Goal: Transaction & Acquisition: Purchase product/service

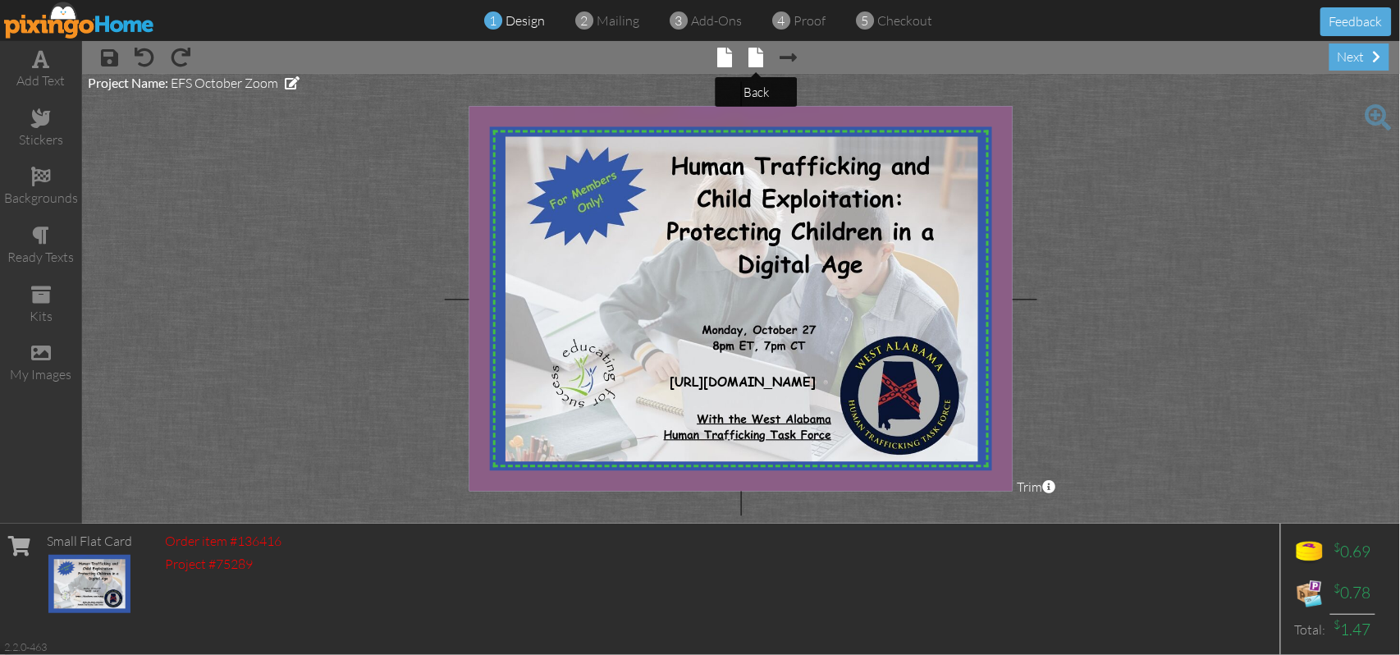
click at [755, 56] on span at bounding box center [756, 58] width 15 height 20
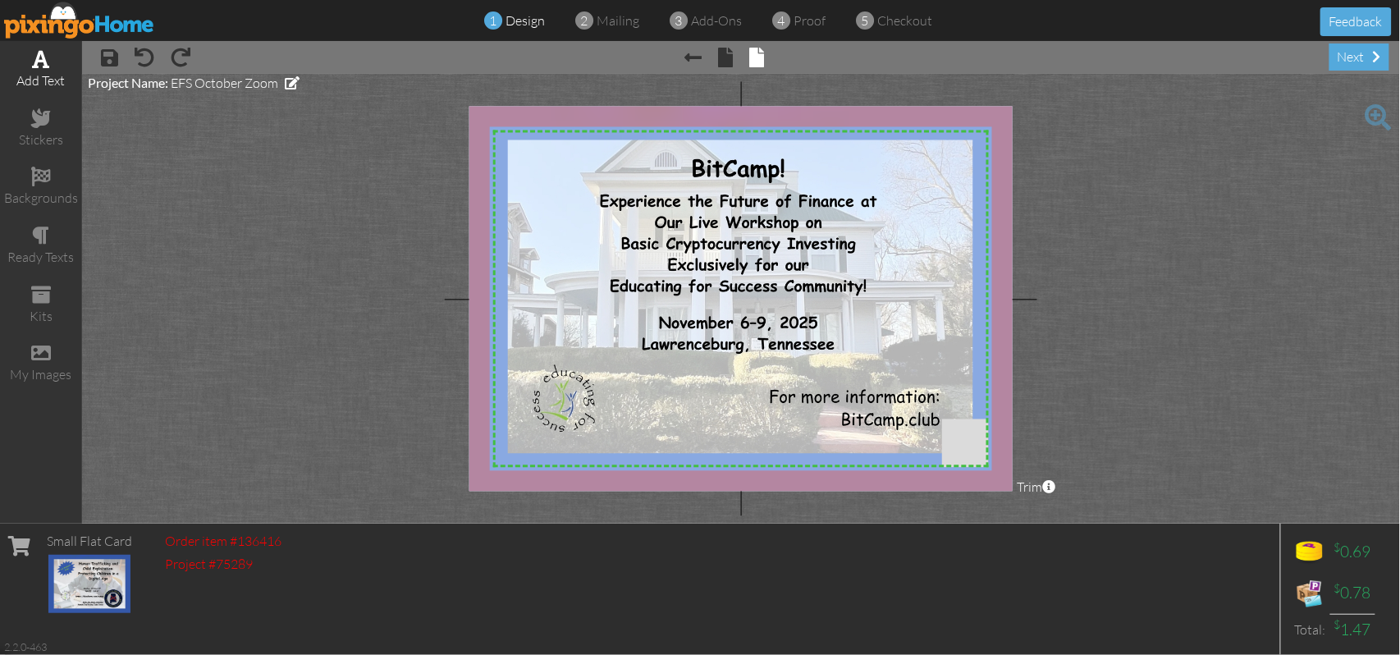
click at [43, 57] on span at bounding box center [41, 59] width 17 height 20
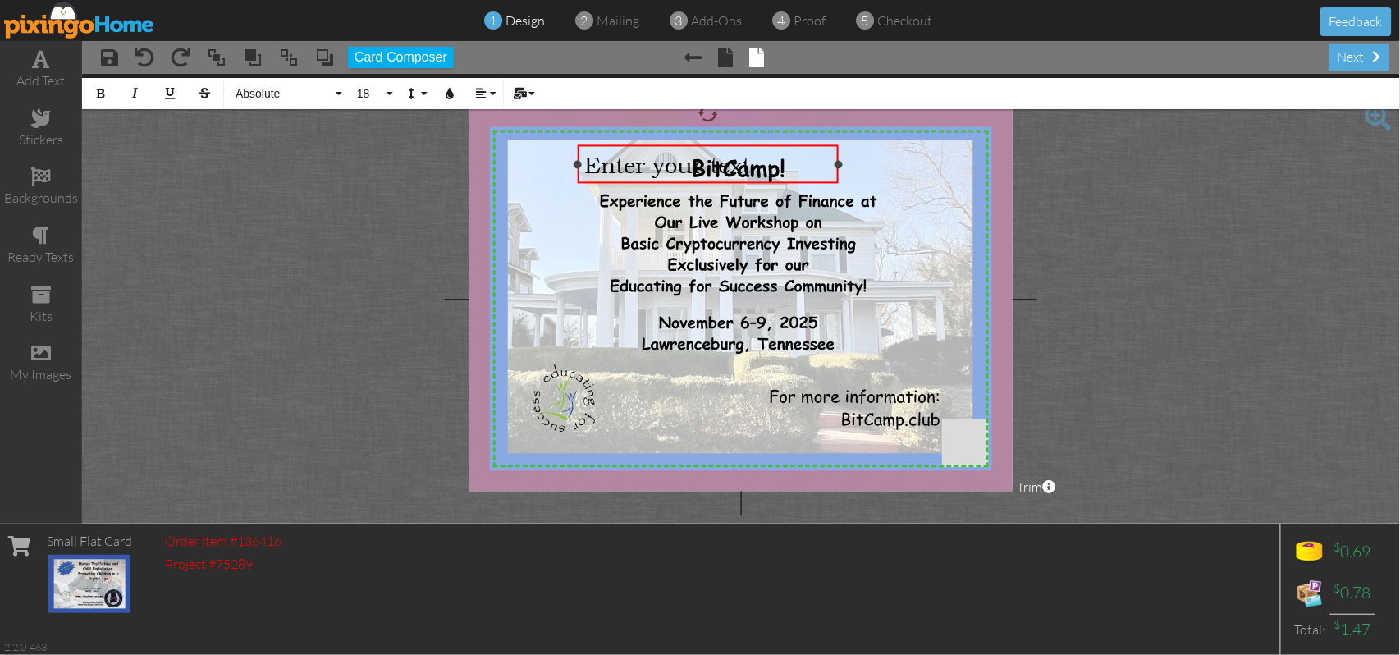
drag, startPoint x: 903, startPoint y: 165, endPoint x: 838, endPoint y: 162, distance: 65.7
click at [838, 162] on div at bounding box center [838, 164] width 8 height 8
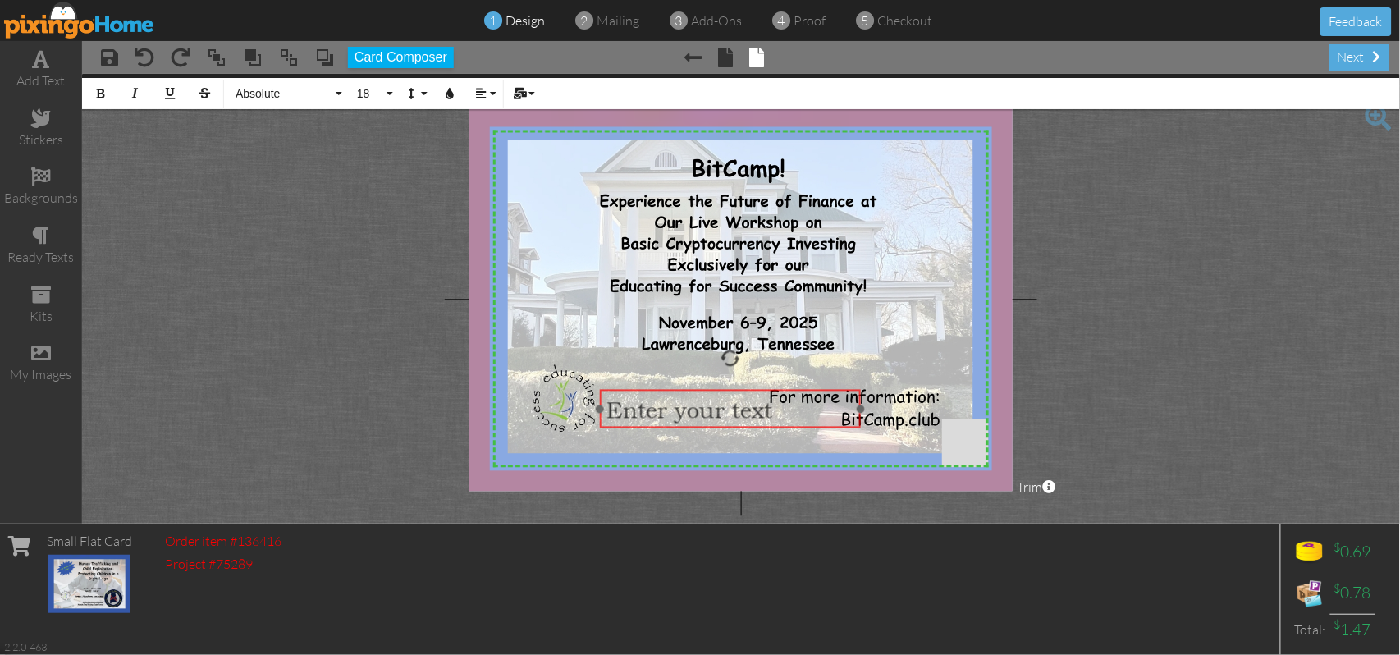
drag, startPoint x: 733, startPoint y: 143, endPoint x: 756, endPoint y: 387, distance: 245.5
click at [756, 387] on div at bounding box center [730, 408] width 268 height 47
drag, startPoint x: 860, startPoint y: 411, endPoint x: 749, endPoint y: 410, distance: 110.8
click at [749, 410] on div "Enter your text ×" at bounding box center [674, 421] width 149 height 65
drag, startPoint x: 733, startPoint y: 392, endPoint x: 742, endPoint y: 385, distance: 11.7
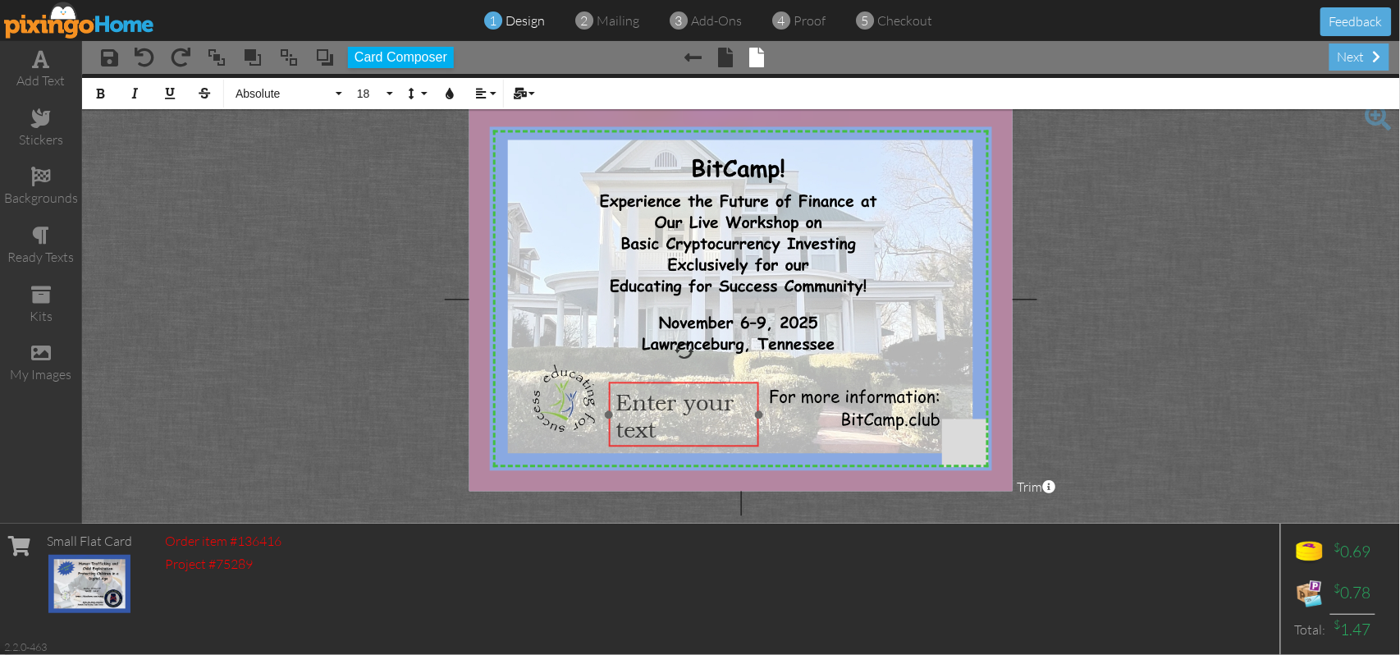
click at [742, 385] on div "​ Enter your text ​" at bounding box center [683, 414] width 149 height 66
click at [342, 92] on button "Absolute" at bounding box center [286, 93] width 118 height 31
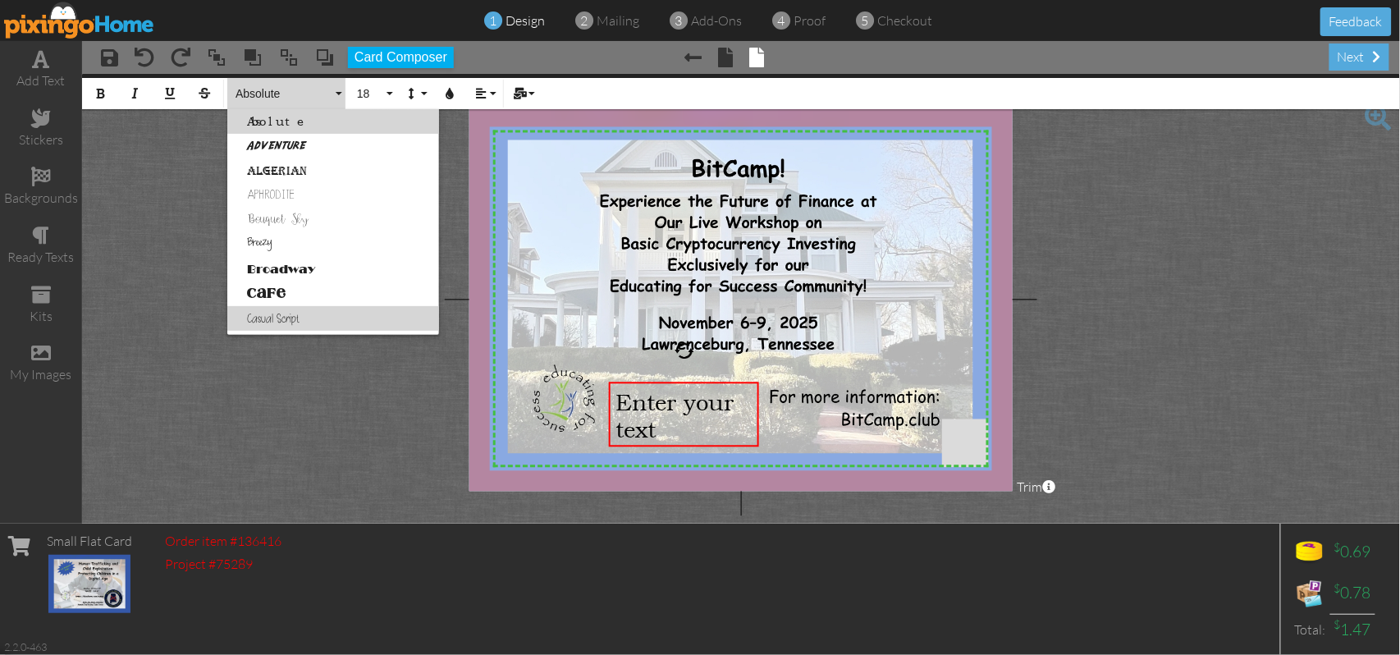
click at [284, 318] on link "Casual Script" at bounding box center [333, 318] width 212 height 25
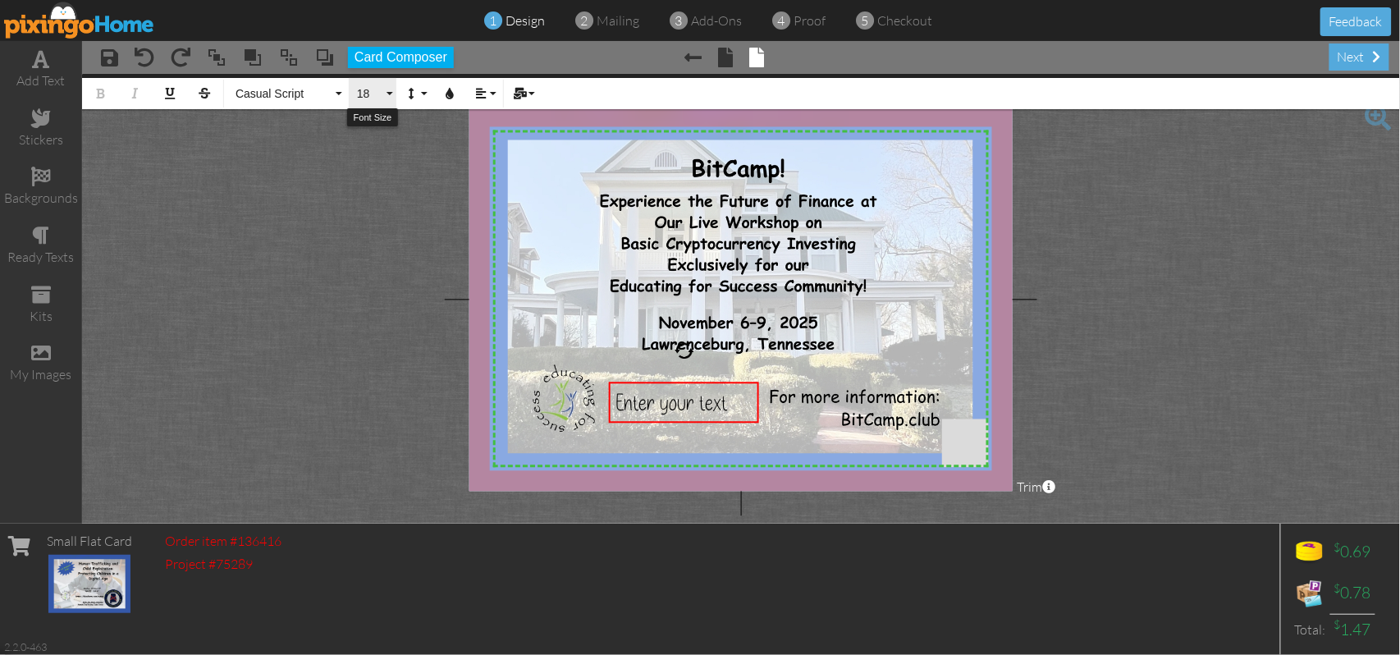
click at [387, 90] on button "18" at bounding box center [373, 93] width 48 height 31
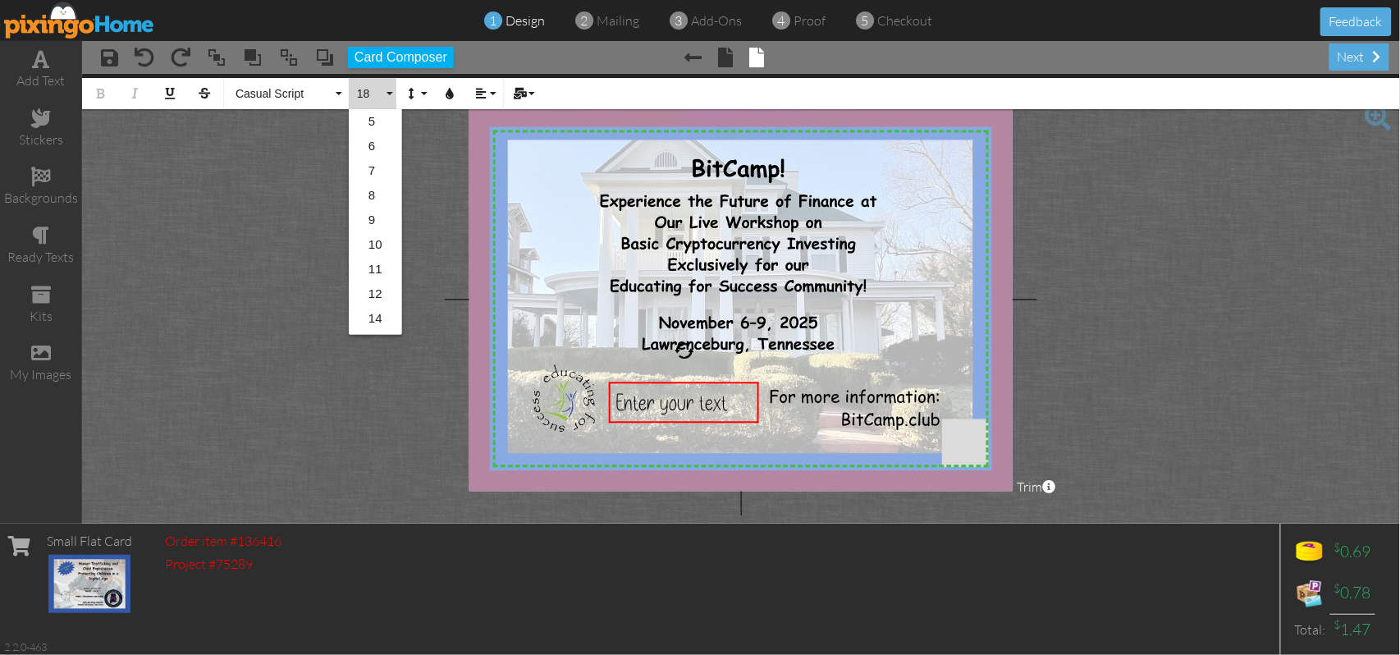
scroll to position [145, 0]
click at [369, 171] on link "14" at bounding box center [375, 173] width 53 height 25
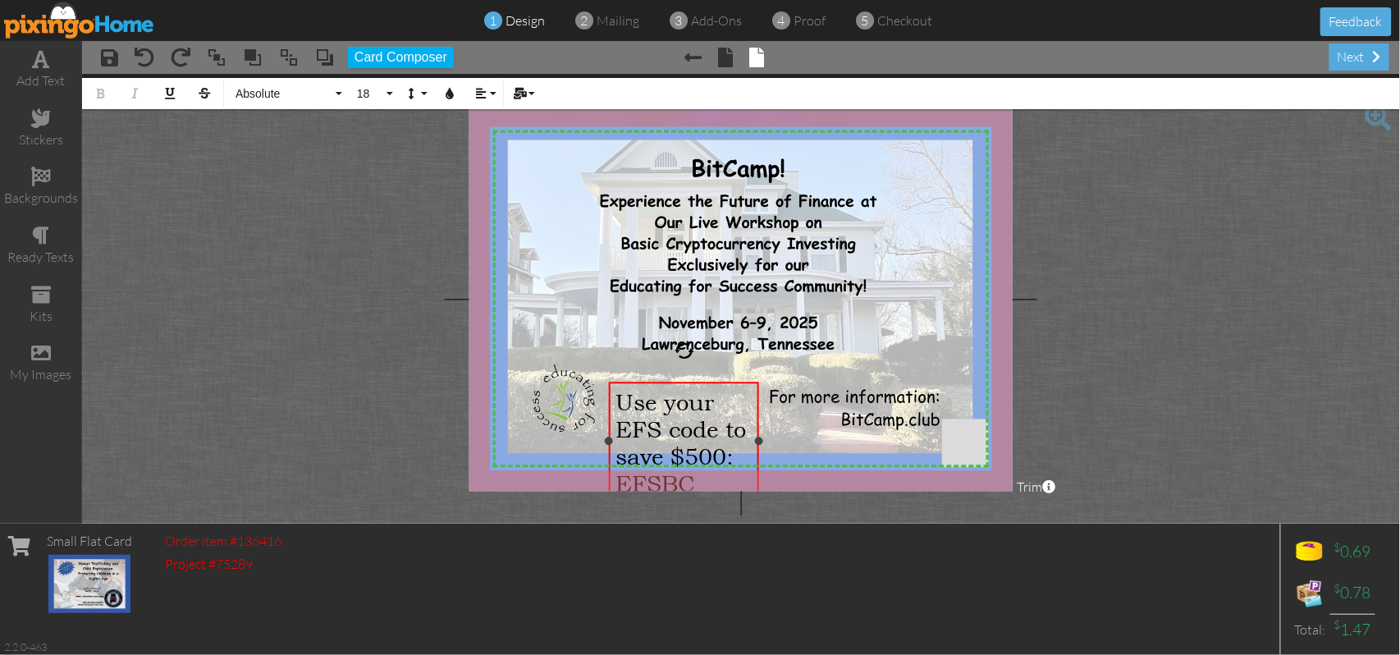
drag, startPoint x: 615, startPoint y: 398, endPoint x: 716, endPoint y: 482, distance: 131.6
click at [716, 482] on div "Use your EFS code to save $500: EFSBC" at bounding box center [683, 442] width 137 height 108
click at [343, 95] on button "Absolute" at bounding box center [286, 93] width 118 height 31
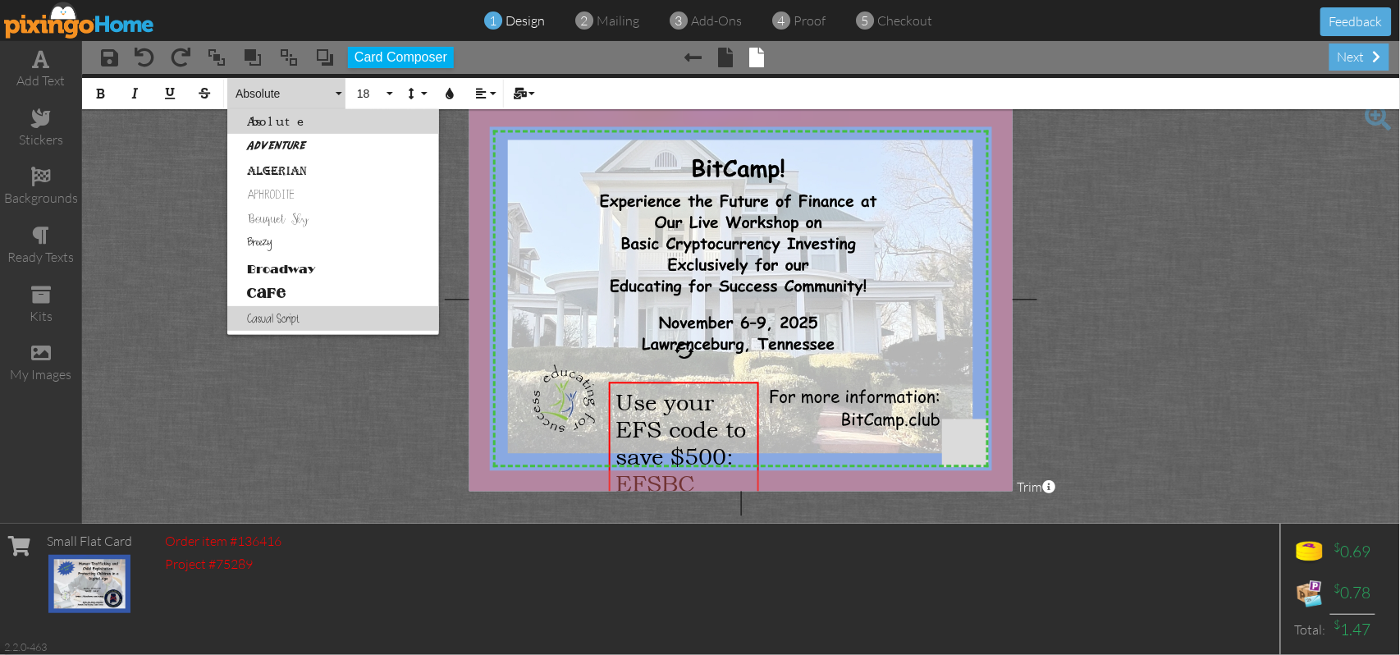
click at [274, 313] on link "Casual Script" at bounding box center [333, 318] width 212 height 25
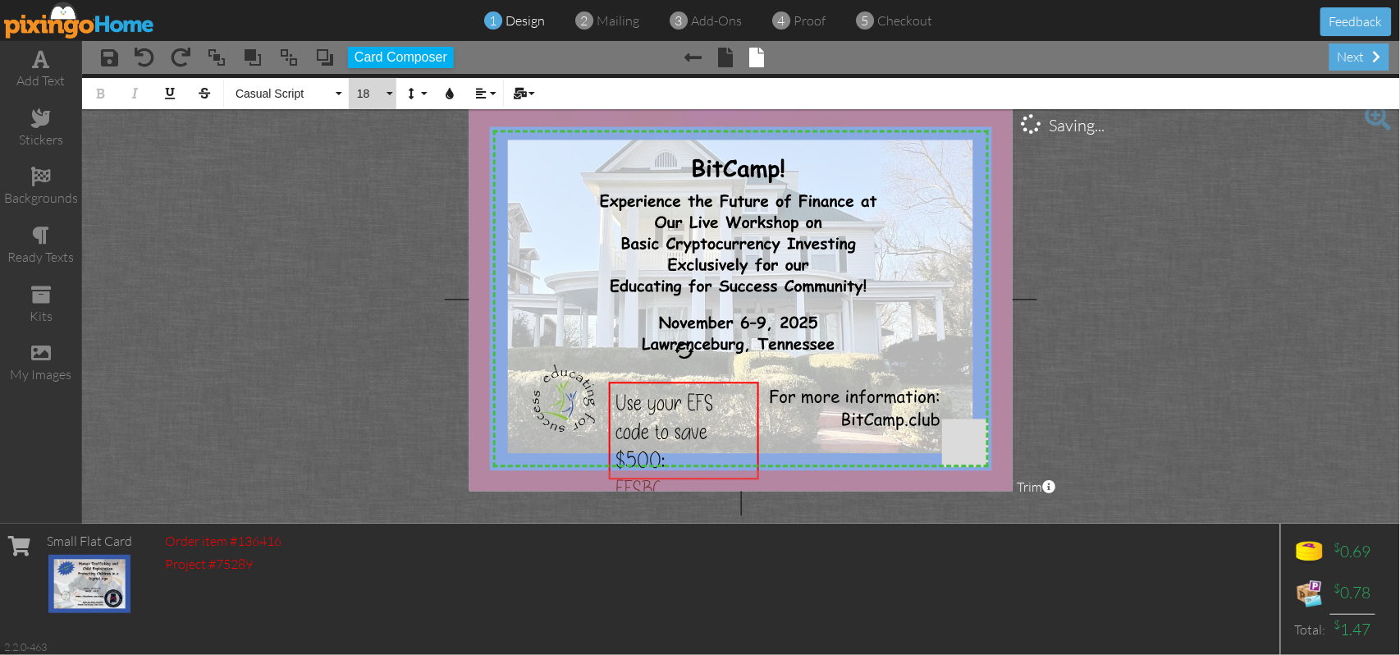
click at [388, 87] on button "18" at bounding box center [373, 93] width 48 height 31
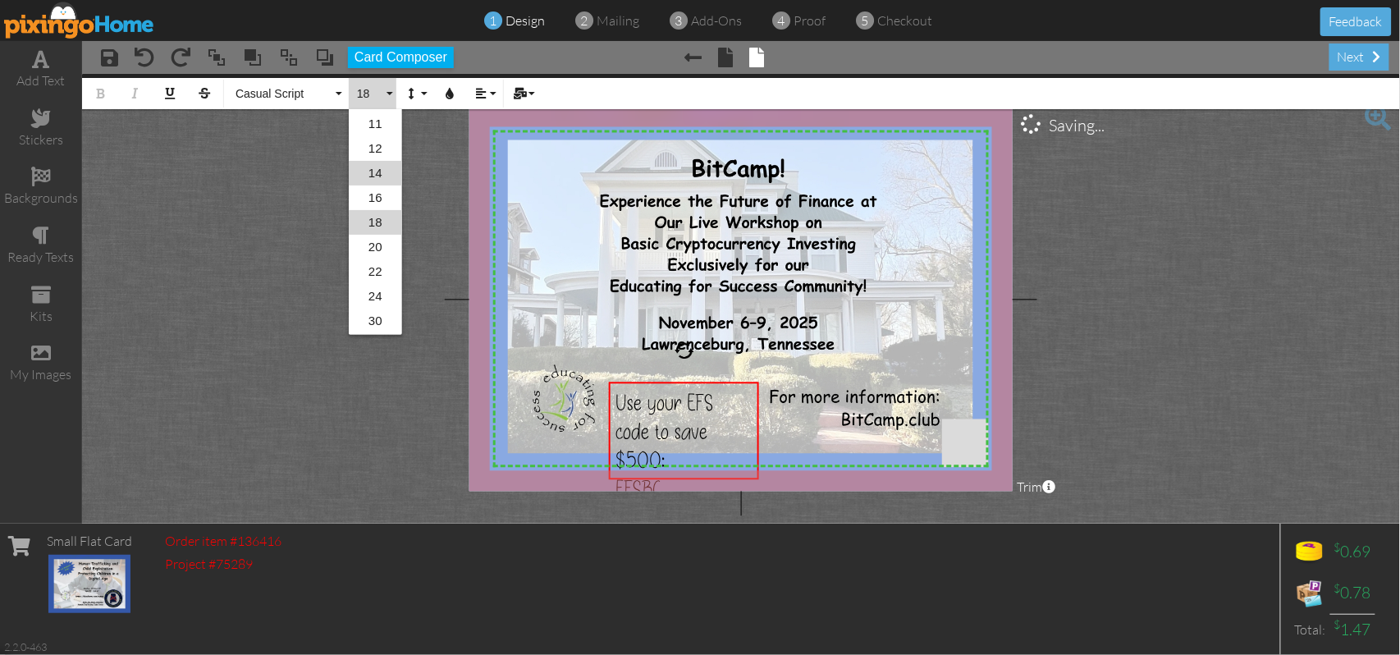
click at [378, 172] on link "14" at bounding box center [375, 173] width 53 height 25
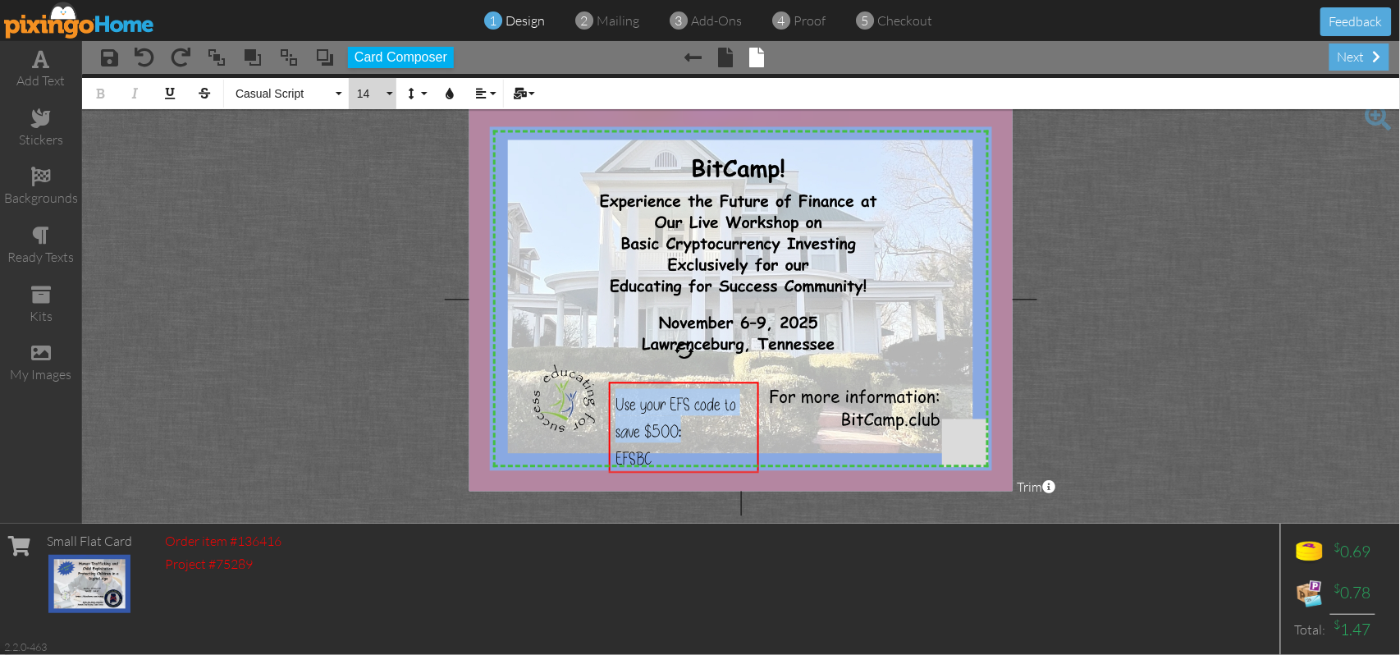
click at [386, 98] on button "14" at bounding box center [373, 93] width 48 height 31
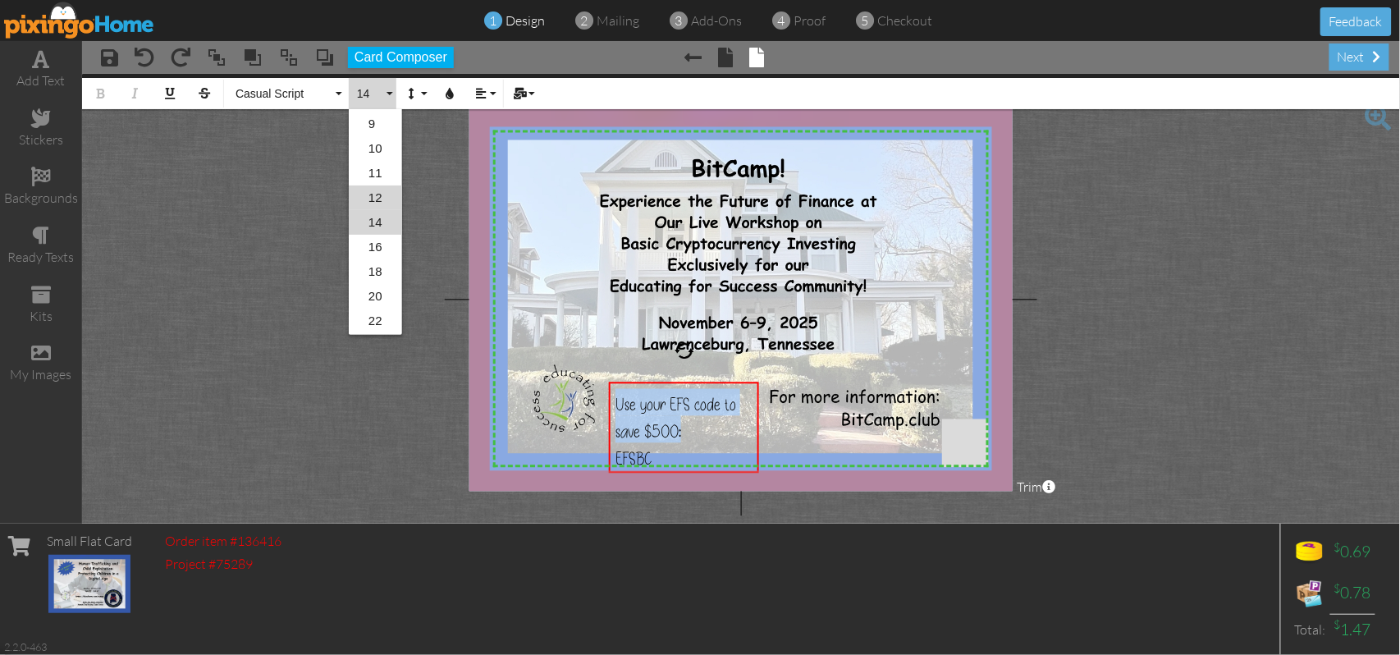
click at [374, 191] on link "12" at bounding box center [375, 197] width 53 height 25
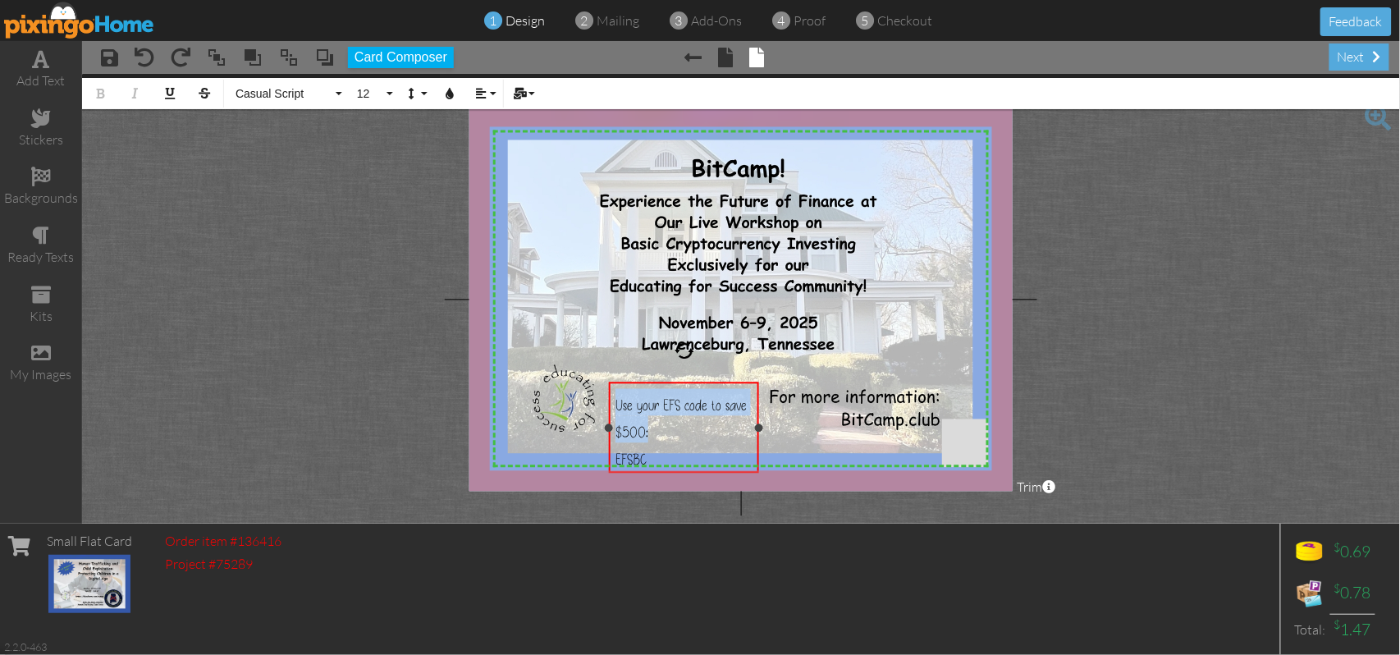
click at [651, 430] on span "Use your EFS code to save $500:" at bounding box center [680, 418] width 131 height 47
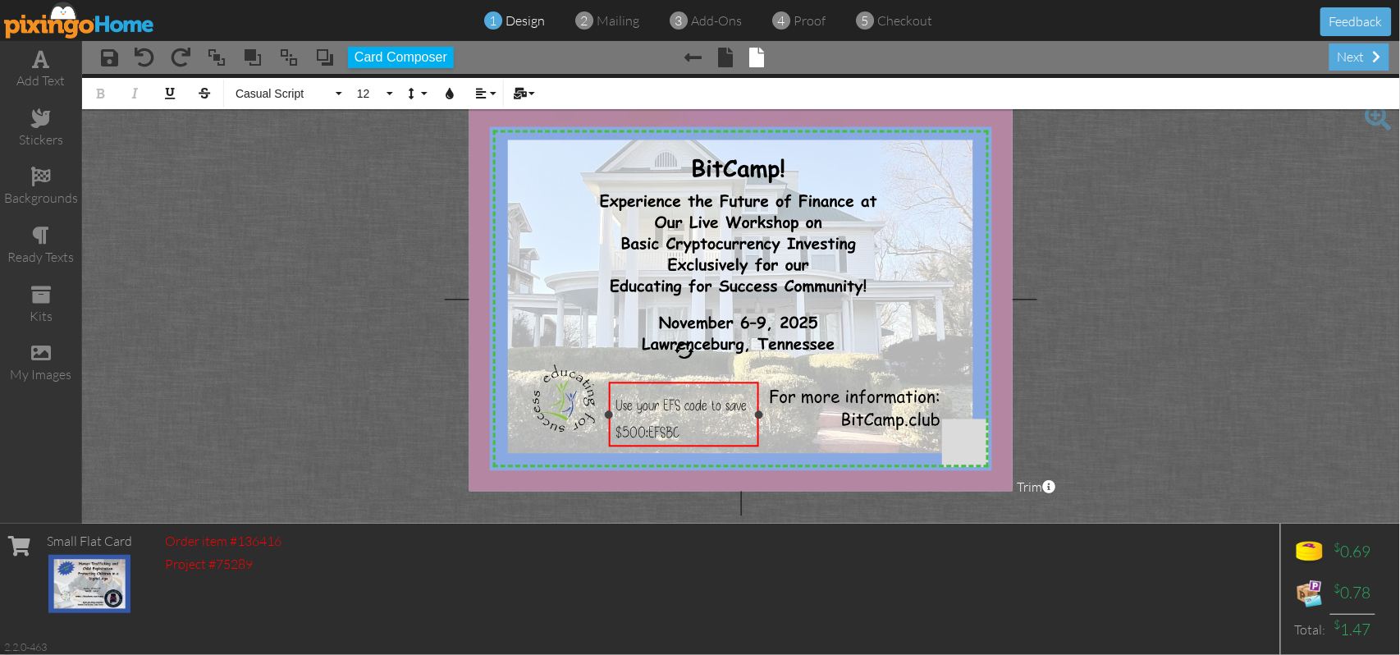
click at [657, 407] on span "Use your EFS code to save $500:" at bounding box center [680, 418] width 131 height 47
drag, startPoint x: 653, startPoint y: 432, endPoint x: 686, endPoint y: 430, distance: 32.9
click at [679, 430] on span "EFSBC" at bounding box center [663, 432] width 31 height 20
copy span "EFSBC"
click at [681, 408] on span "Use EFS code to save $500:" at bounding box center [667, 418] width 105 height 47
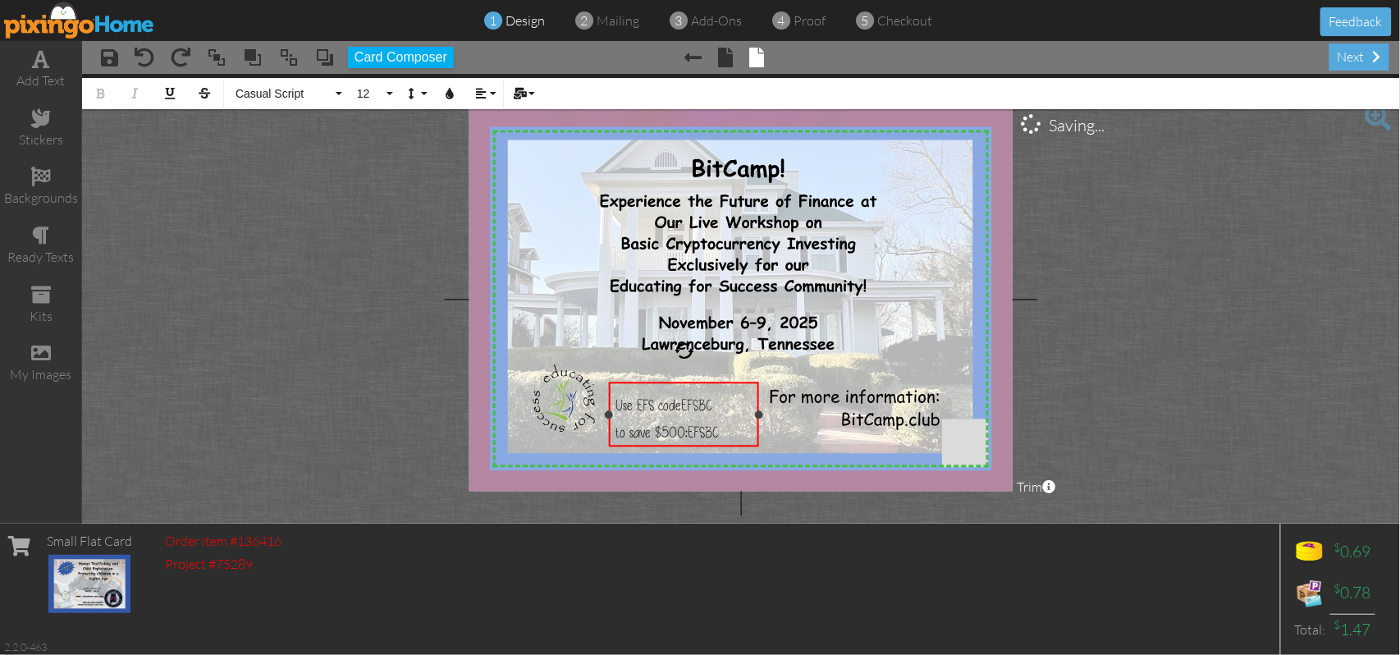
click at [725, 430] on div "​ to save $500: EFSBC" at bounding box center [683, 428] width 137 height 27
drag, startPoint x: 683, startPoint y: 397, endPoint x: 716, endPoint y: 395, distance: 33.7
click at [716, 395] on div "Use EFS code EFSBC" at bounding box center [683, 401] width 137 height 27
click at [451, 89] on icon "button" at bounding box center [449, 93] width 11 height 11
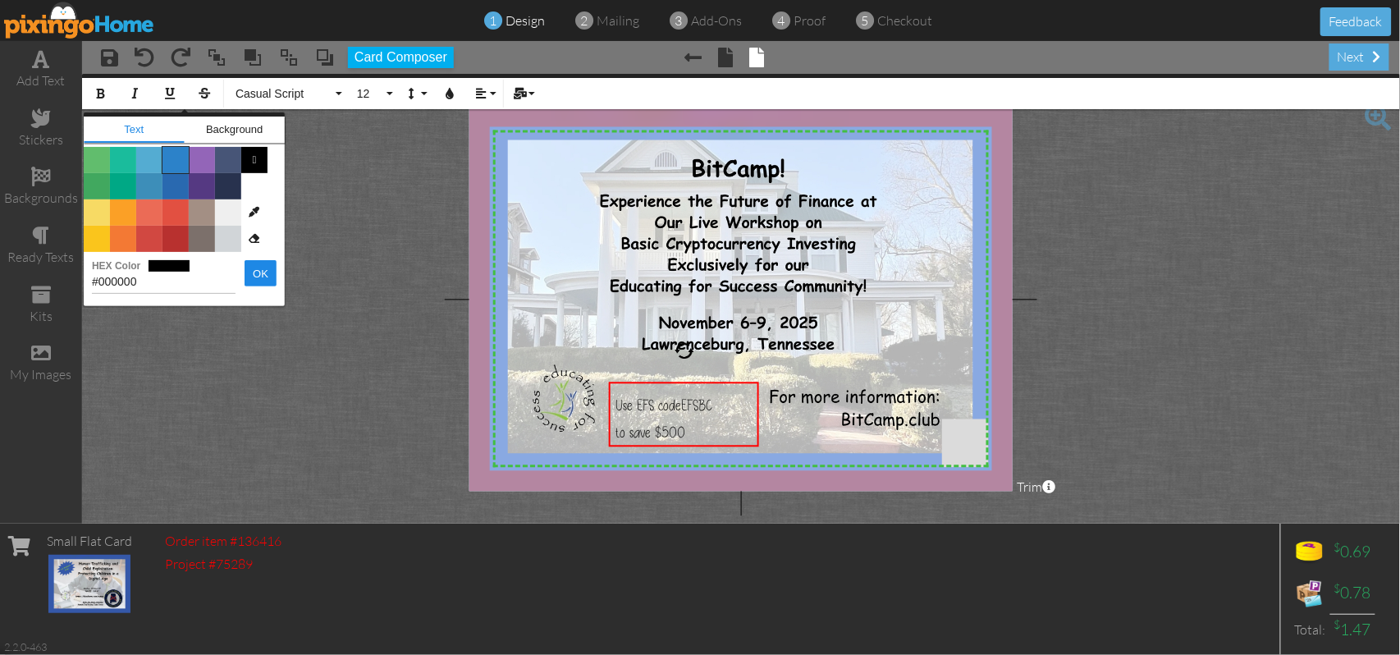
click at [171, 159] on span "Color #2C82C9" at bounding box center [175, 160] width 26 height 26
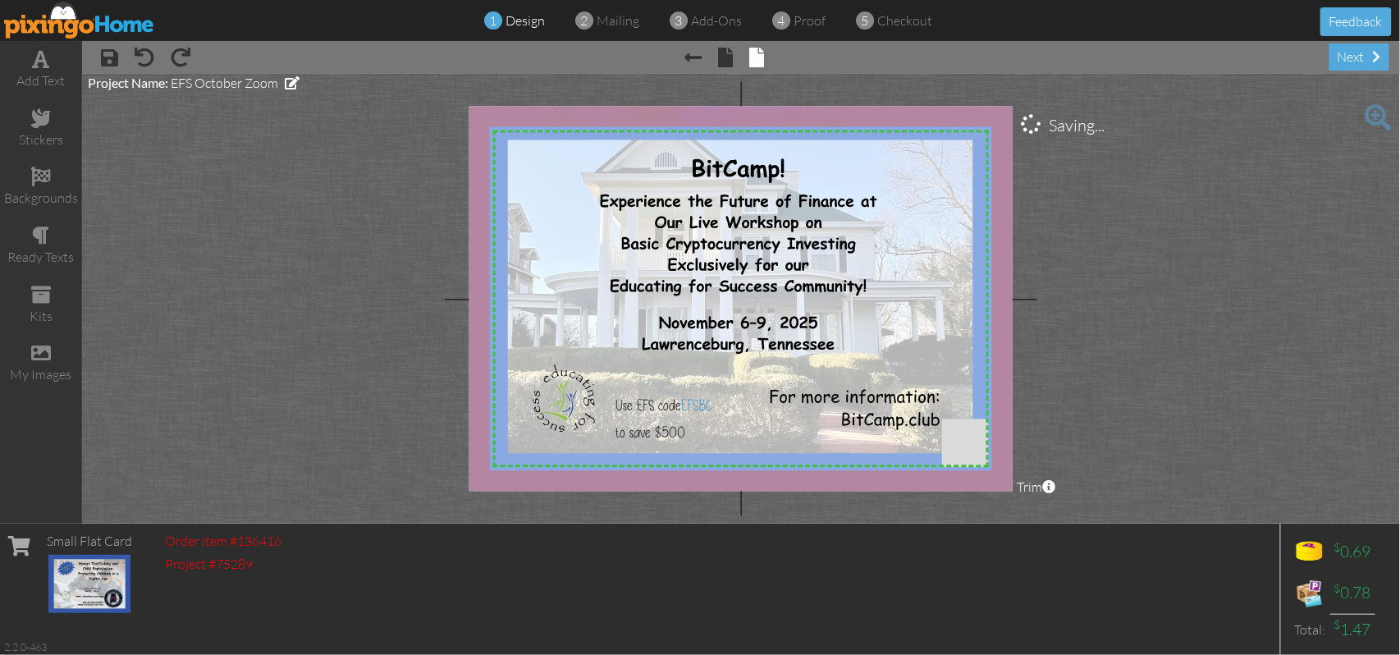
click at [1181, 327] on project-studio-wrapper "X X X X X X X X X X X X X X X X X X X X X X X X X X X X X X X X X X X X X X X X…" at bounding box center [741, 299] width 1318 height 450
click at [699, 399] on span "EFSBC" at bounding box center [696, 405] width 31 height 20
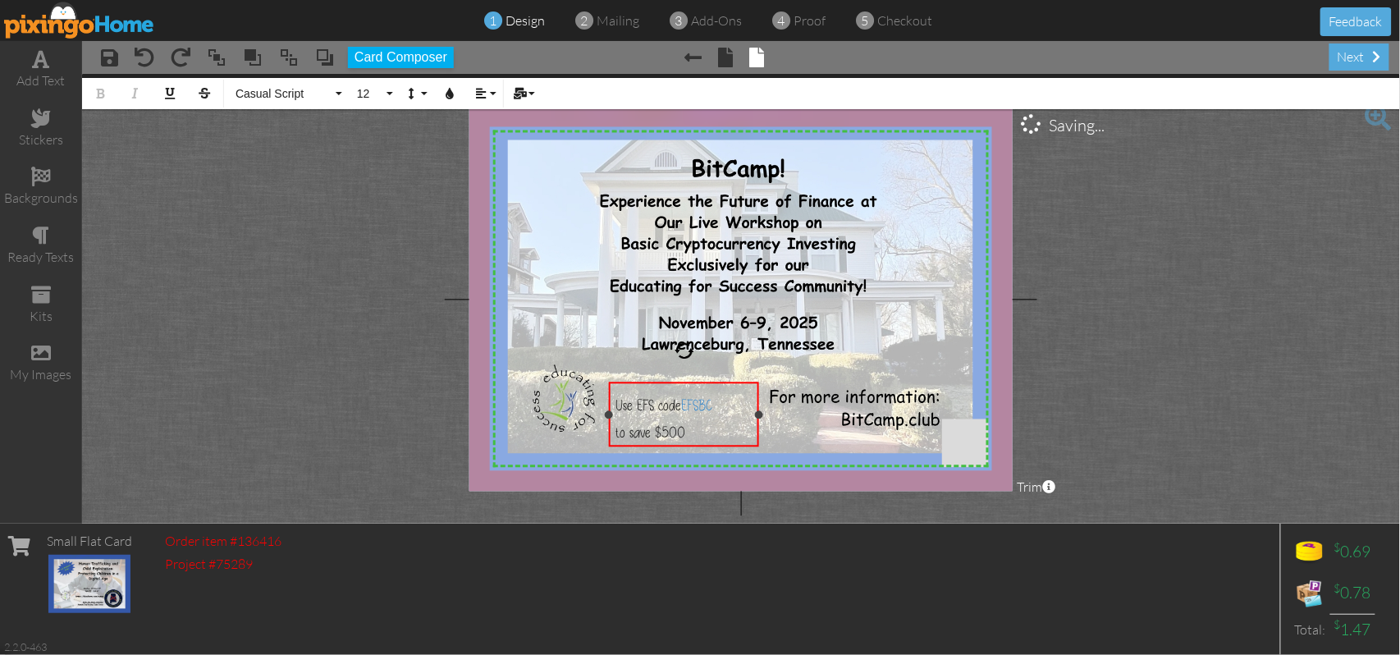
drag, startPoint x: 681, startPoint y: 400, endPoint x: 717, endPoint y: 400, distance: 36.1
click at [712, 400] on span "Use EFS code EFSBC" at bounding box center [663, 405] width 97 height 20
click at [447, 93] on icon "button" at bounding box center [449, 93] width 11 height 11
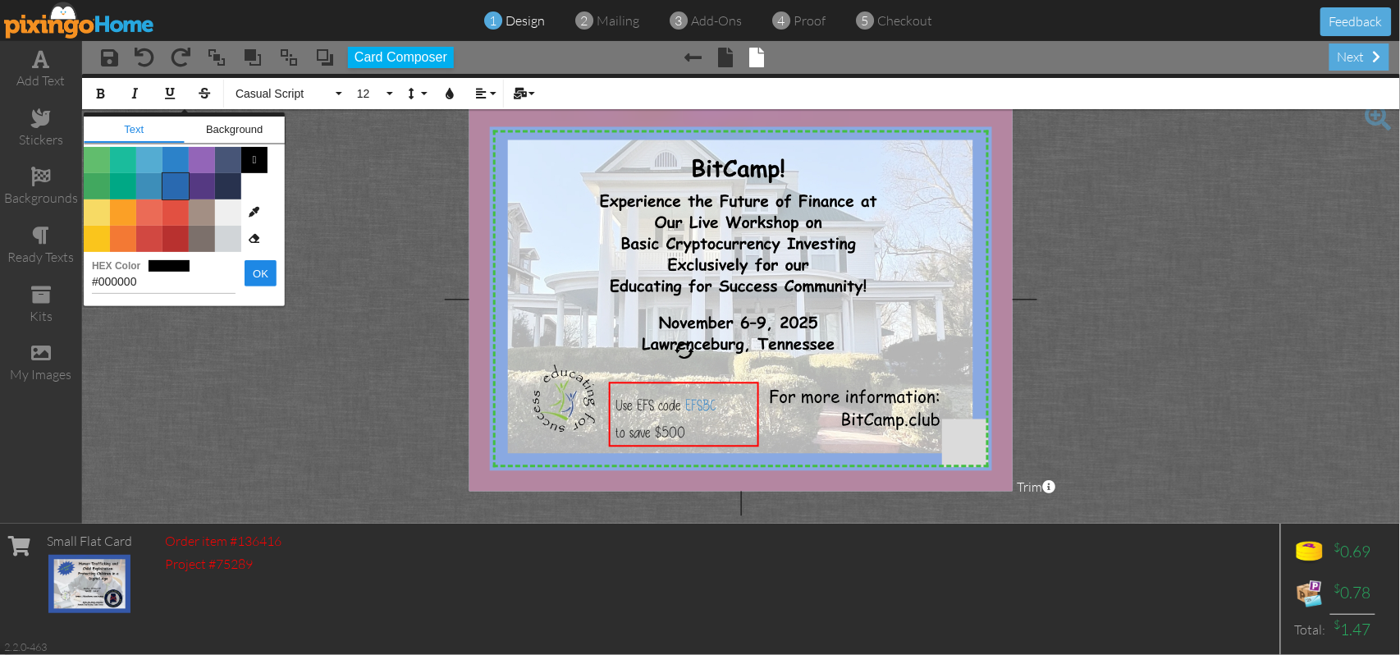
click at [178, 185] on span "Color #2969B0" at bounding box center [175, 186] width 26 height 26
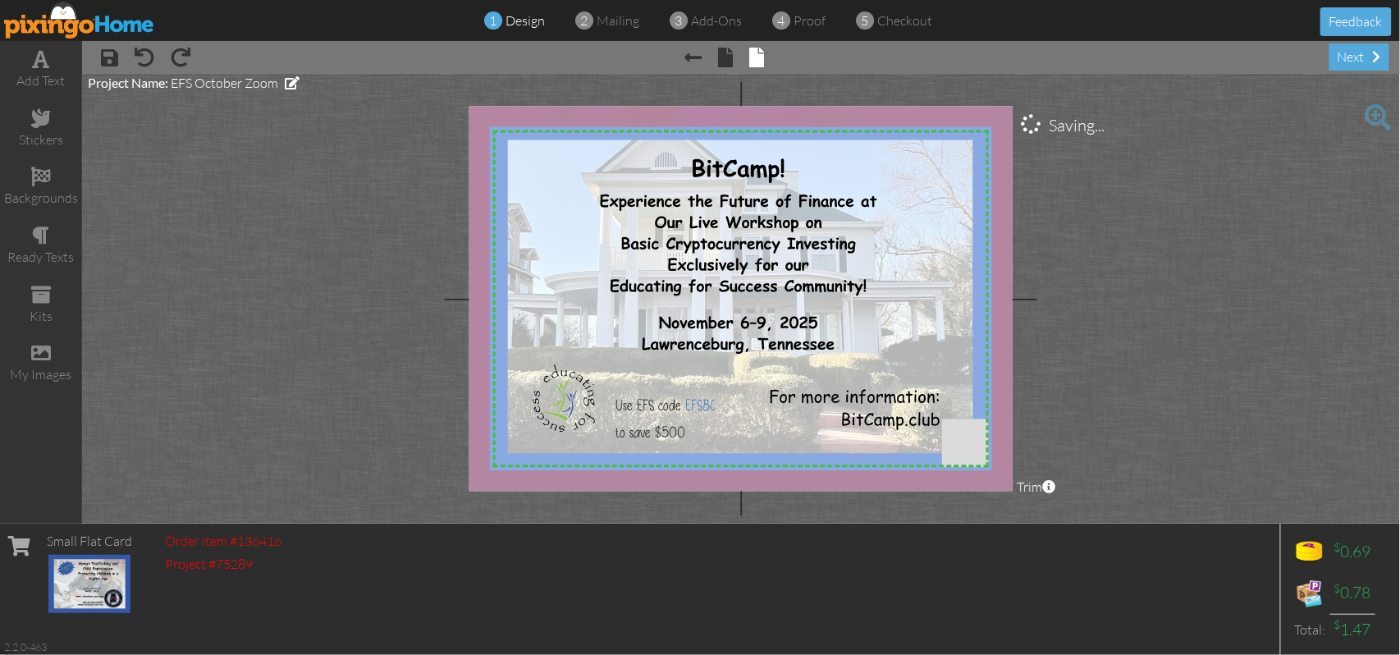
click at [264, 356] on project-studio-wrapper "X X X X X X X X X X X X X X X X X X X X X X X X X X X X X X X X X X X X X X X X…" at bounding box center [741, 299] width 1318 height 450
click at [635, 401] on span "Use EFS code EFSBC" at bounding box center [665, 405] width 101 height 20
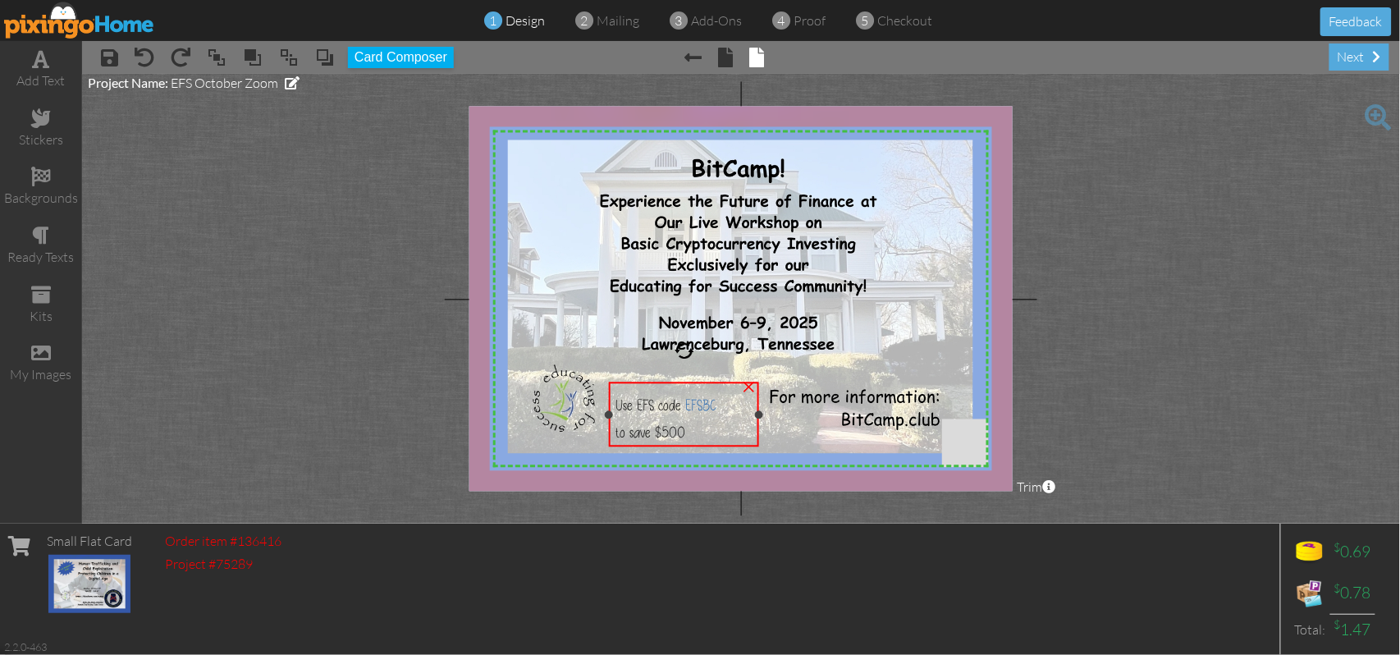
click at [635, 401] on span "Use EFS code EFSBC" at bounding box center [665, 405] width 101 height 20
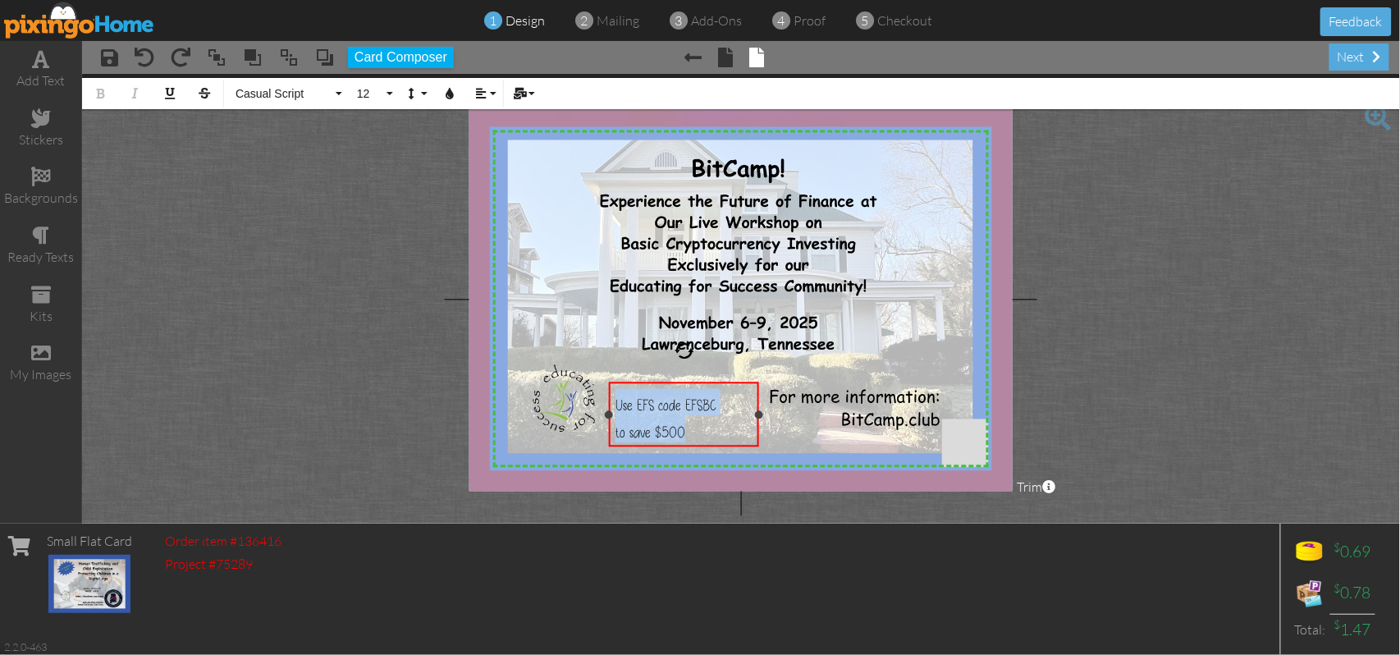
drag, startPoint x: 614, startPoint y: 401, endPoint x: 710, endPoint y: 425, distance: 98.9
click at [710, 425] on div "Use EFS code EFSBC to save $500" at bounding box center [683, 415] width 137 height 54
click at [424, 96] on button "Line Height" at bounding box center [415, 93] width 31 height 31
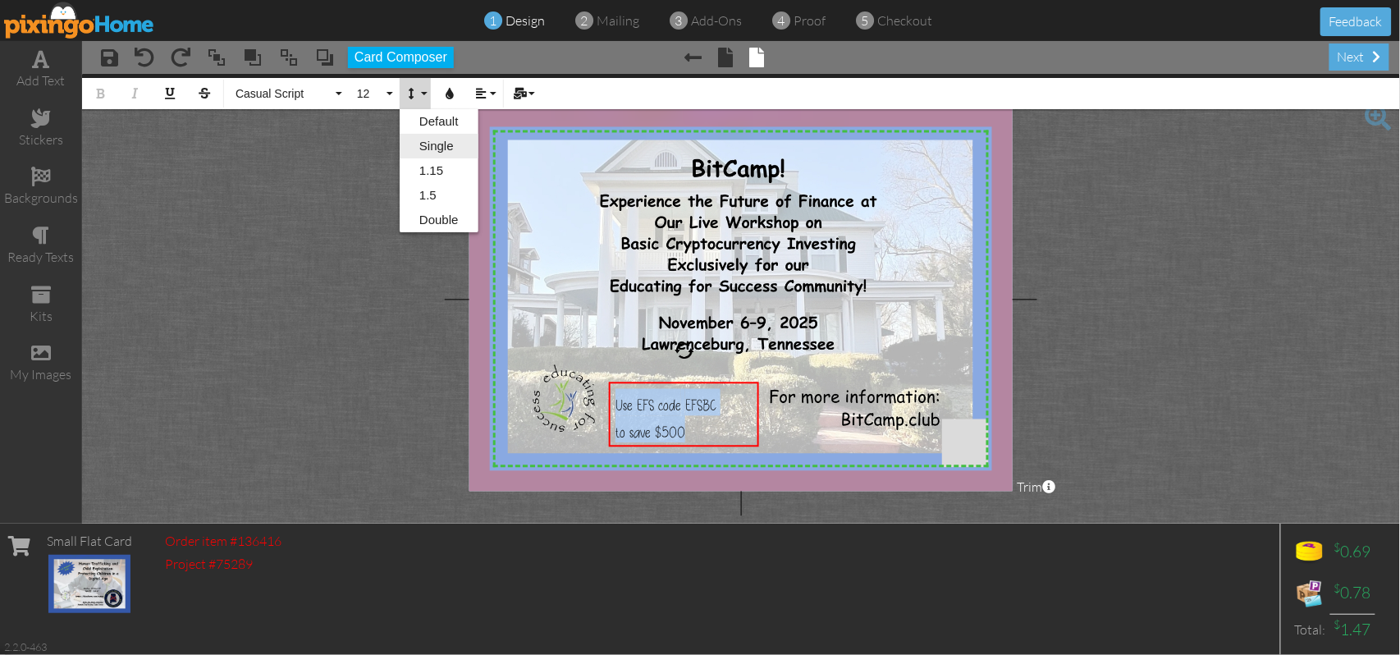
click at [432, 143] on link "Single" at bounding box center [439, 146] width 79 height 25
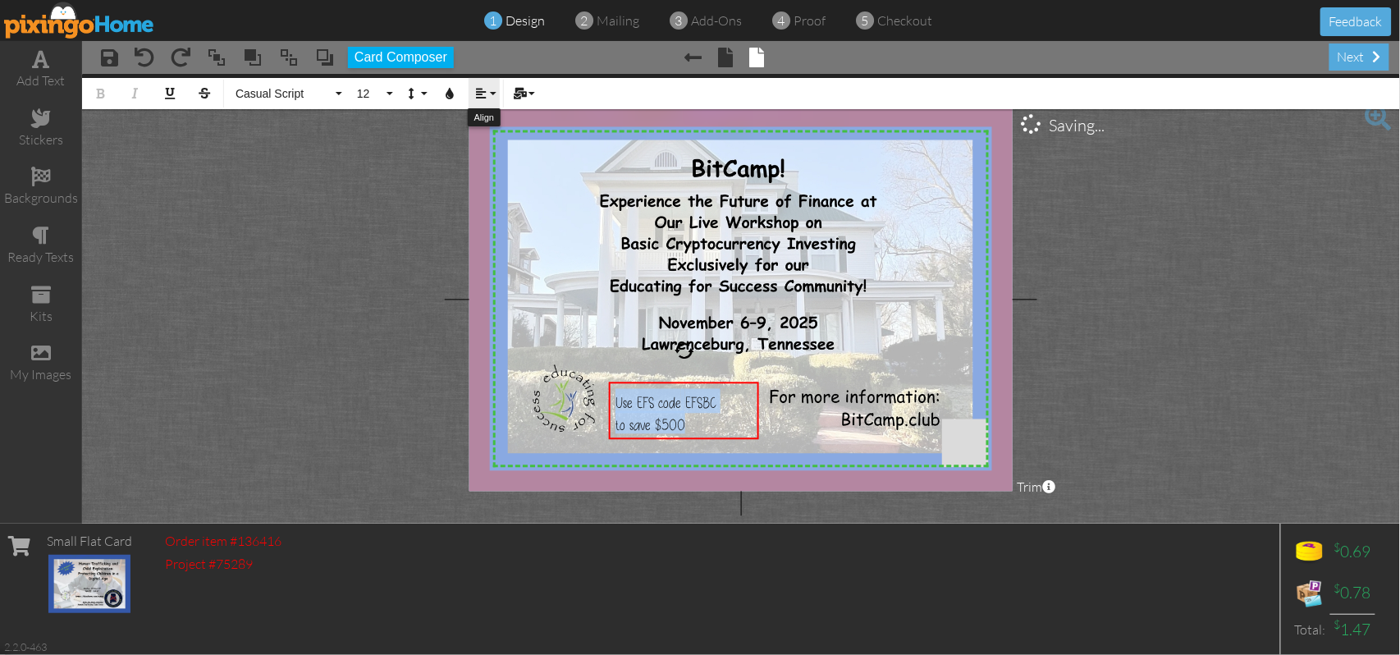
click at [496, 97] on button "Align" at bounding box center [483, 93] width 31 height 31
click at [481, 145] on link "[GEOGRAPHIC_DATA]" at bounding box center [493, 146] width 50 height 25
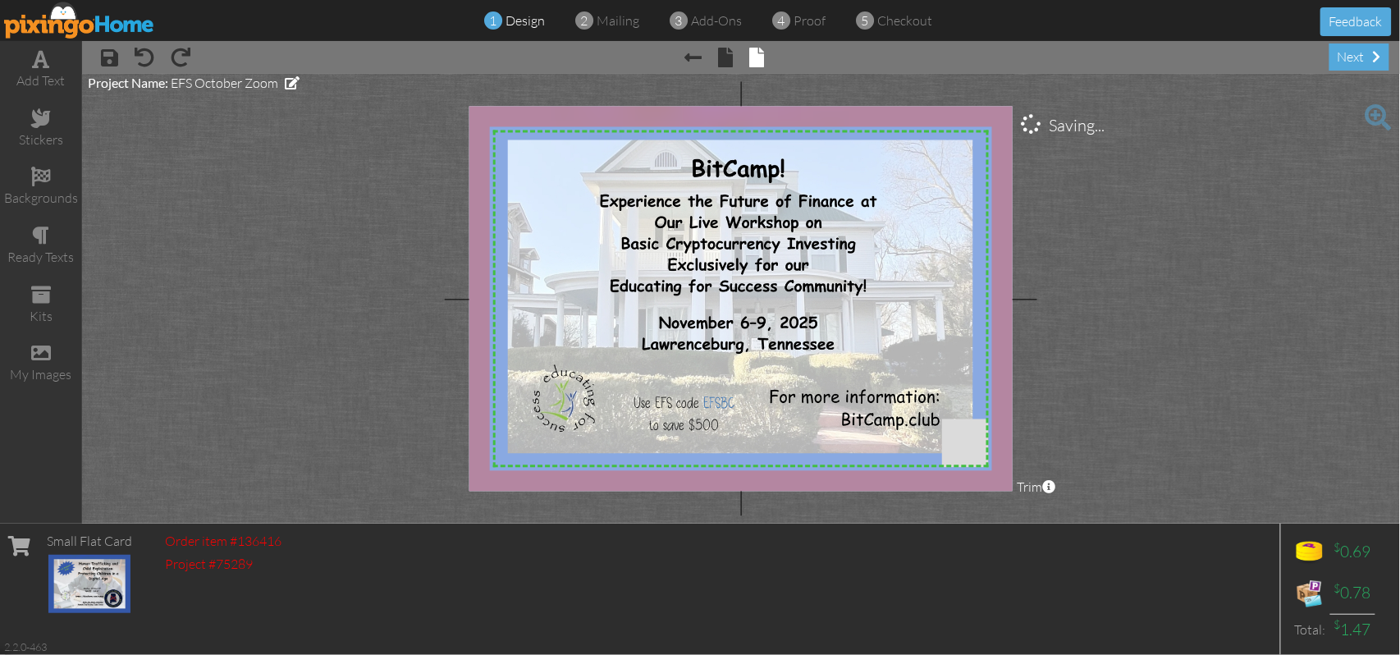
click at [1150, 328] on project-studio-wrapper "X X X X X X X X X X X X X X X X X X X X X X X X X X X X X X X X X X X X X X X X…" at bounding box center [741, 299] width 1318 height 450
click at [687, 385] on div "Use EFS code EFSBC to save $500" at bounding box center [681, 413] width 149 height 58
click at [1157, 345] on project-studio-wrapper "X X X X X X X X X X X X X X X X X X X X X X X X X X X X X X X X X X X X X X X X…" at bounding box center [741, 299] width 1318 height 450
click at [646, 417] on div "to save $500" at bounding box center [682, 424] width 137 height 23
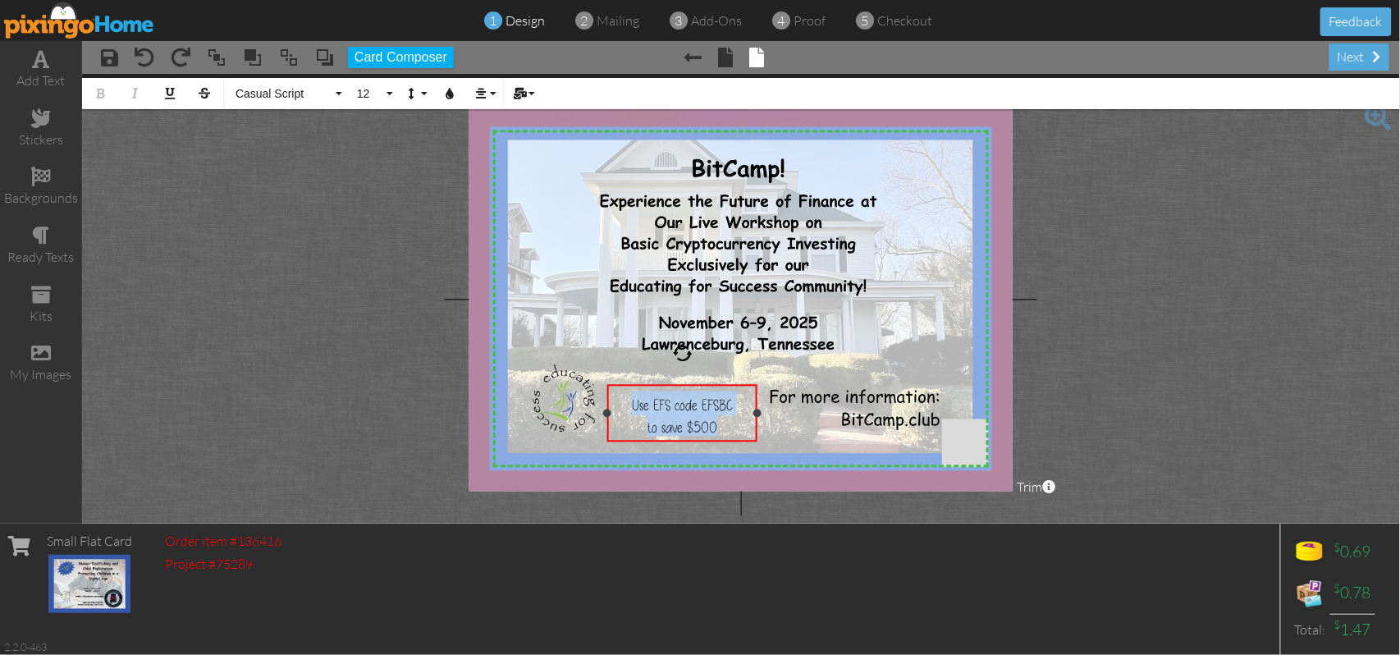
drag, startPoint x: 624, startPoint y: 402, endPoint x: 724, endPoint y: 433, distance: 104.0
click at [724, 433] on div "Use EFS code EFSBC to save $500" at bounding box center [682, 412] width 137 height 45
click at [427, 95] on button "Line Height" at bounding box center [415, 93] width 31 height 31
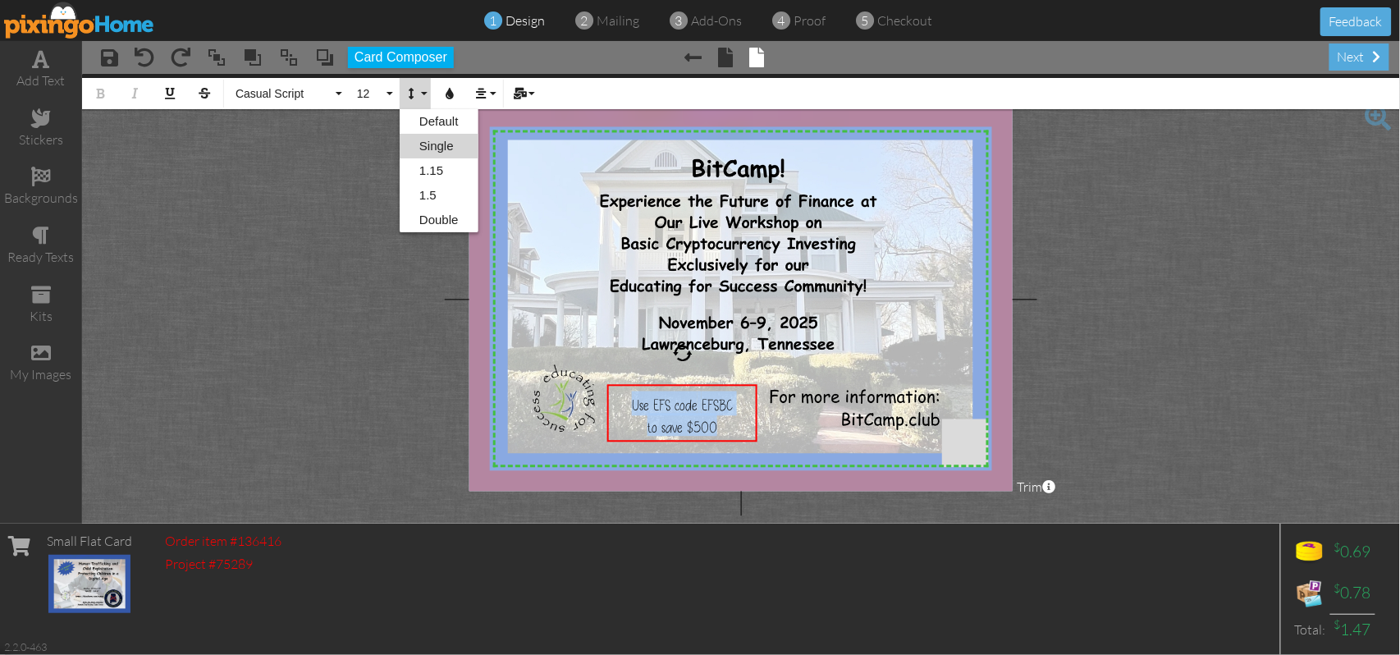
click at [431, 142] on link "Single" at bounding box center [439, 146] width 79 height 25
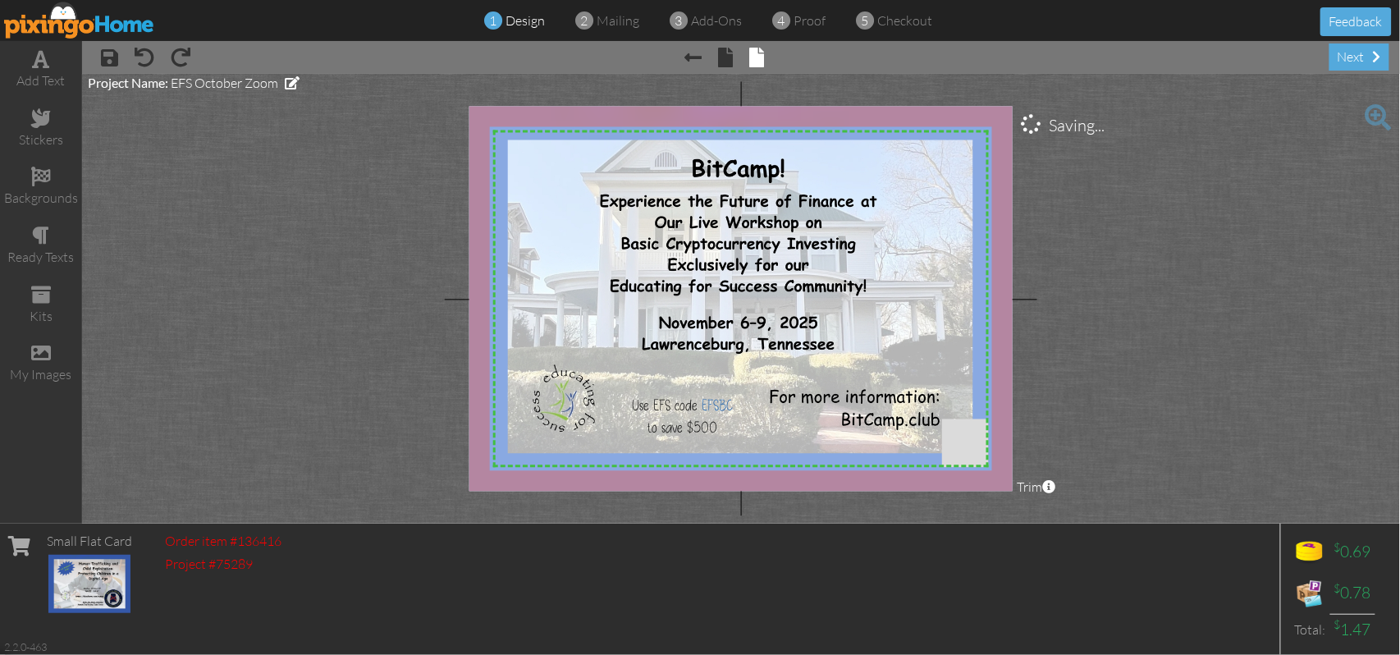
click at [1099, 276] on project-studio-wrapper "X X X X X X X X X X X X X X X X X X X X X X X X X X X X X X X X X X X X X X X X…" at bounding box center [741, 299] width 1318 height 450
click at [641, 410] on span "Use EFS code EFSBC" at bounding box center [682, 405] width 101 height 20
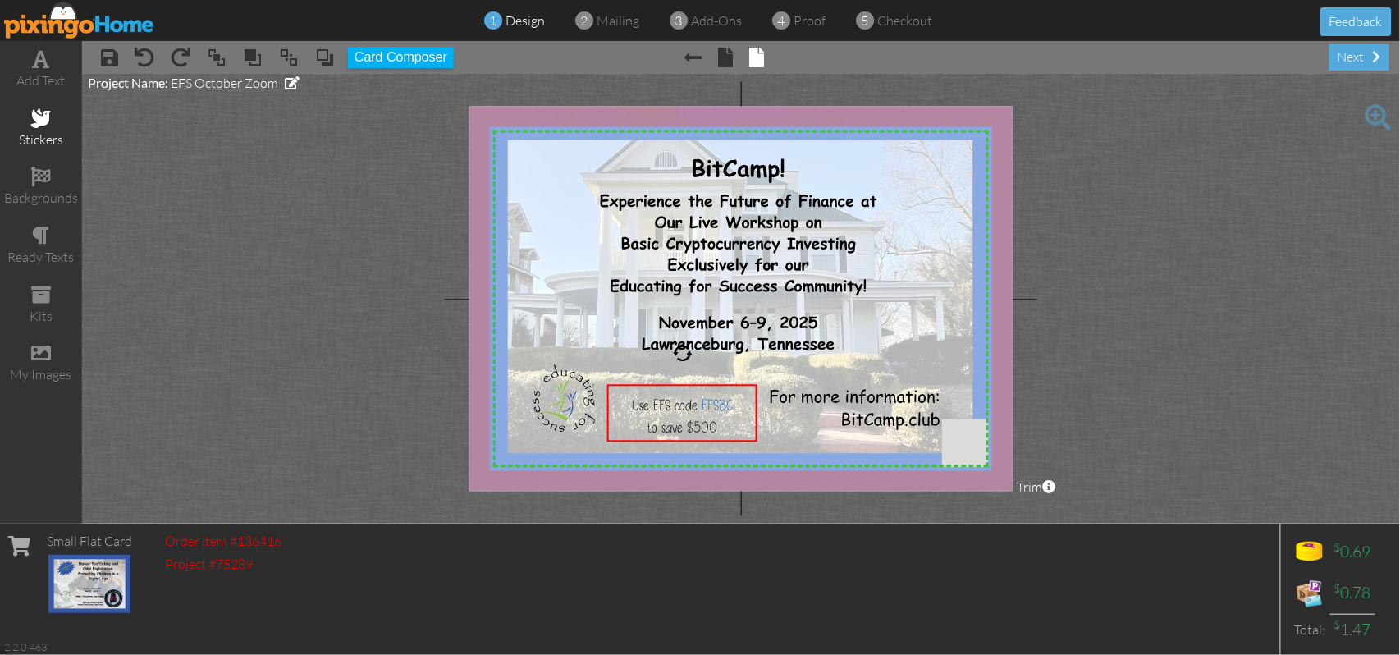
click at [43, 121] on span at bounding box center [41, 118] width 20 height 20
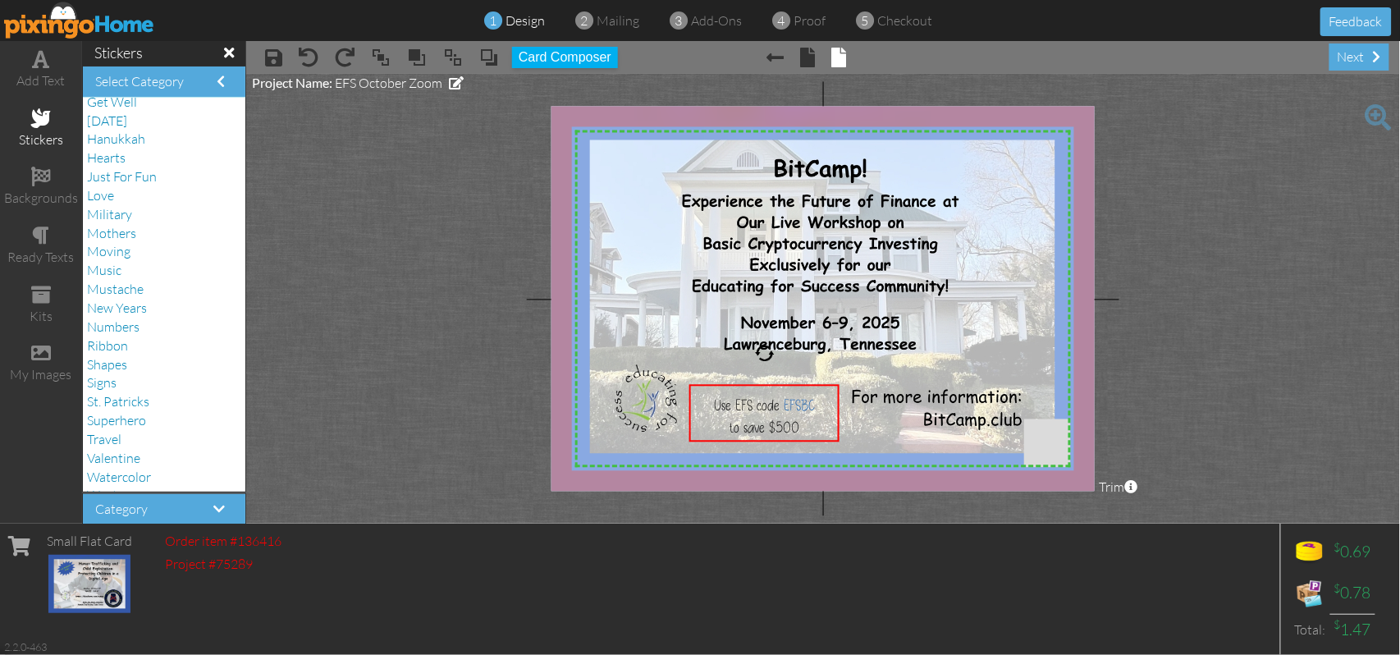
scroll to position [345, 0]
click at [112, 349] on span "Shapes" at bounding box center [107, 347] width 40 height 16
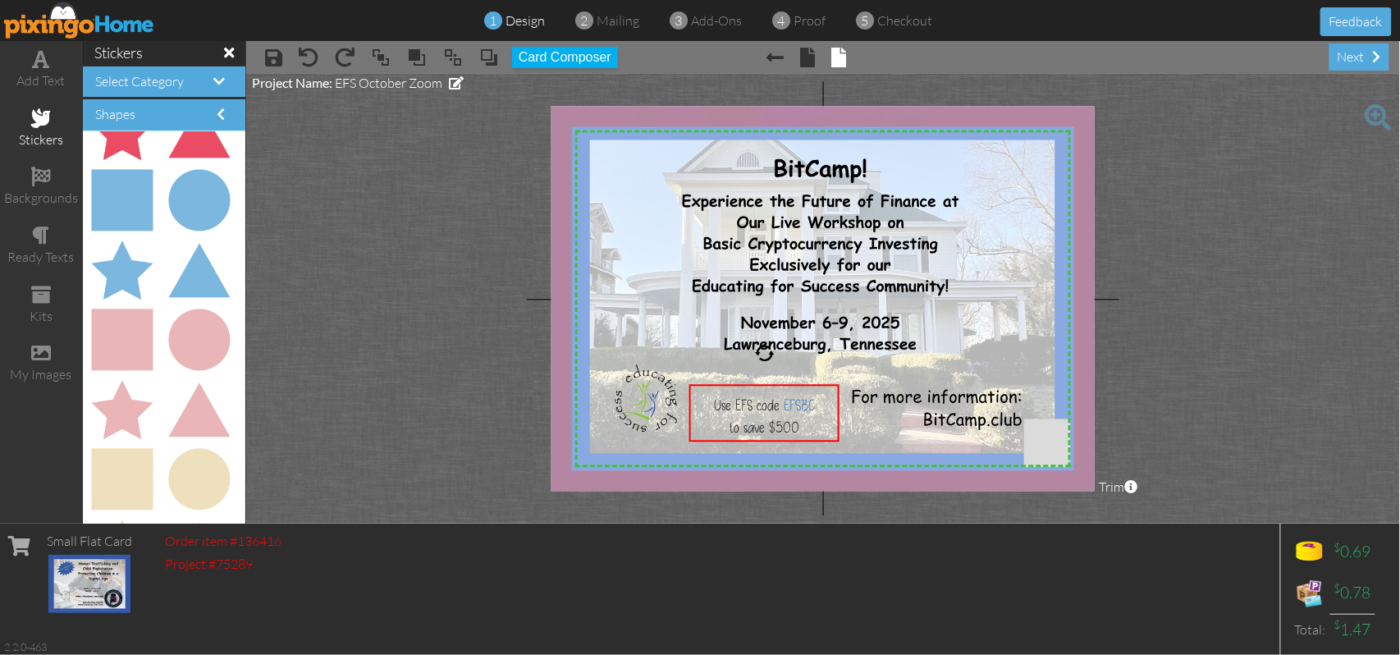
scroll to position [1454, 0]
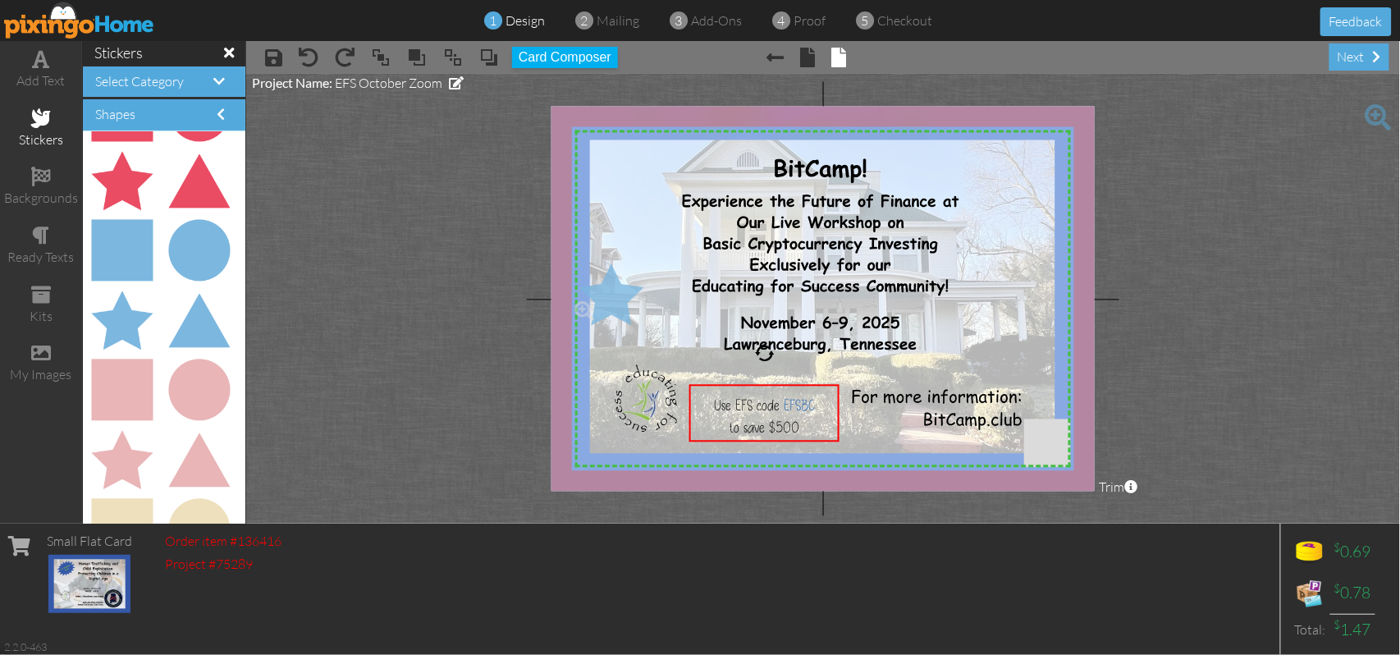
drag, startPoint x: 130, startPoint y: 320, endPoint x: 609, endPoint y: 293, distance: 479.9
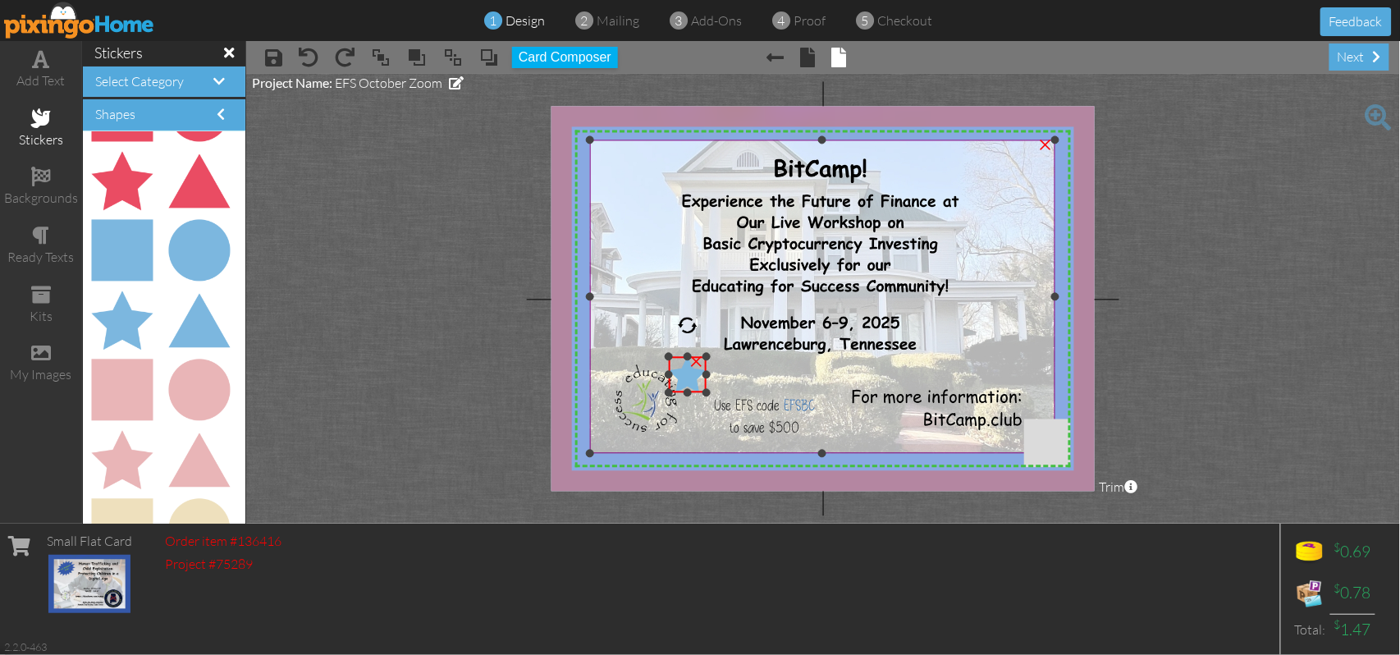
drag, startPoint x: 572, startPoint y: 263, endPoint x: 625, endPoint y: 356, distance: 107.7
click at [625, 356] on div "X X X X X X X X X X X X X X X X X X X X X X X X X X X X X X X X X X X X X X X X…" at bounding box center [822, 299] width 543 height 385
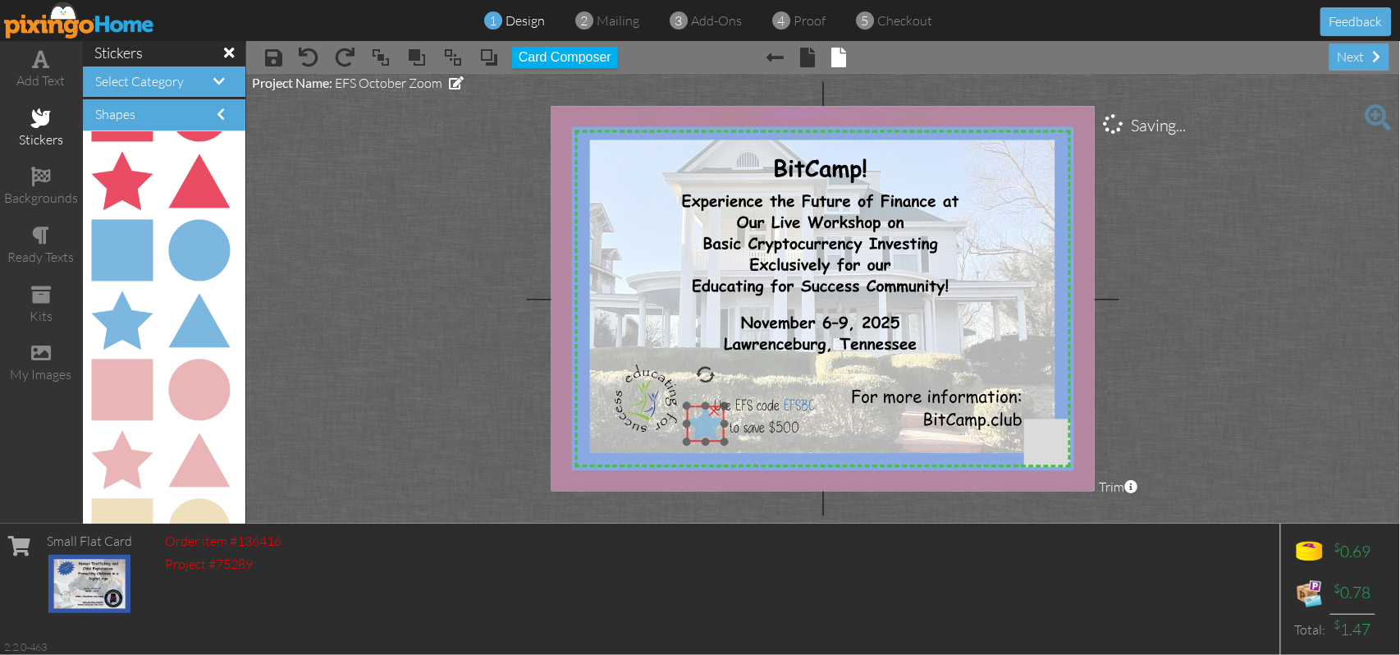
drag, startPoint x: 687, startPoint y: 379, endPoint x: 706, endPoint y: 428, distance: 52.4
click at [706, 428] on img at bounding box center [706, 424] width 38 height 36
click at [464, 341] on project-studio-wrapper "X X X X X X X X X X X X X X X X X X X X X X X X X X X X X X X X X X X X X X X X…" at bounding box center [822, 299] width 1153 height 450
click at [706, 432] on img at bounding box center [706, 424] width 38 height 36
drag, startPoint x: 706, startPoint y: 375, endPoint x: 694, endPoint y: 377, distance: 11.7
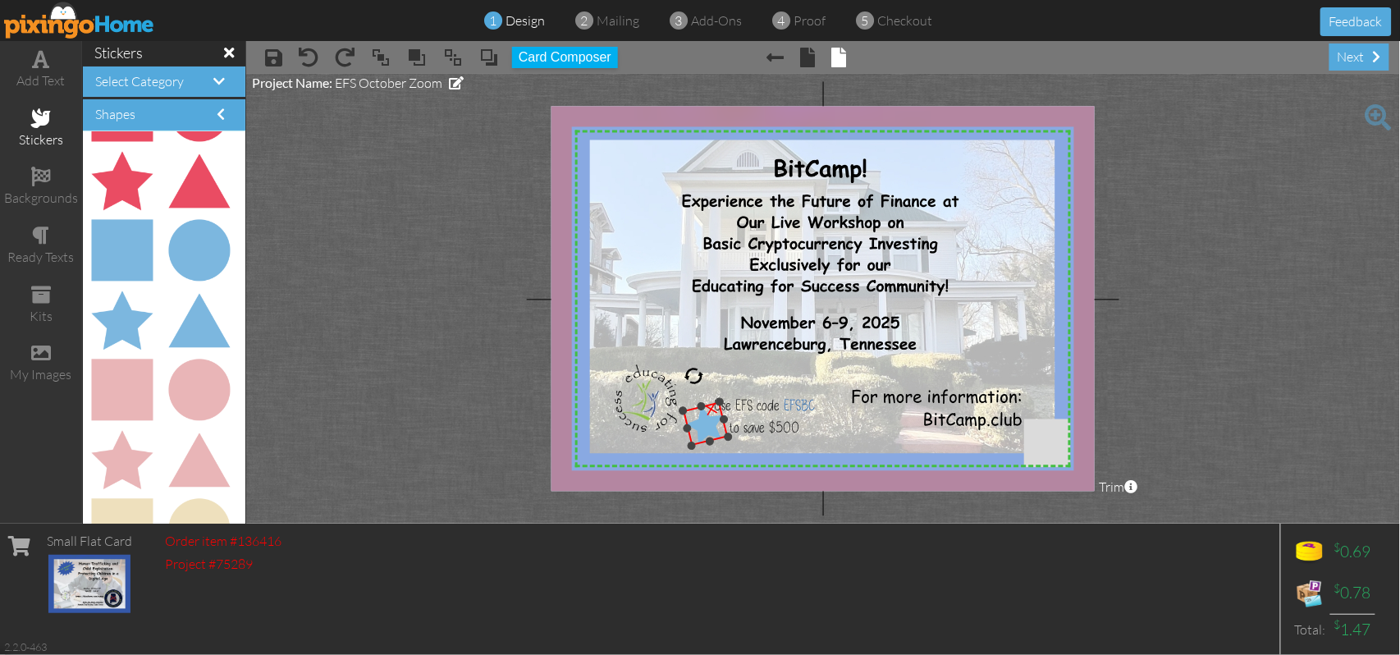
click at [694, 377] on div at bounding box center [694, 376] width 24 height 24
click at [707, 435] on img at bounding box center [711, 423] width 45 height 43
click at [437, 372] on project-studio-wrapper "X X X X X X X X X X X X X X X X X X X X X X X X X X X X X X X X X X X X X X X X…" at bounding box center [822, 299] width 1153 height 450
click at [716, 408] on div "×" at bounding box center [717, 408] width 32 height 32
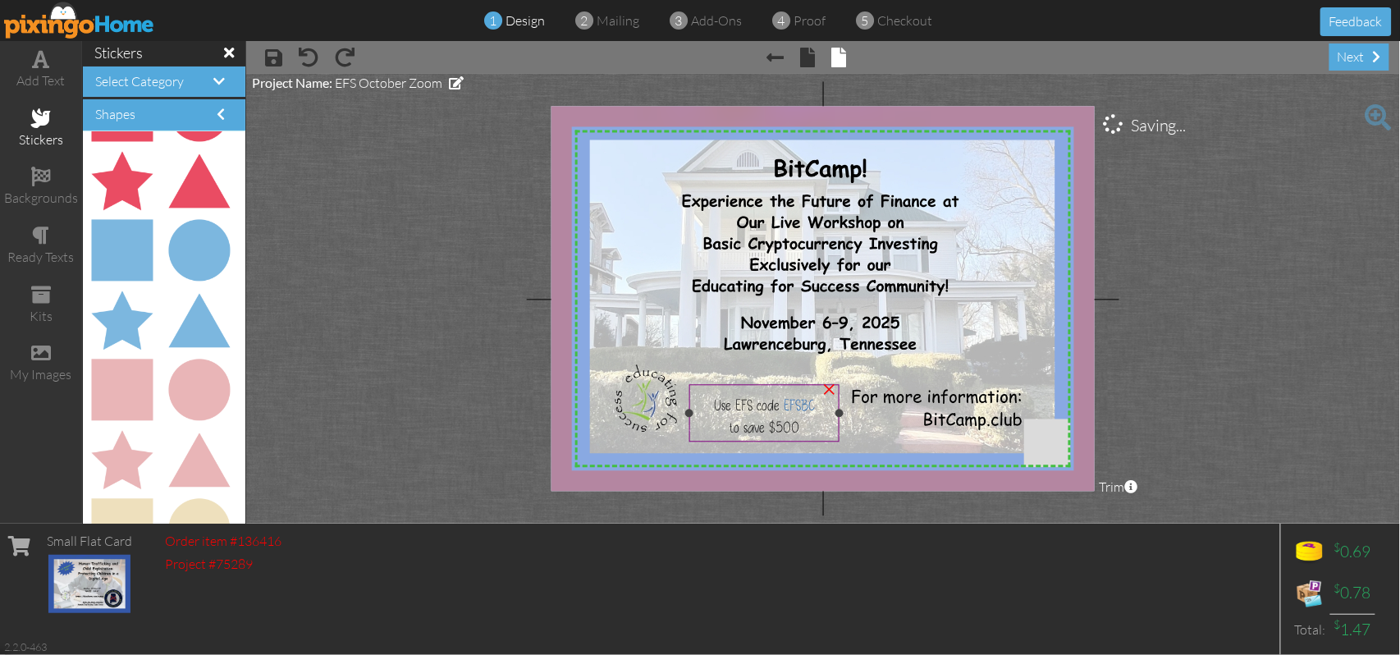
click at [733, 402] on span "Use EFS code EFSBC" at bounding box center [764, 405] width 101 height 20
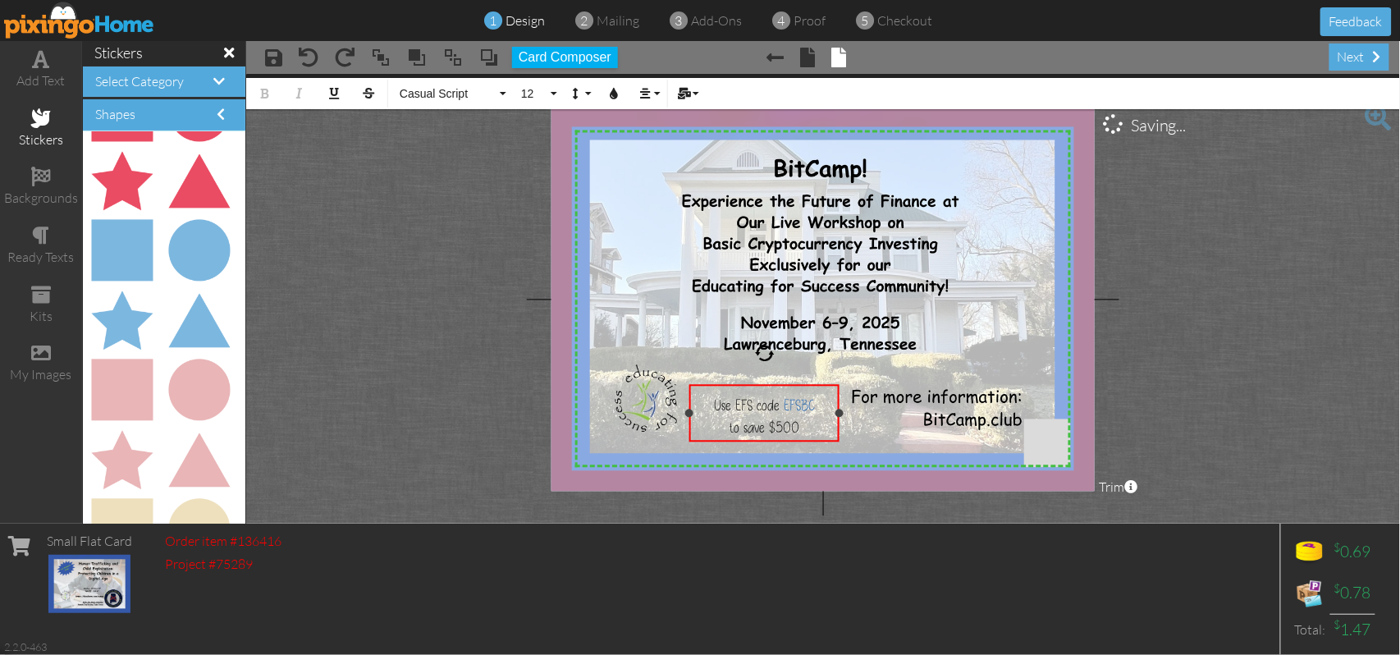
click at [733, 402] on span "Use EFS code EFSBC" at bounding box center [764, 405] width 101 height 20
click at [792, 401] on span at bounding box center [794, 405] width 4 height 20
drag, startPoint x: 792, startPoint y: 400, endPoint x: 824, endPoint y: 400, distance: 32.0
click at [824, 400] on span "EFSBC" at bounding box center [812, 405] width 31 height 20
click at [798, 423] on span "to save $500" at bounding box center [764, 428] width 70 height 20
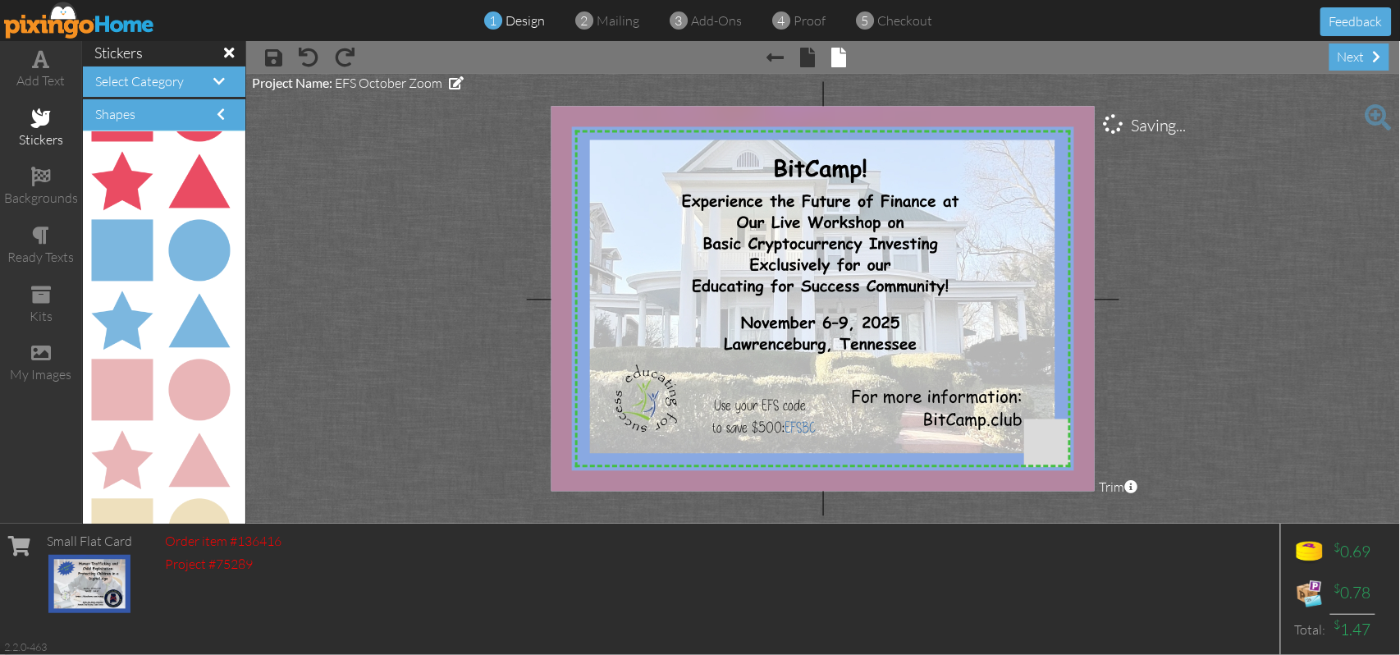
click at [1202, 363] on project-studio-wrapper "X X X X X X X X X X X X X X X X X X X X X X X X X X X X X X X X X X X X X X X X…" at bounding box center [822, 299] width 1153 height 450
click at [811, 427] on span "EFSBC" at bounding box center [799, 428] width 31 height 20
click at [1191, 371] on project-studio-wrapper "X X X X X X X X X X X X X X X X X X X X X X X X X X X X X X X X X X X X X X X X…" at bounding box center [822, 299] width 1153 height 450
click at [784, 404] on span "Use your EFS code" at bounding box center [765, 405] width 100 height 20
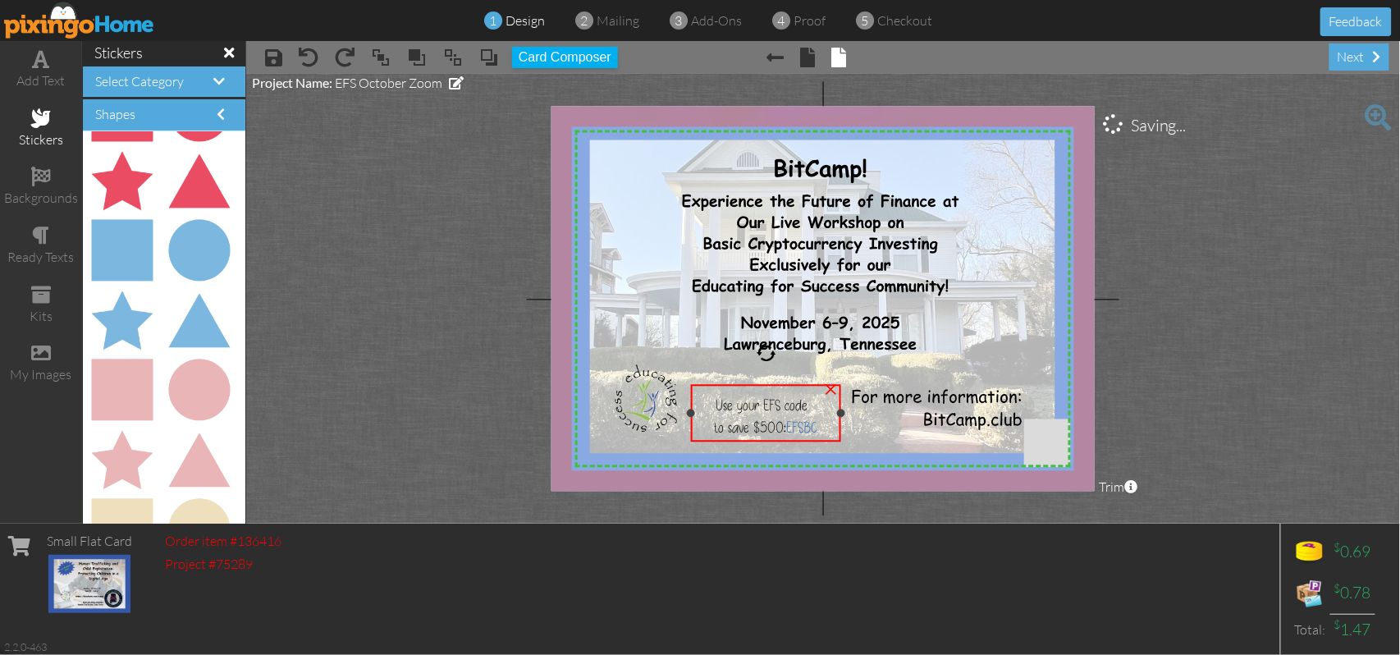
click at [784, 404] on span "Use your EFS code" at bounding box center [765, 405] width 100 height 20
click at [1226, 343] on project-studio-wrapper "X X X X X X X X X X X X X X X X X X X X X X X X X X X X X X X X X X X X X X X X…" at bounding box center [822, 299] width 1153 height 450
click at [759, 405] on span "Use your EFS code" at bounding box center [765, 404] width 100 height 20
click at [1203, 267] on project-studio-wrapper "X X X X X X X X X X X X X X X X X X X X X X X X X X X X X X X X X X X X X X X X…" at bounding box center [822, 299] width 1153 height 450
click at [41, 57] on span at bounding box center [41, 59] width 17 height 20
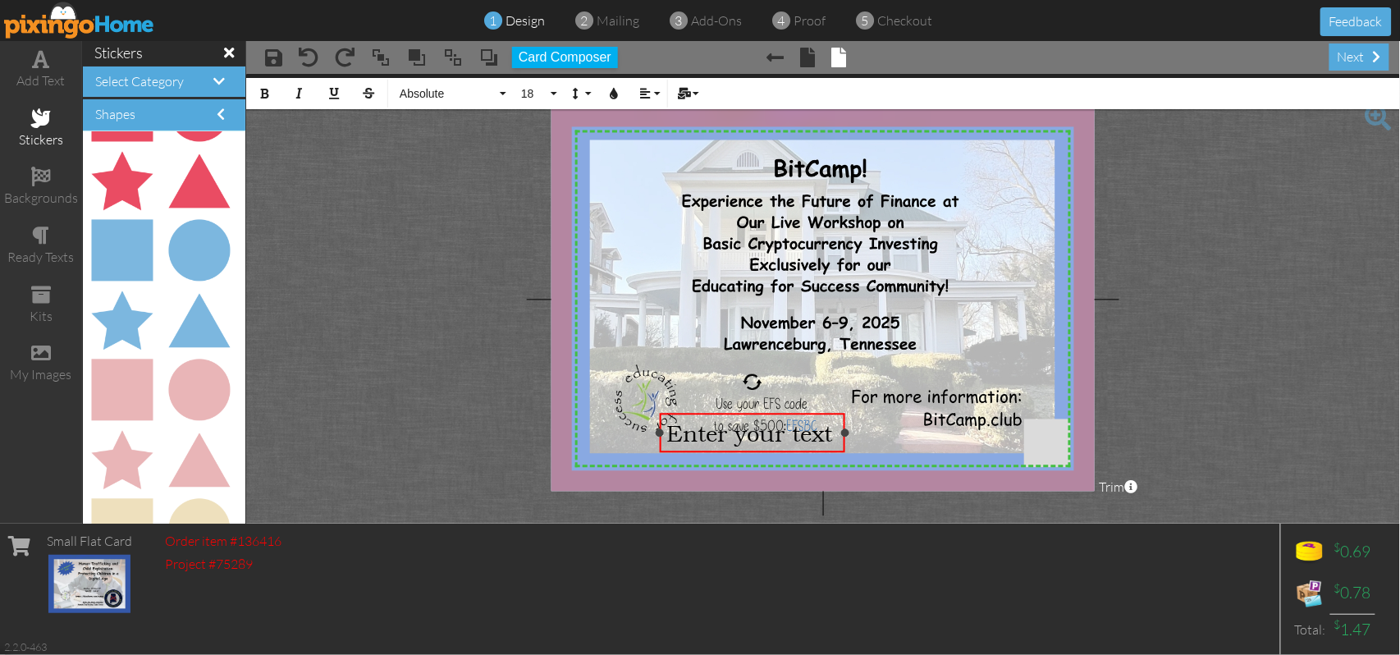
drag, startPoint x: 988, startPoint y: 432, endPoint x: 847, endPoint y: 437, distance: 141.2
click at [844, 437] on div "Enter your text ×" at bounding box center [752, 432] width 185 height 39
drag, startPoint x: 834, startPoint y: 413, endPoint x: 838, endPoint y: 427, distance: 14.0
click at [838, 427] on div "​ Enter your text ​" at bounding box center [757, 446] width 185 height 39
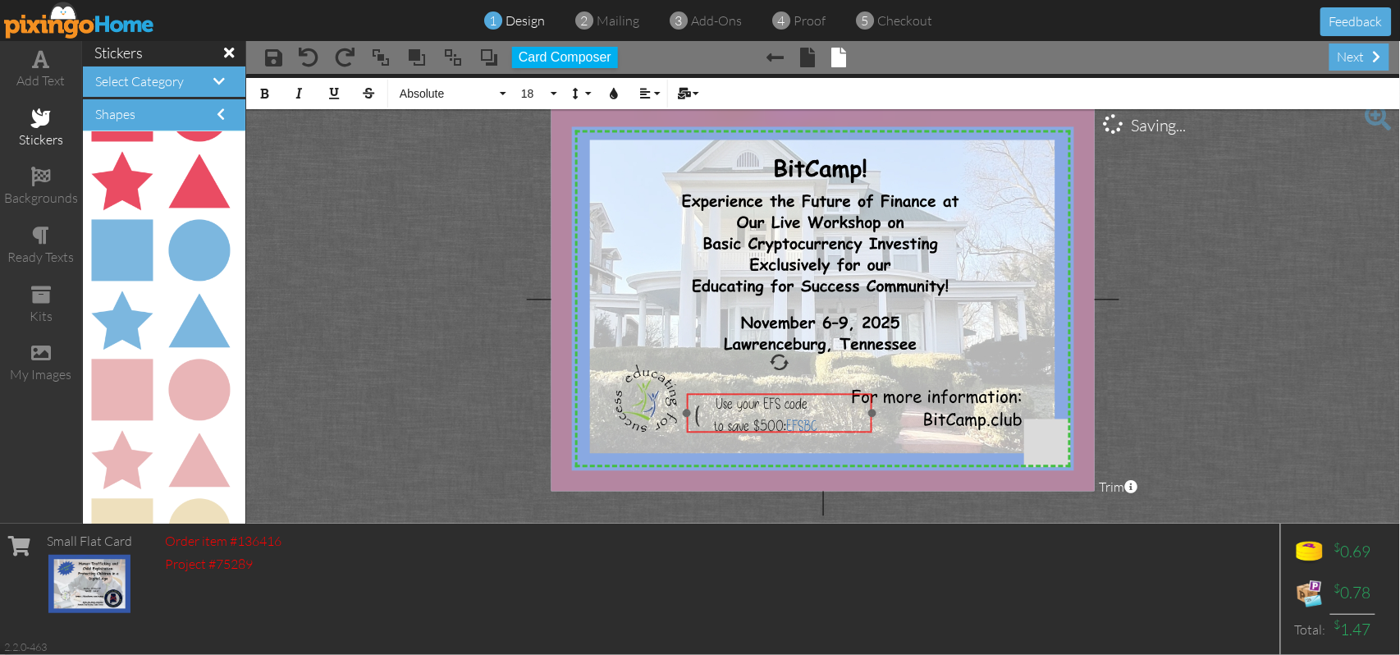
drag, startPoint x: 834, startPoint y: 427, endPoint x: 856, endPoint y: 395, distance: 39.6
click at [856, 395] on div "( ​ ​" at bounding box center [779, 413] width 185 height 39
drag, startPoint x: 870, startPoint y: 411, endPoint x: 854, endPoint y: 411, distance: 16.4
click at [854, 411] on div at bounding box center [856, 413] width 8 height 8
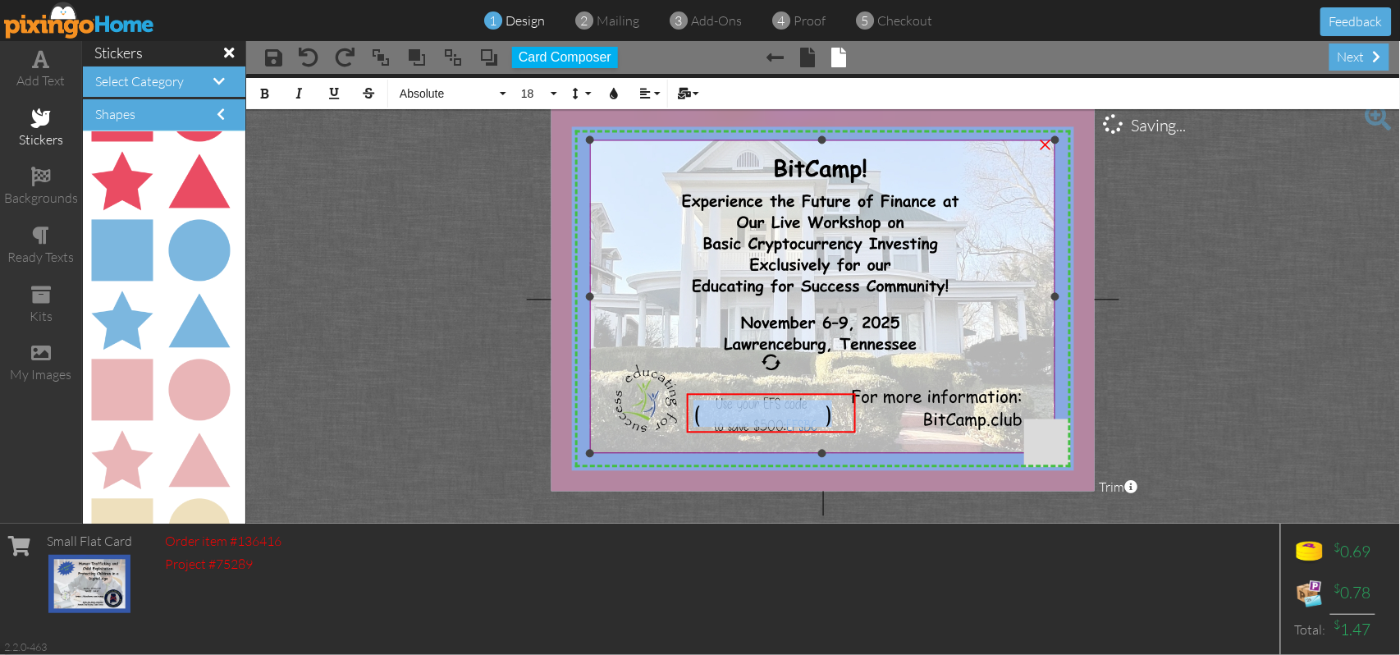
drag, startPoint x: 837, startPoint y: 415, endPoint x: 680, endPoint y: 413, distance: 156.7
click at [680, 413] on div "X X X X X X X X X X X X X X X X X X X X X X X X X X X X X X X X X X X X X X X X…" at bounding box center [822, 299] width 543 height 385
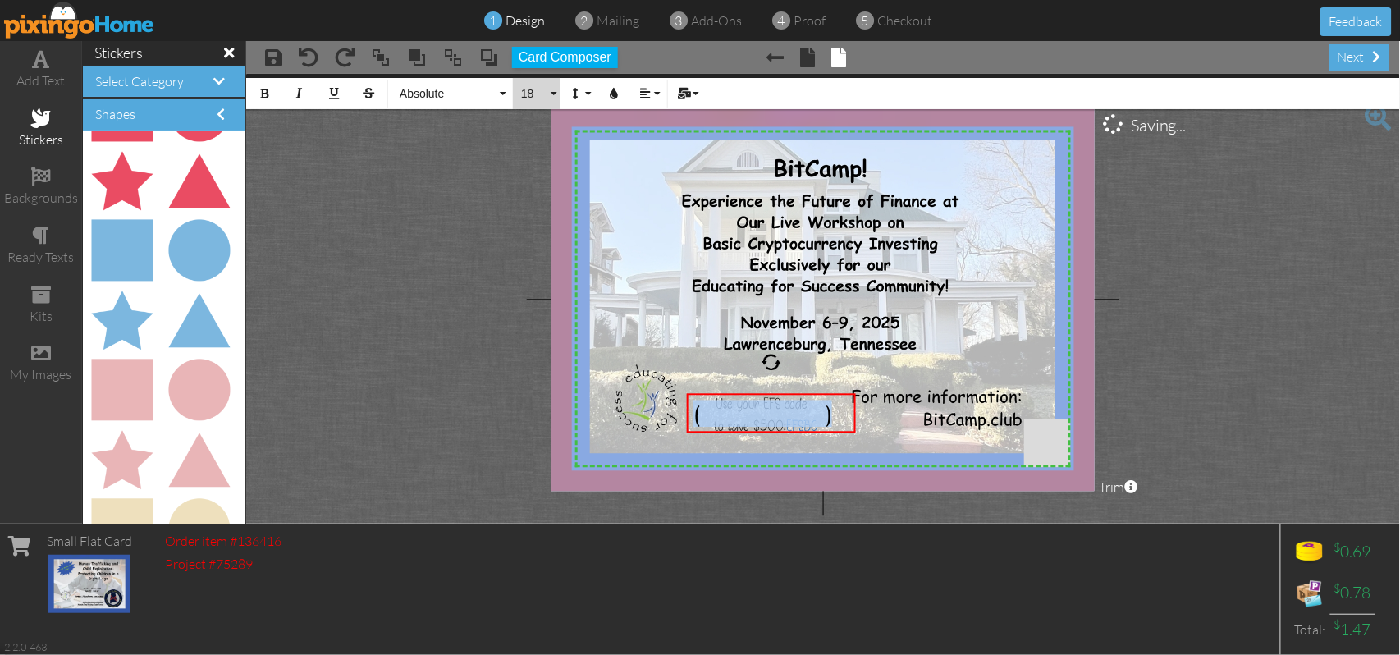
click at [553, 95] on button "18" at bounding box center [537, 93] width 48 height 31
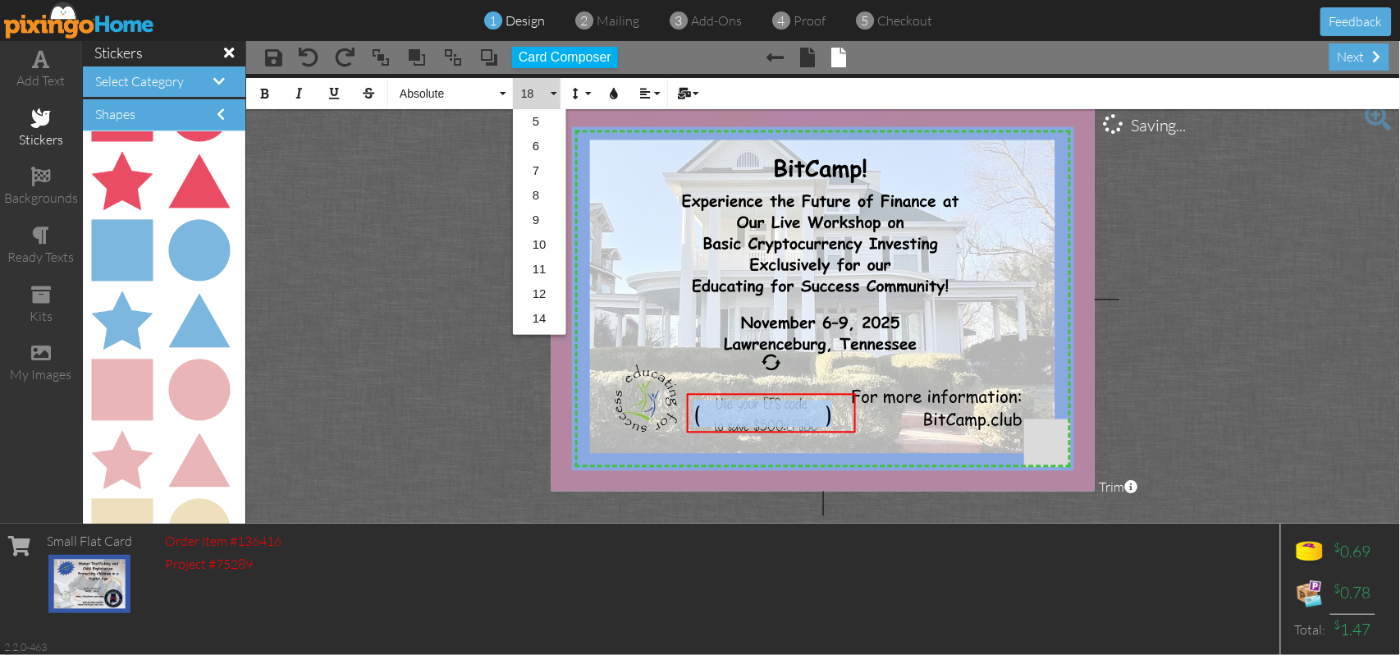
scroll to position [145, 0]
click at [533, 271] on link "22" at bounding box center [539, 271] width 53 height 25
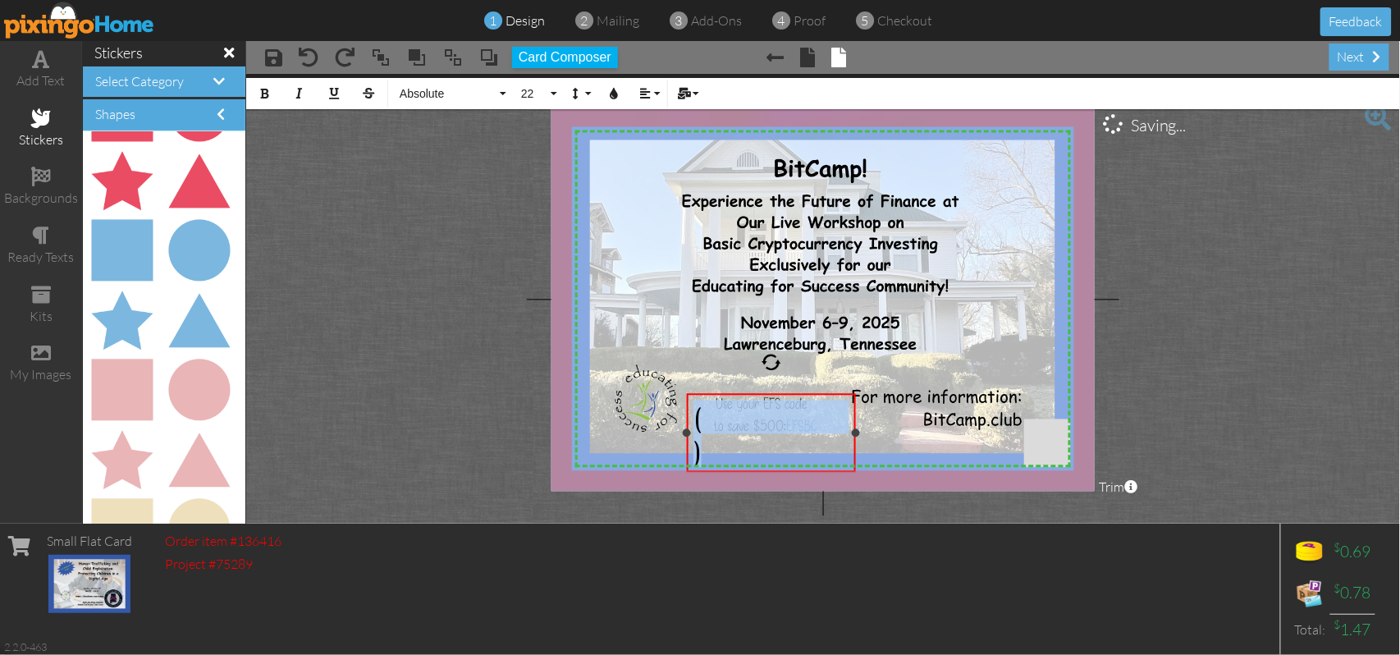
click at [855, 432] on div at bounding box center [856, 433] width 8 height 8
click at [835, 422] on span "( )" at bounding box center [769, 433] width 153 height 67
drag, startPoint x: 834, startPoint y: 418, endPoint x: 692, endPoint y: 428, distance: 141.5
click at [692, 428] on div "( )" at bounding box center [771, 417] width 168 height 46
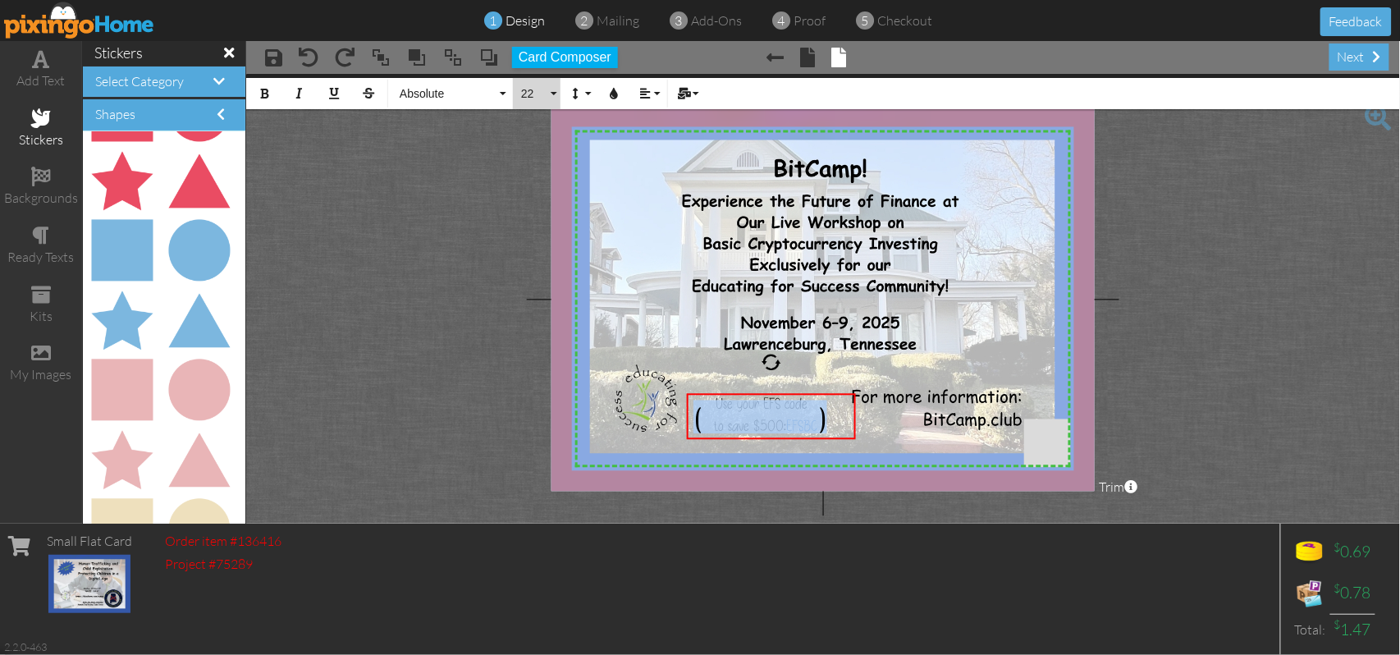
click at [555, 96] on button "22" at bounding box center [537, 93] width 48 height 31
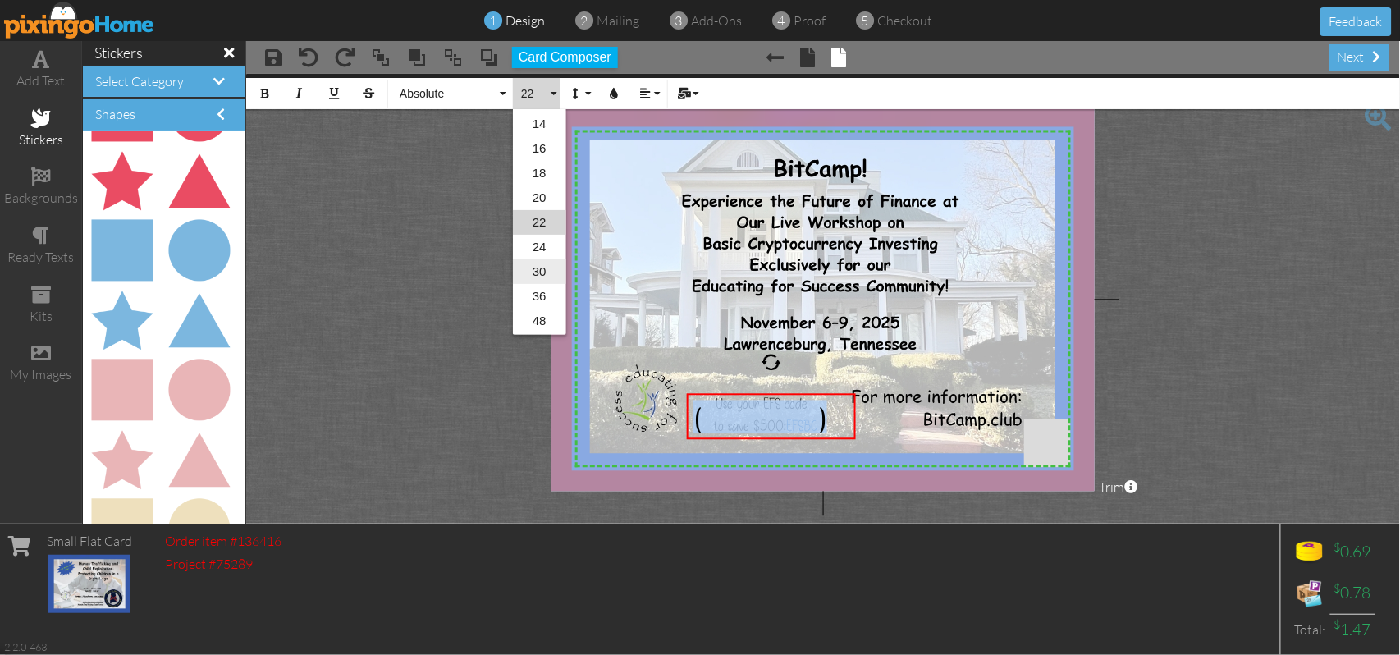
click at [533, 271] on link "30" at bounding box center [539, 271] width 53 height 25
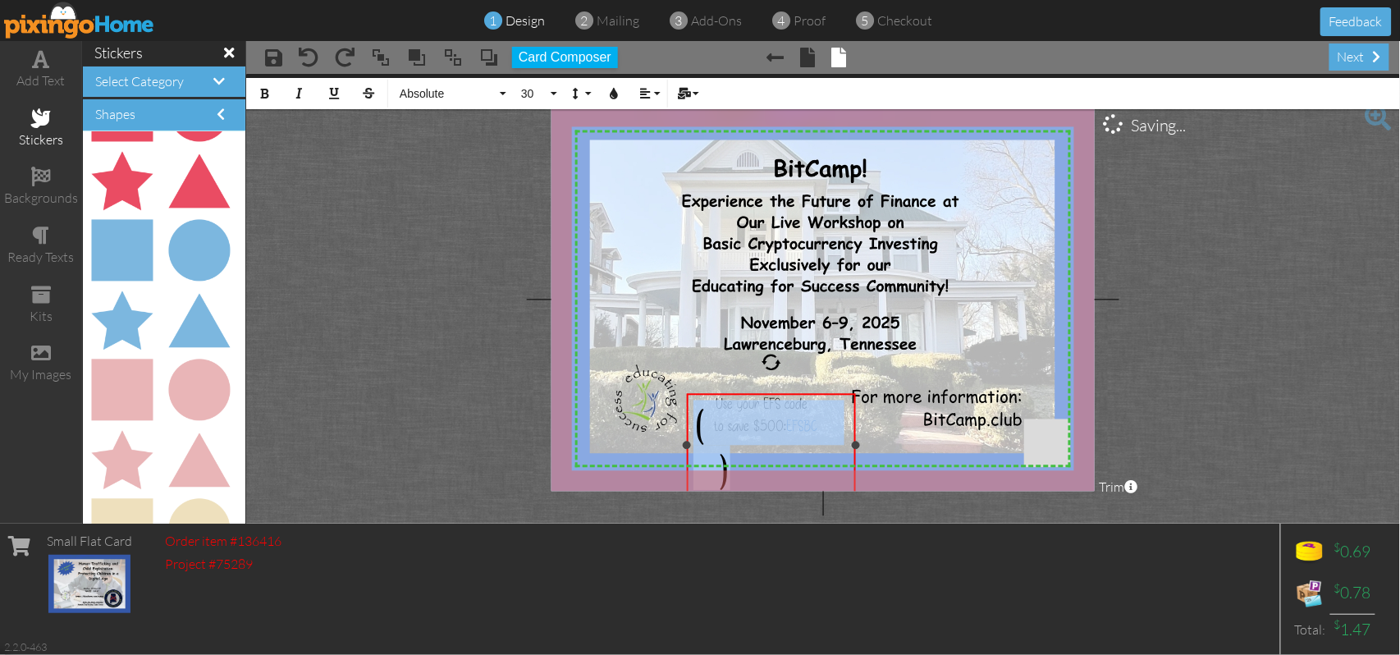
click at [774, 420] on span "( )" at bounding box center [762, 445] width 139 height 90
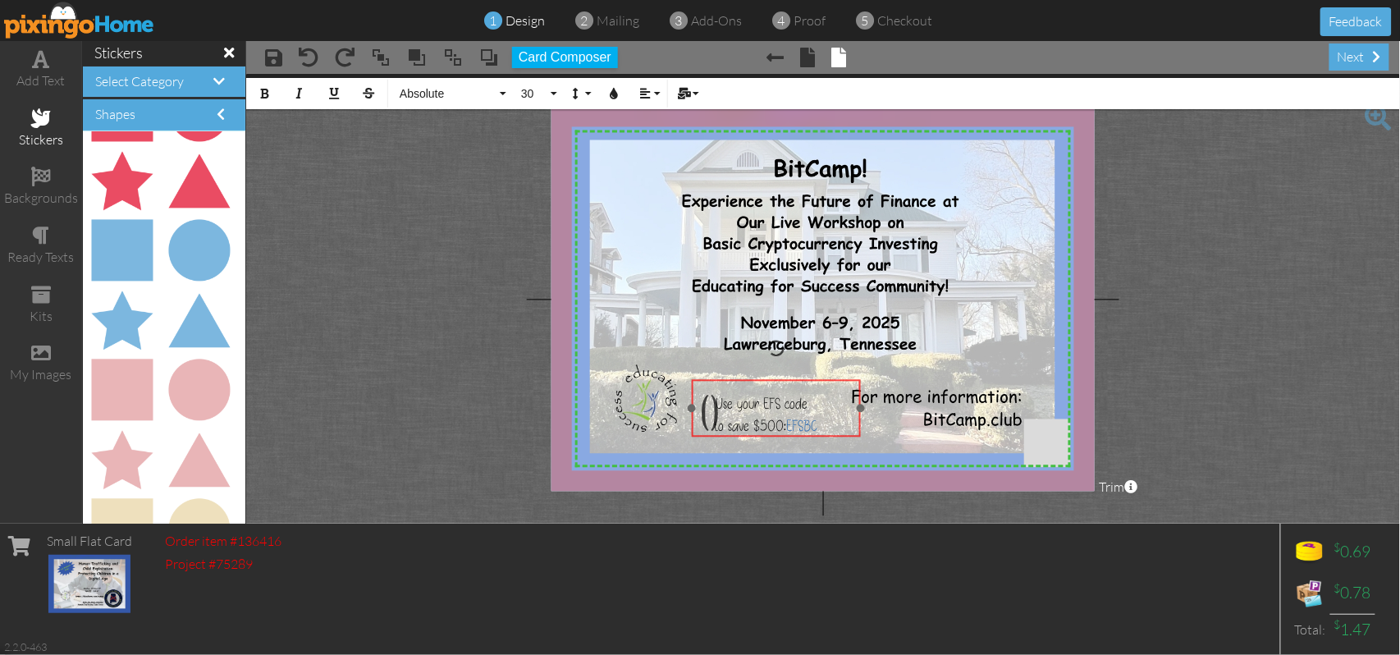
drag, startPoint x: 824, startPoint y: 395, endPoint x: 829, endPoint y: 381, distance: 14.8
click at [829, 381] on div "( ​ ​ )" at bounding box center [776, 408] width 168 height 57
click at [1208, 329] on project-studio-wrapper "X X X X X X X X X X X X X X X X X X X X X X X X X X X X X X X X X X X X X X X X…" at bounding box center [822, 299] width 1153 height 450
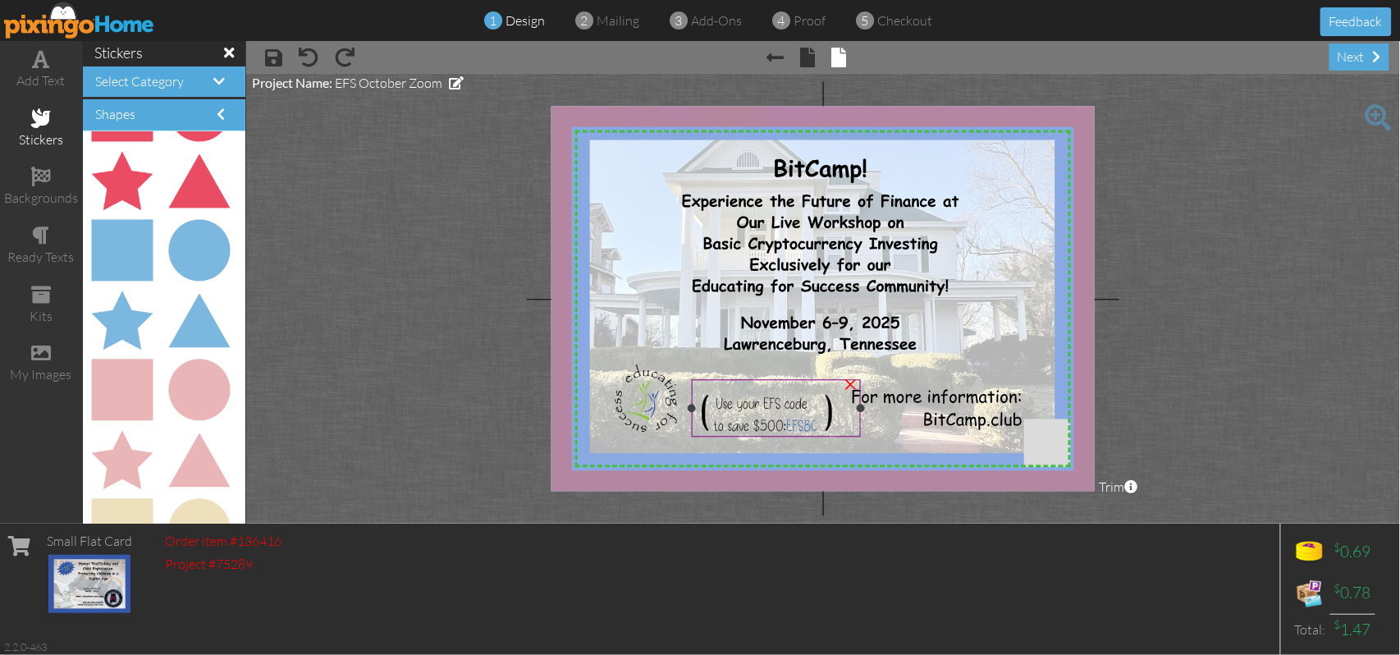
click at [719, 402] on span "( )" at bounding box center [766, 408] width 137 height 45
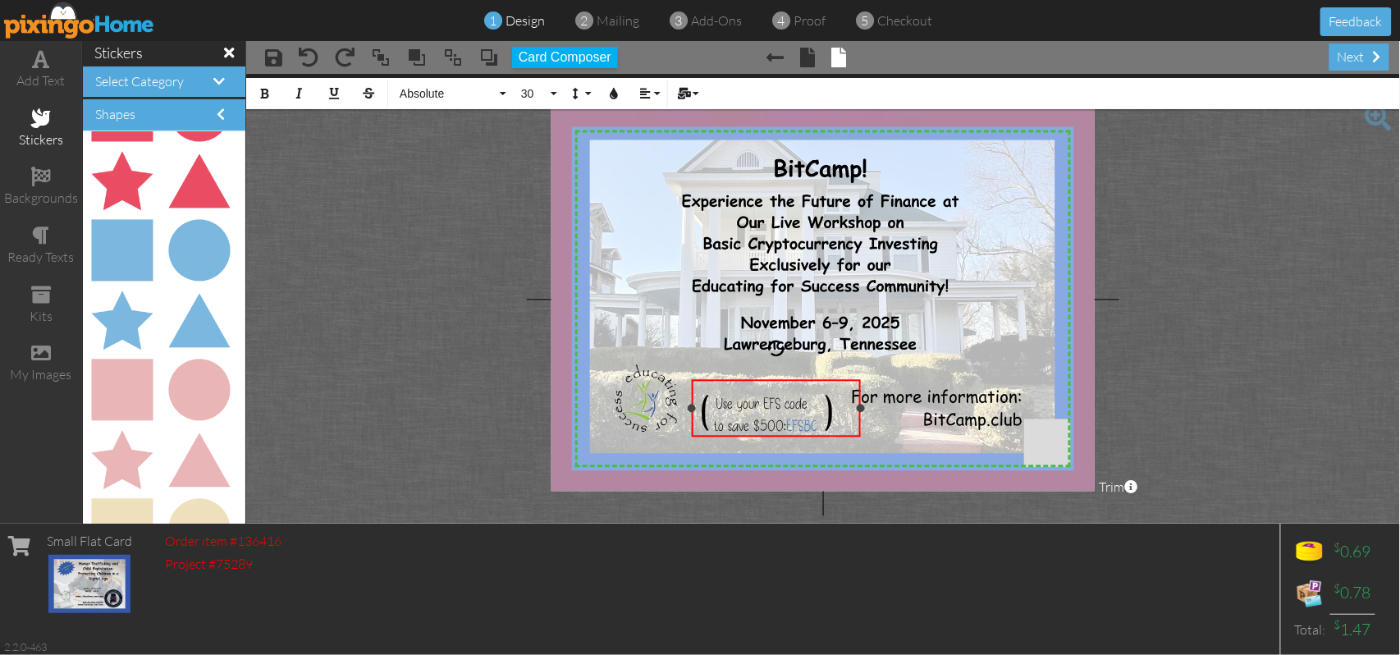
click at [719, 400] on span "( )" at bounding box center [766, 408] width 137 height 45
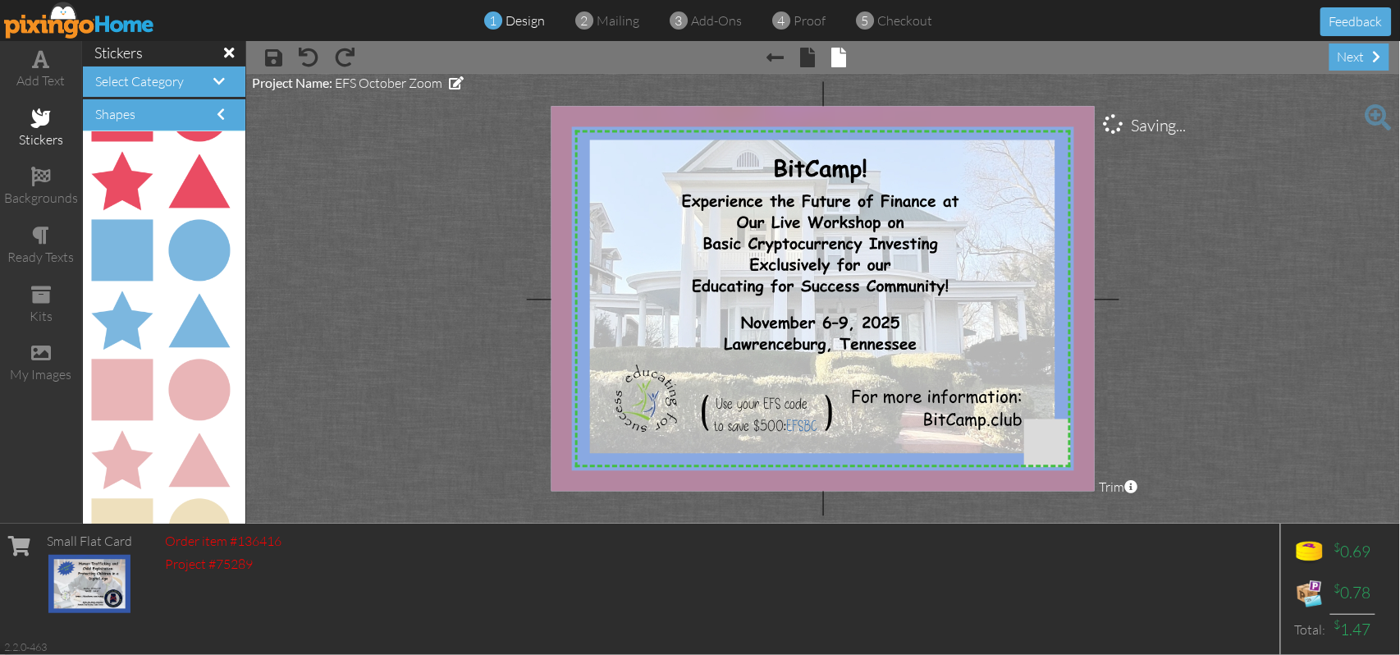
click at [1234, 327] on project-studio-wrapper "X X X X X X X X X X X X X X X X X X X X X X X X X X X X X X X X X X X X X X X X…" at bounding box center [822, 299] width 1153 height 450
click at [822, 409] on span "( )" at bounding box center [766, 408] width 137 height 45
click at [1179, 332] on project-studio-wrapper "X X X X X X X X X X X X X X X X X X X X X X X X X X X X X X X X X X X X X X X X…" at bounding box center [822, 299] width 1153 height 450
click at [811, 25] on span "proof" at bounding box center [809, 20] width 32 height 16
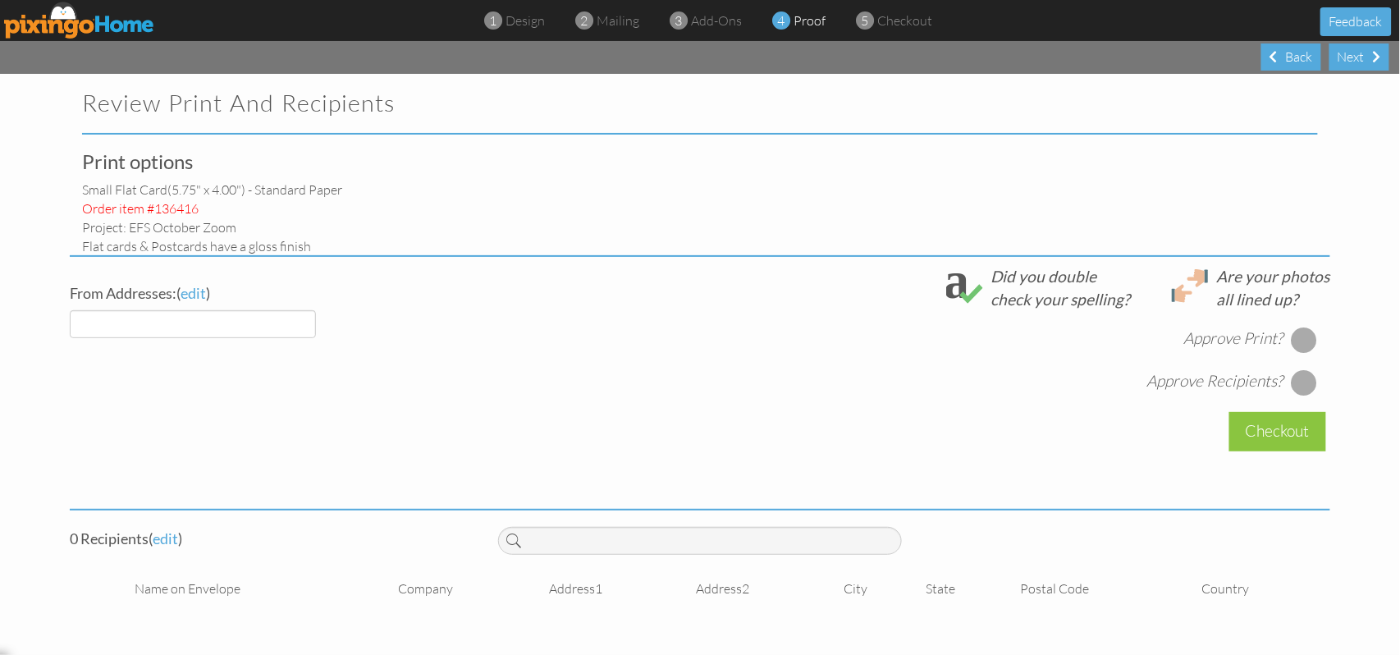
select select "object:599"
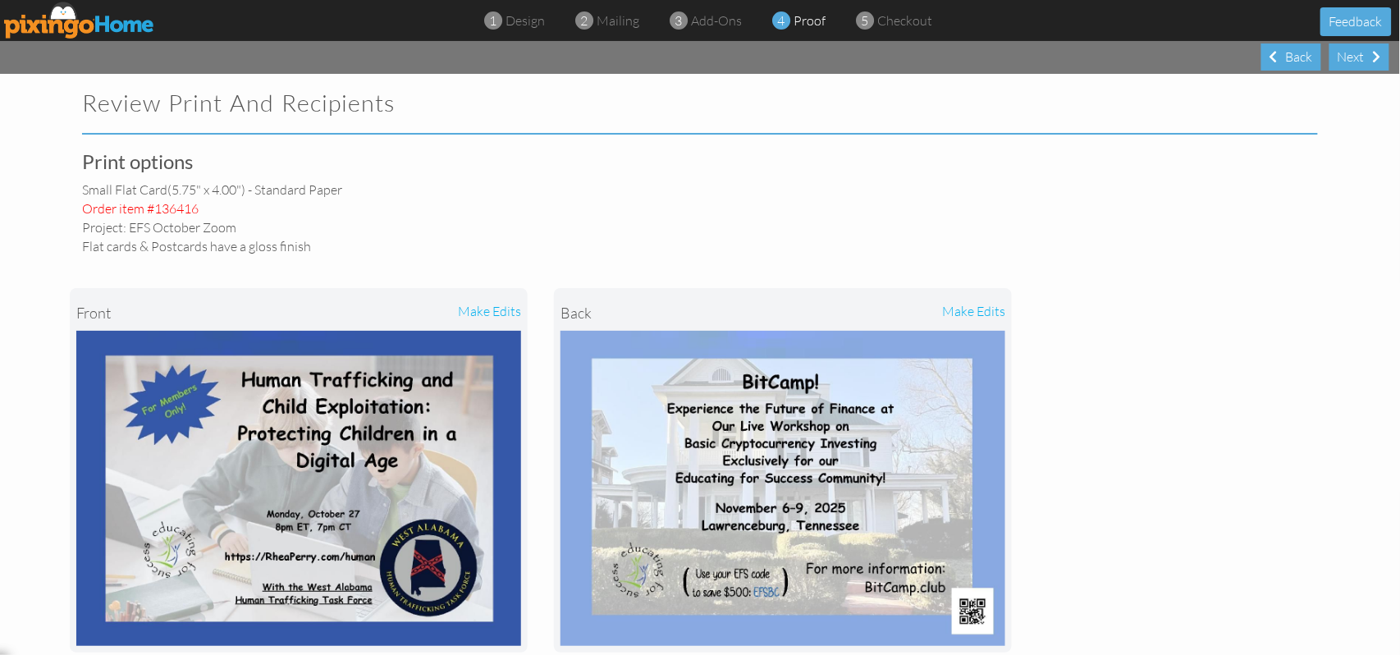
click at [983, 312] on div "make edits" at bounding box center [894, 313] width 222 height 36
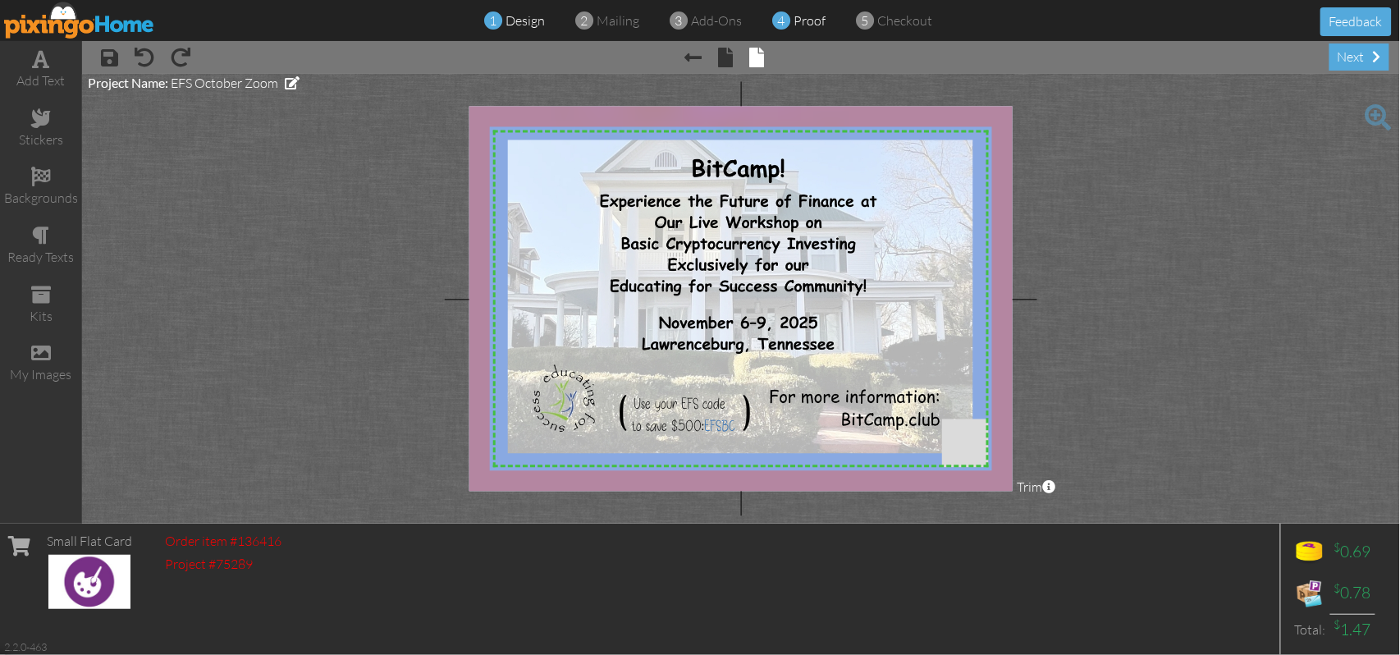
click at [807, 25] on span "proof" at bounding box center [809, 20] width 32 height 16
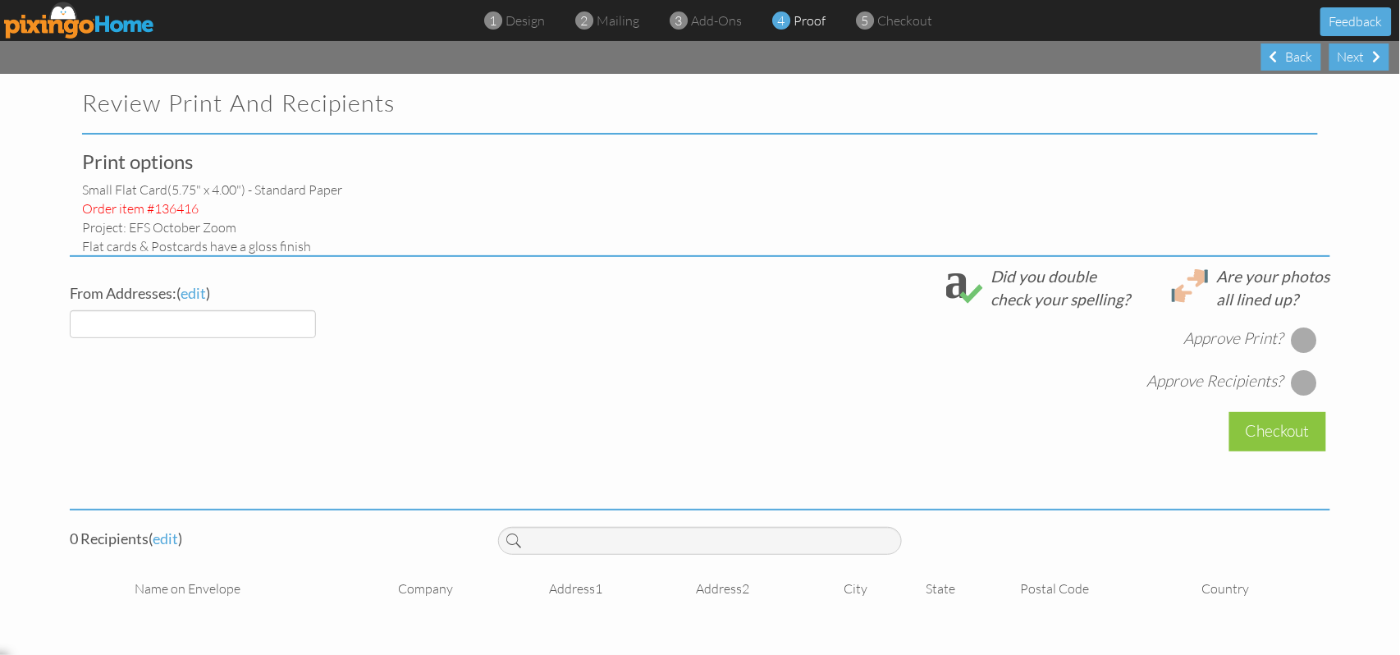
select select "object:679"
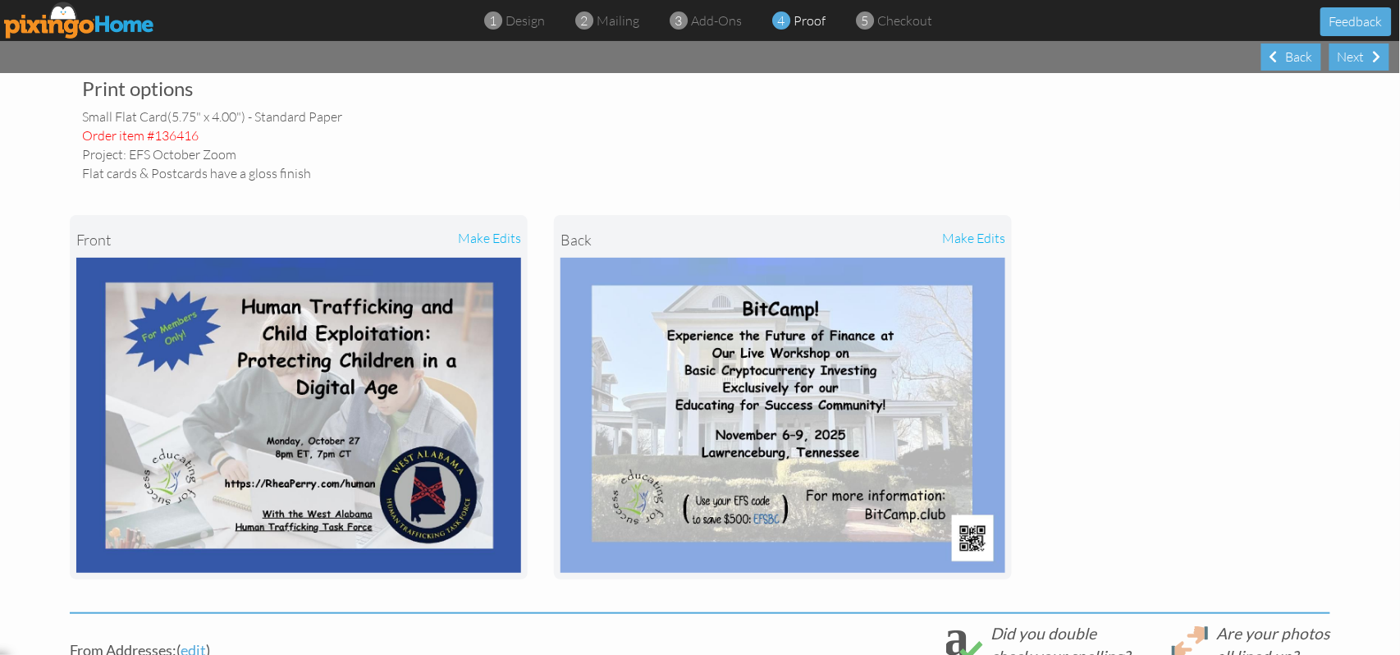
scroll to position [109, 0]
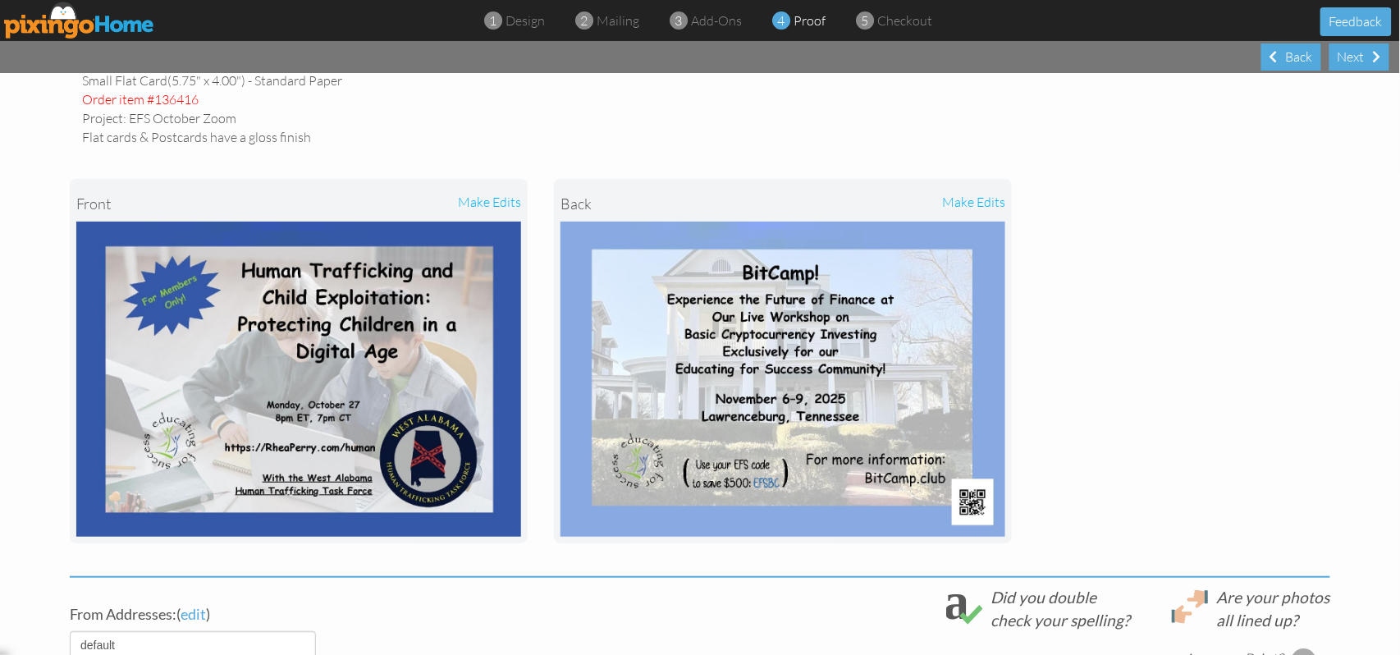
click at [963, 201] on div "make edits" at bounding box center [894, 203] width 222 height 36
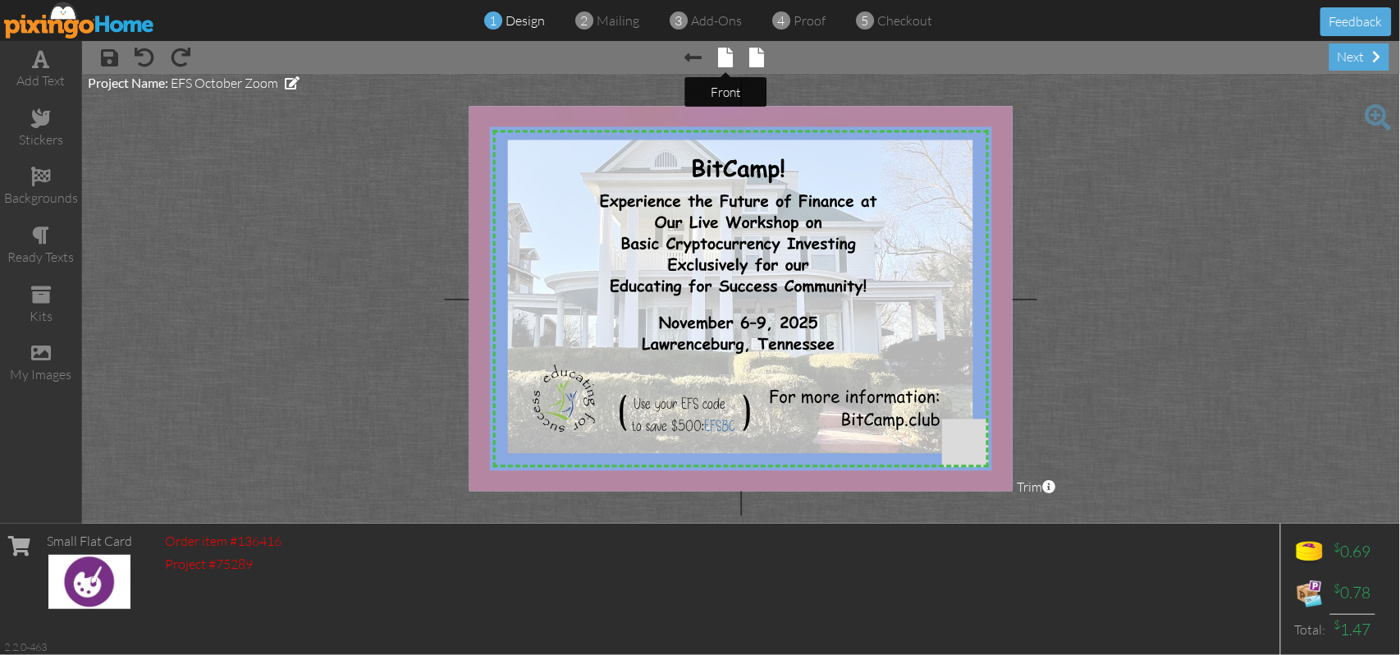
click at [724, 56] on span at bounding box center [726, 58] width 15 height 20
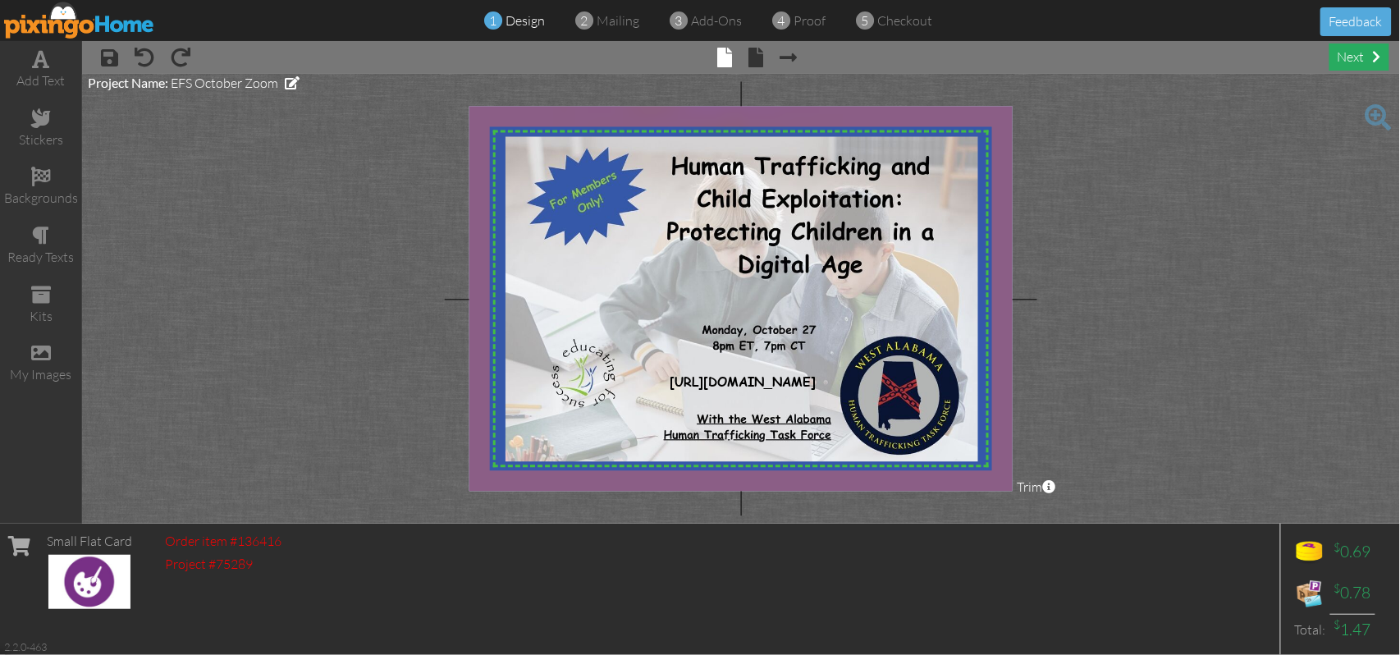
click at [1342, 62] on div "next" at bounding box center [1359, 56] width 60 height 27
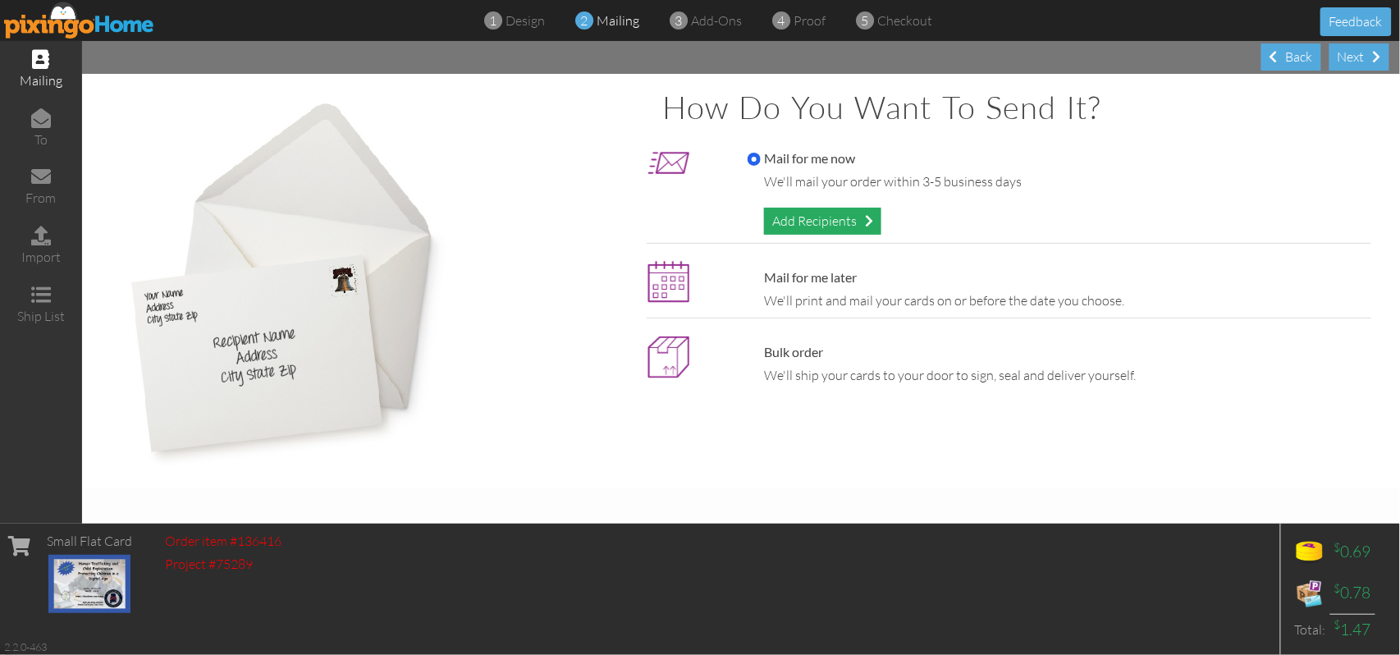
click at [806, 221] on div "Add Recipients" at bounding box center [822, 221] width 117 height 27
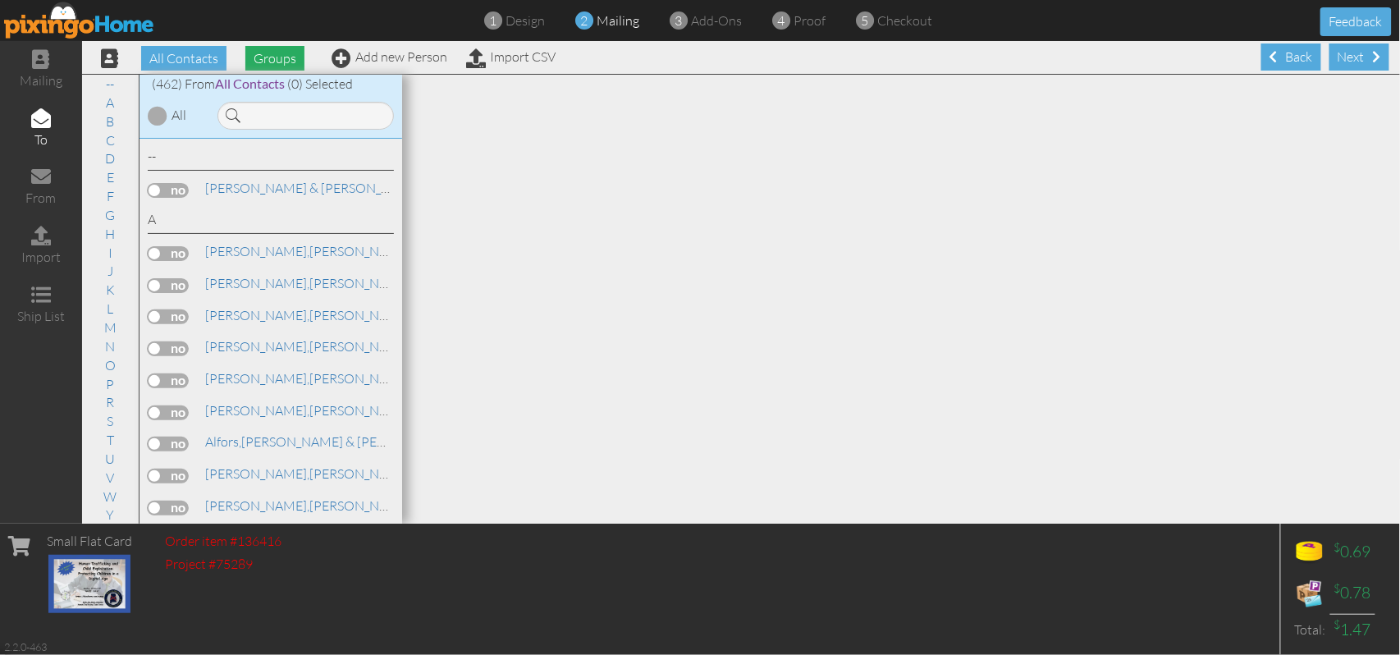
click at [272, 60] on span "Groups" at bounding box center [274, 58] width 59 height 25
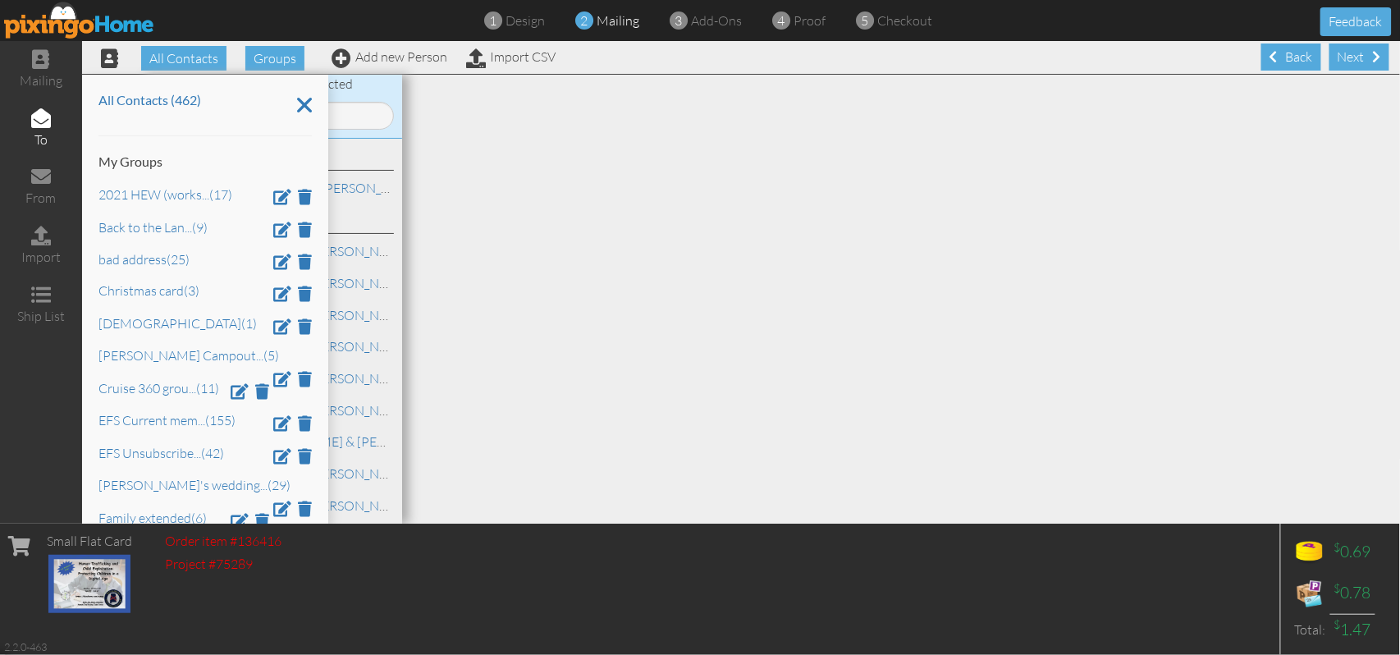
scroll to position [109, 0]
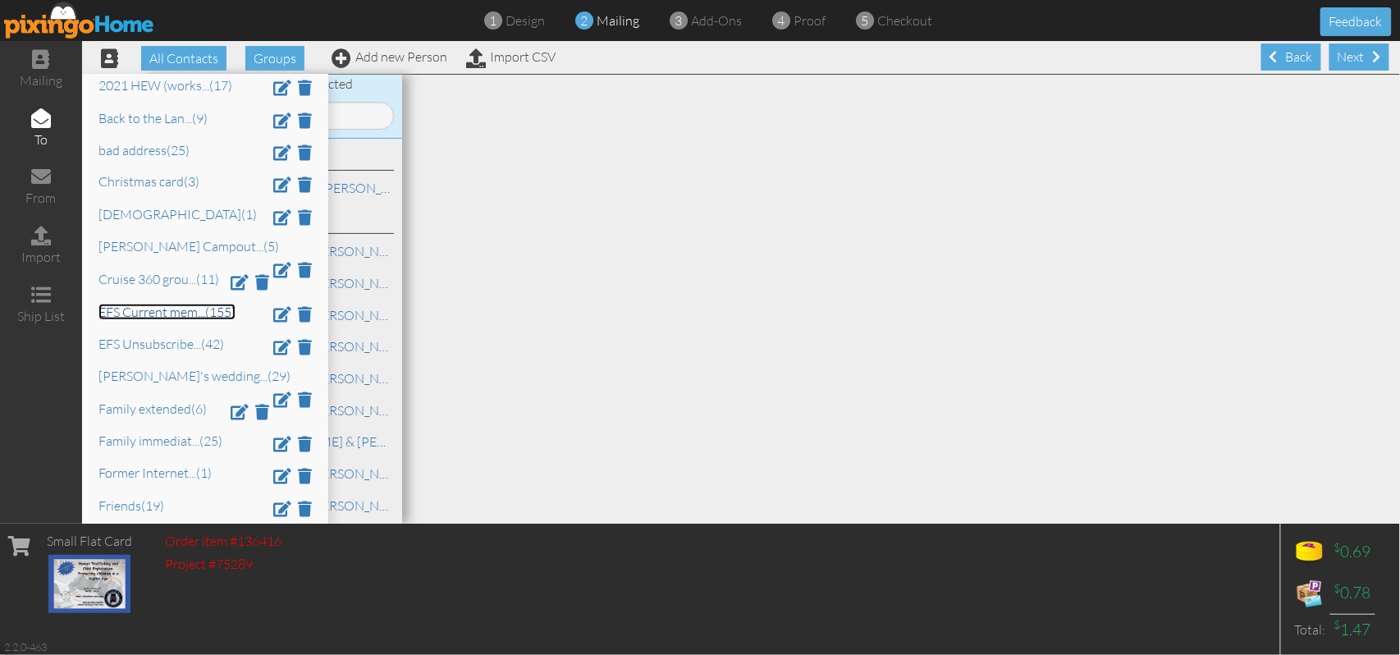
click at [191, 312] on link "EFS Current mem ... (155)" at bounding box center [166, 312] width 137 height 16
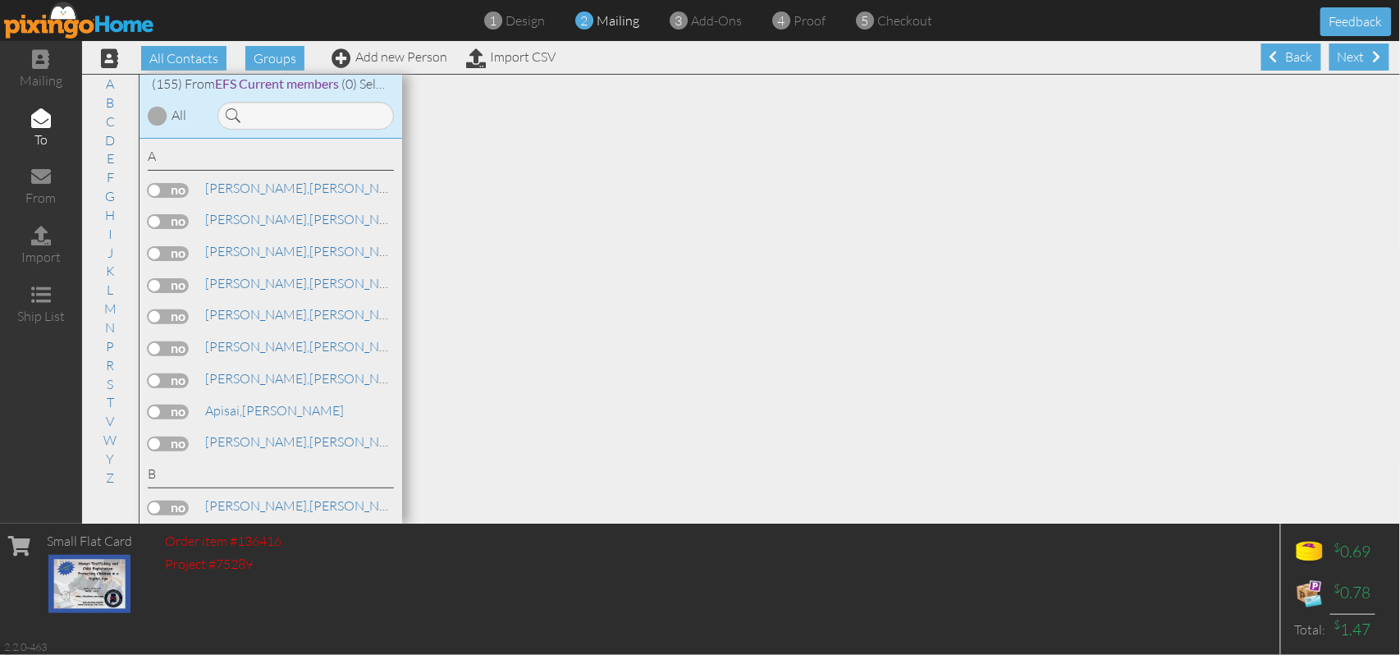
click at [154, 119] on div at bounding box center [158, 116] width 20 height 20
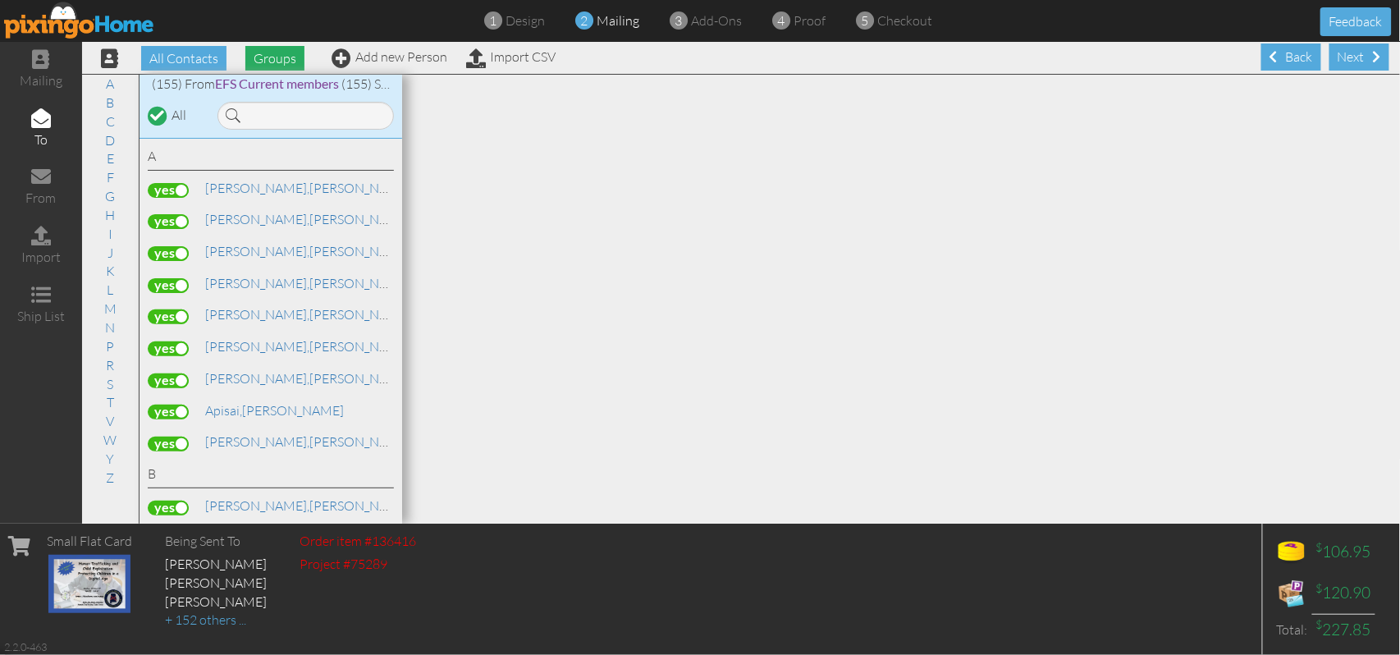
click at [270, 57] on span "Groups" at bounding box center [274, 58] width 59 height 25
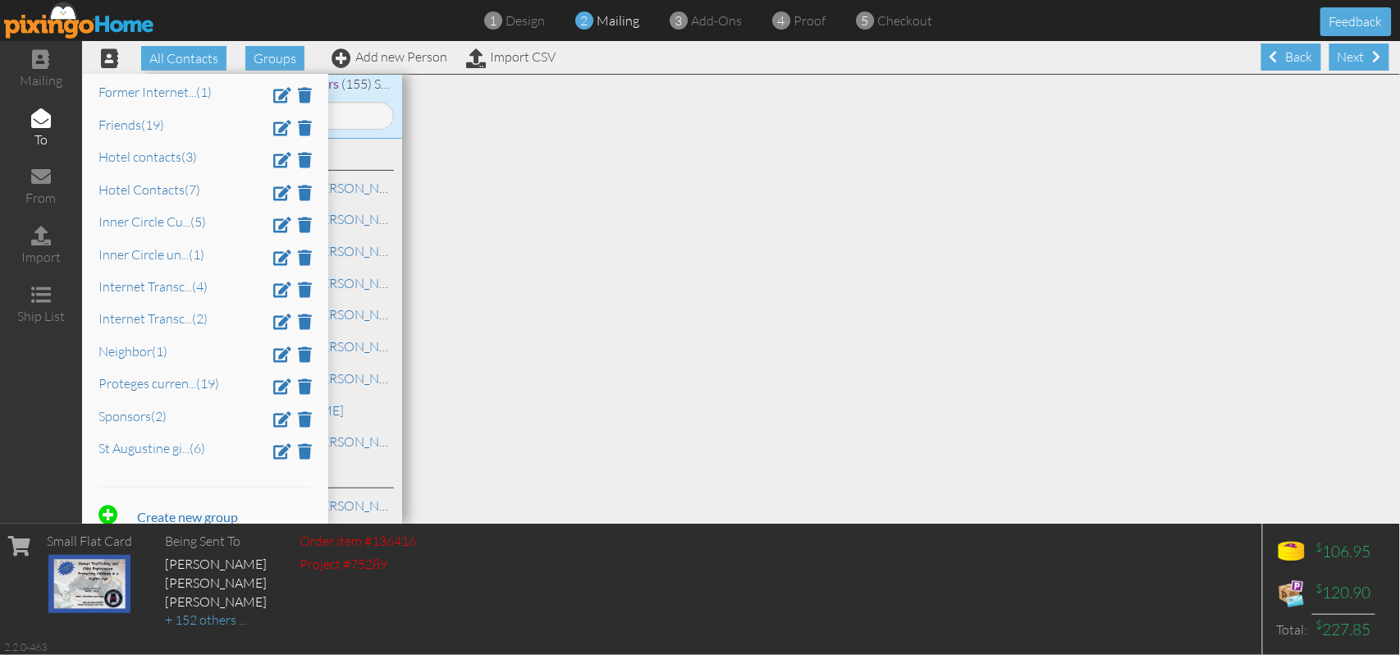
scroll to position [515, 0]
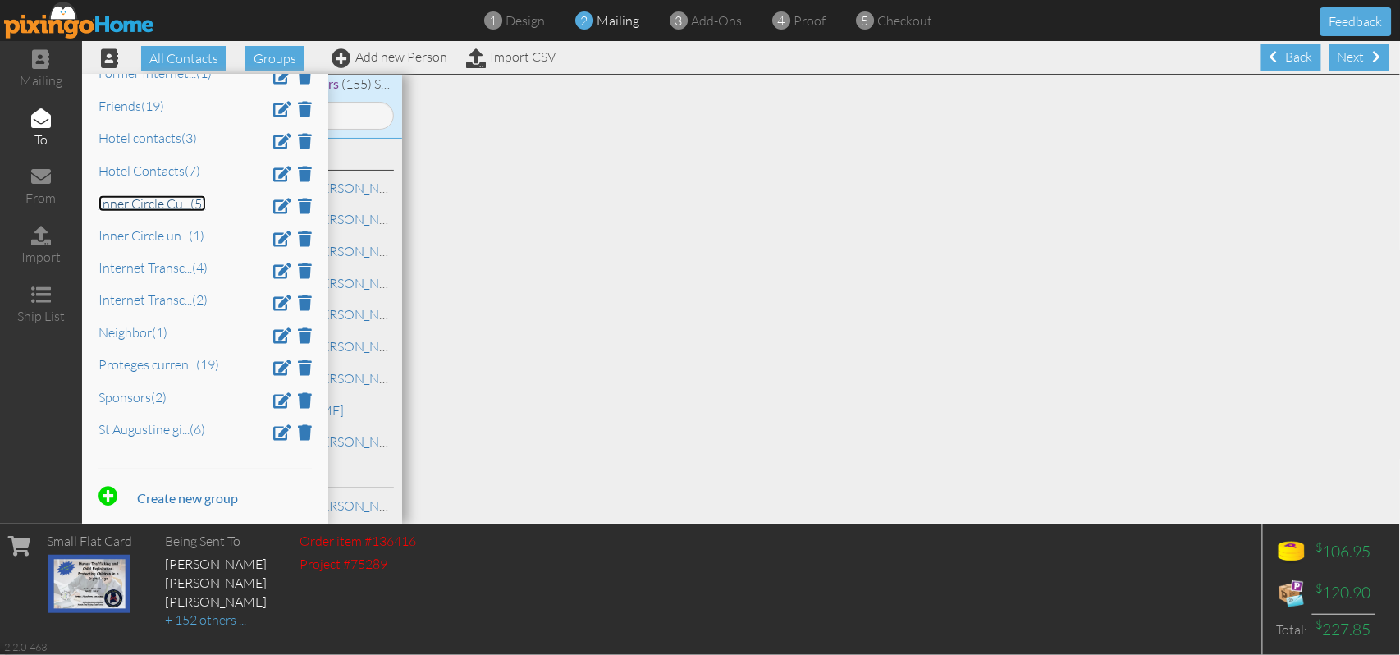
click at [166, 199] on link "Inner Circle Cu ... (5)" at bounding box center [151, 203] width 107 height 16
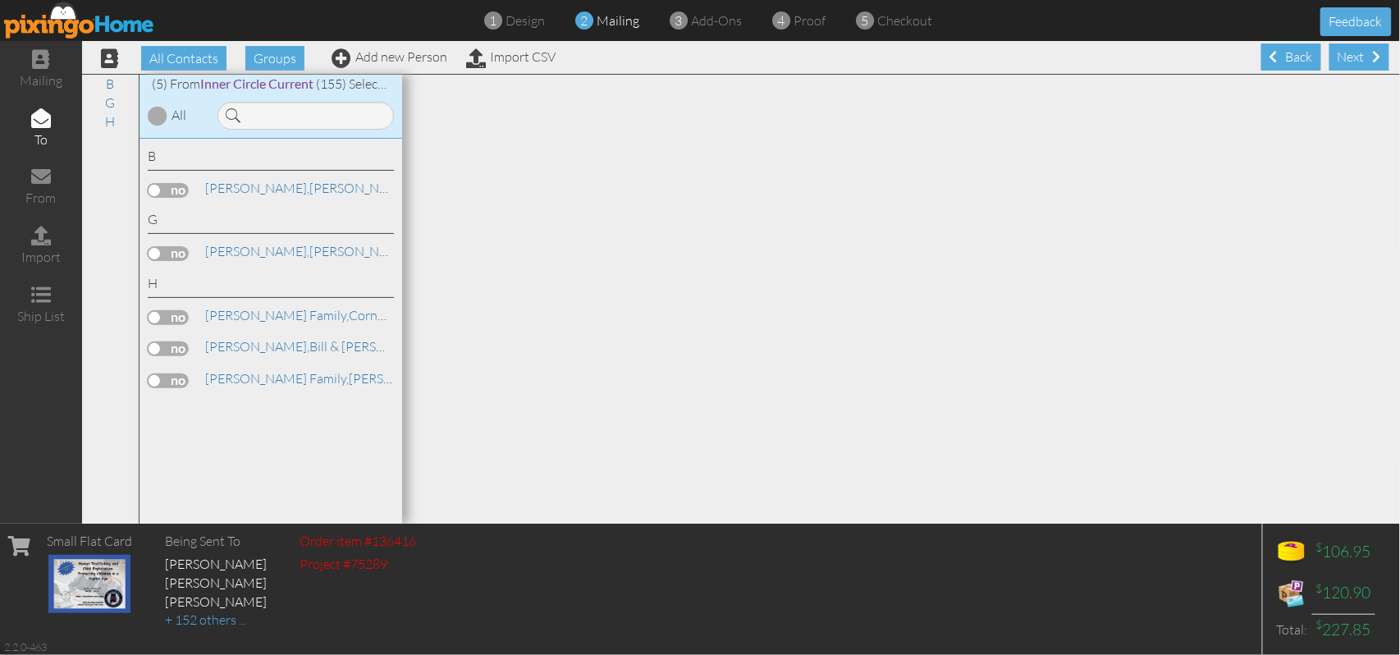
click at [158, 113] on div at bounding box center [158, 116] width 20 height 20
click at [282, 62] on span "Groups" at bounding box center [274, 58] width 59 height 25
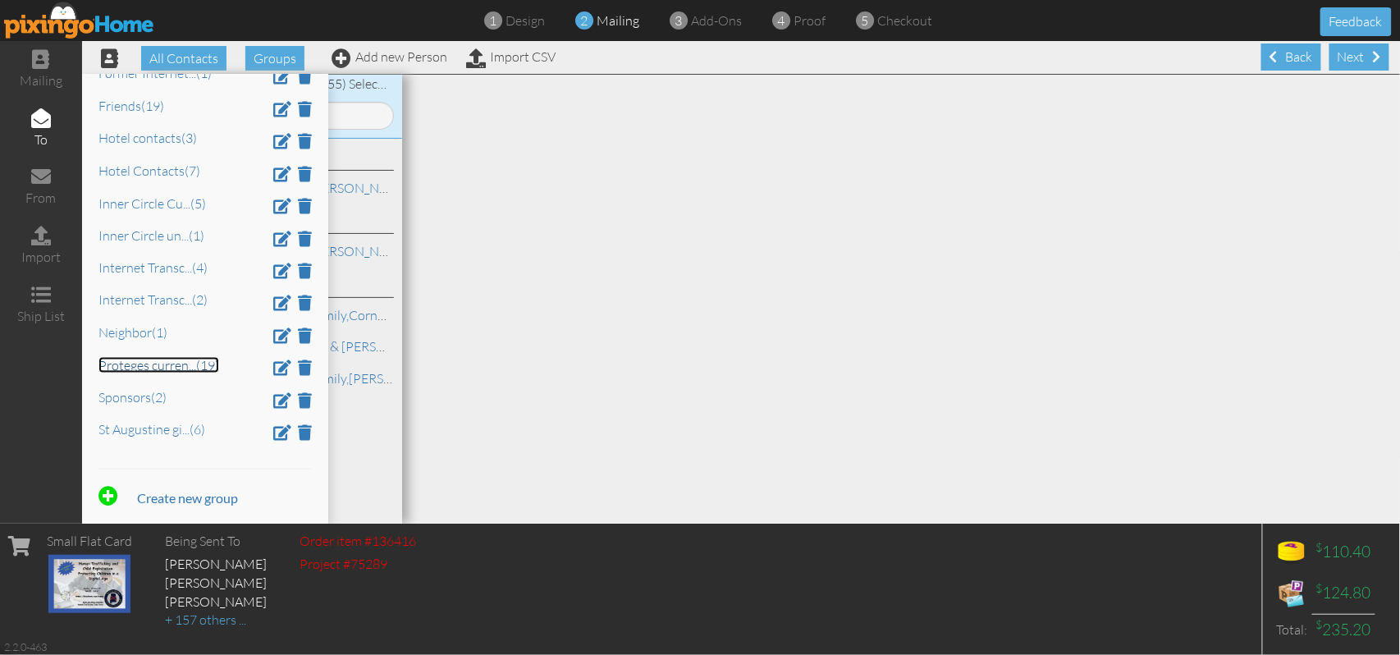
click at [168, 368] on link "Proteges curren ... (19)" at bounding box center [158, 365] width 121 height 16
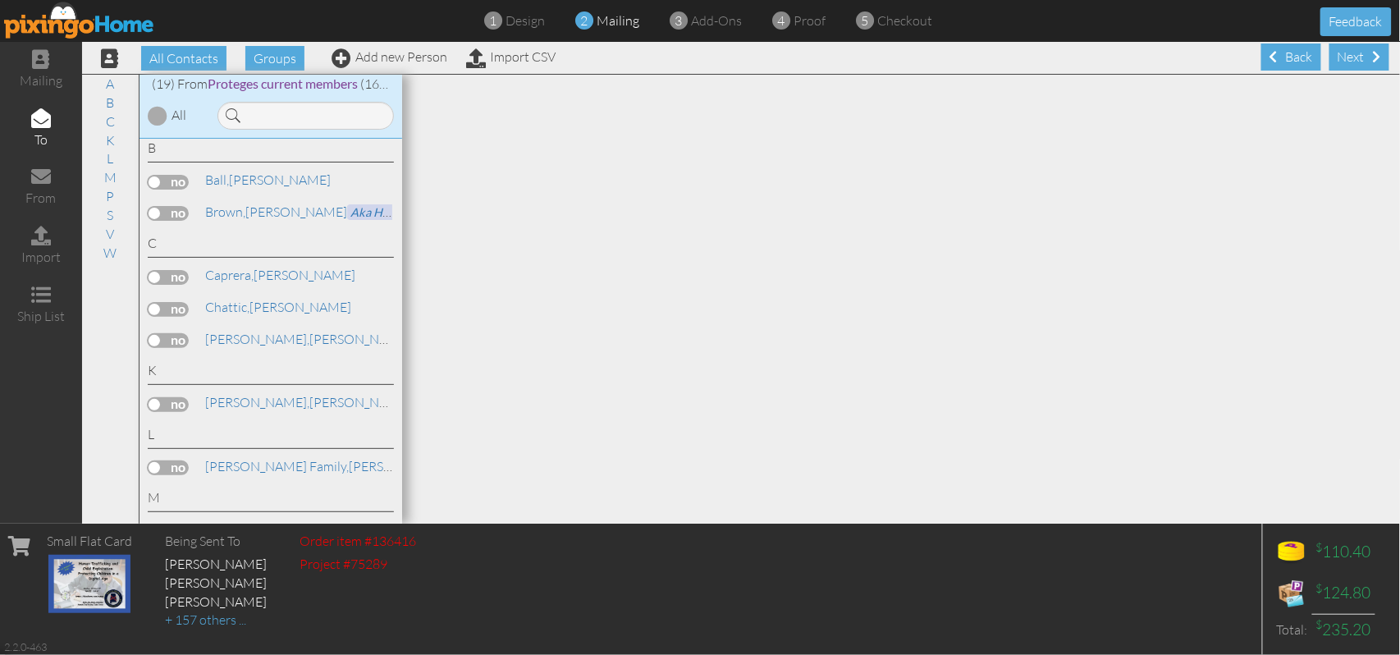
scroll to position [0, 0]
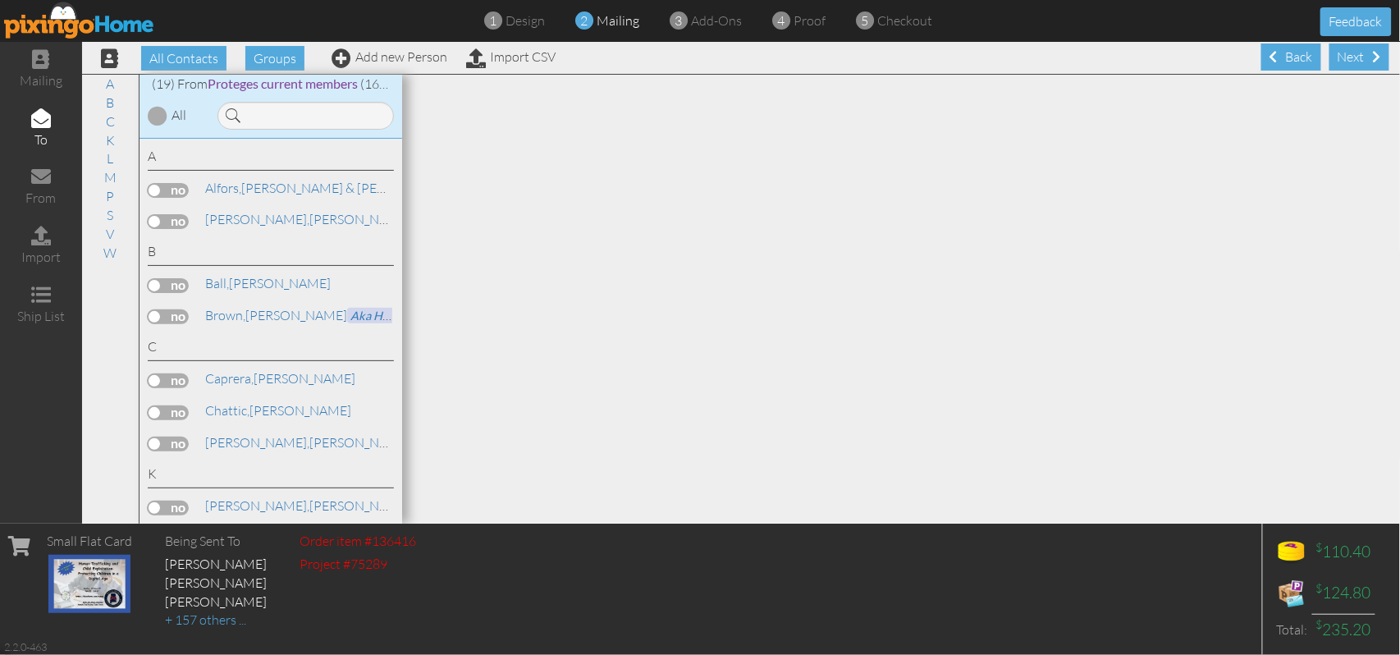
click at [158, 119] on div at bounding box center [158, 116] width 20 height 20
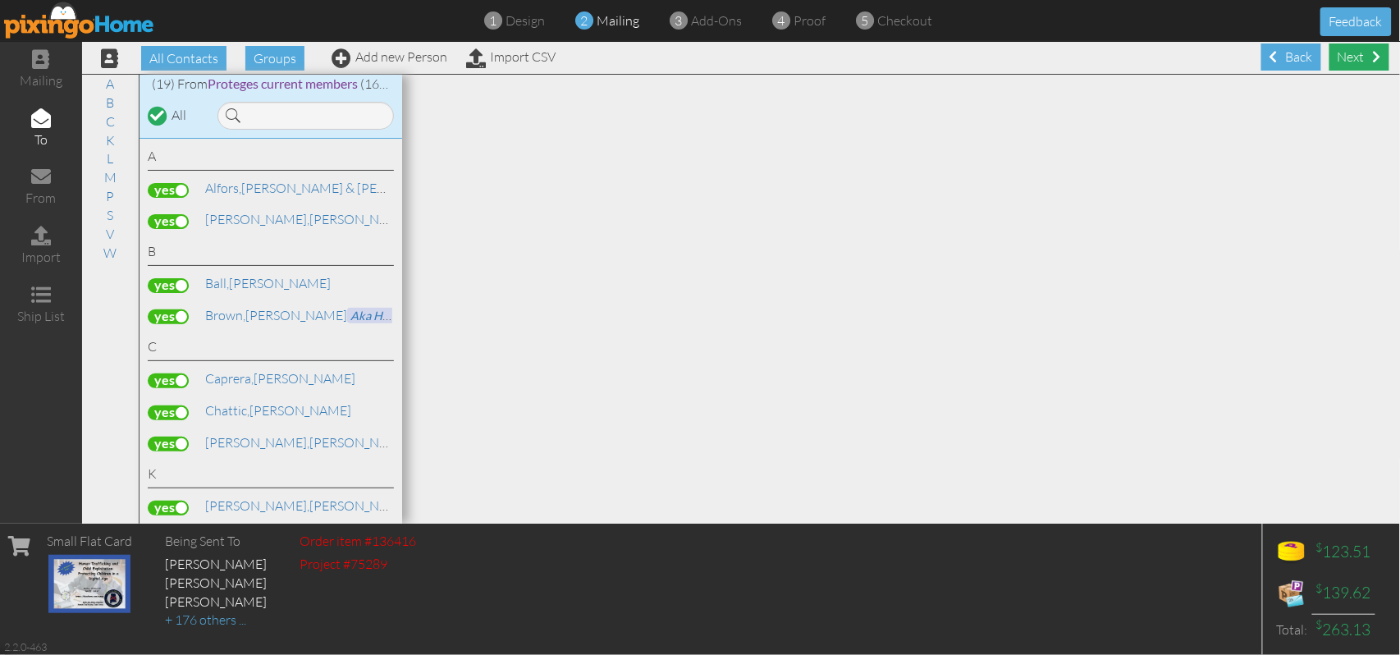
click at [1349, 61] on div "Next" at bounding box center [1359, 56] width 60 height 27
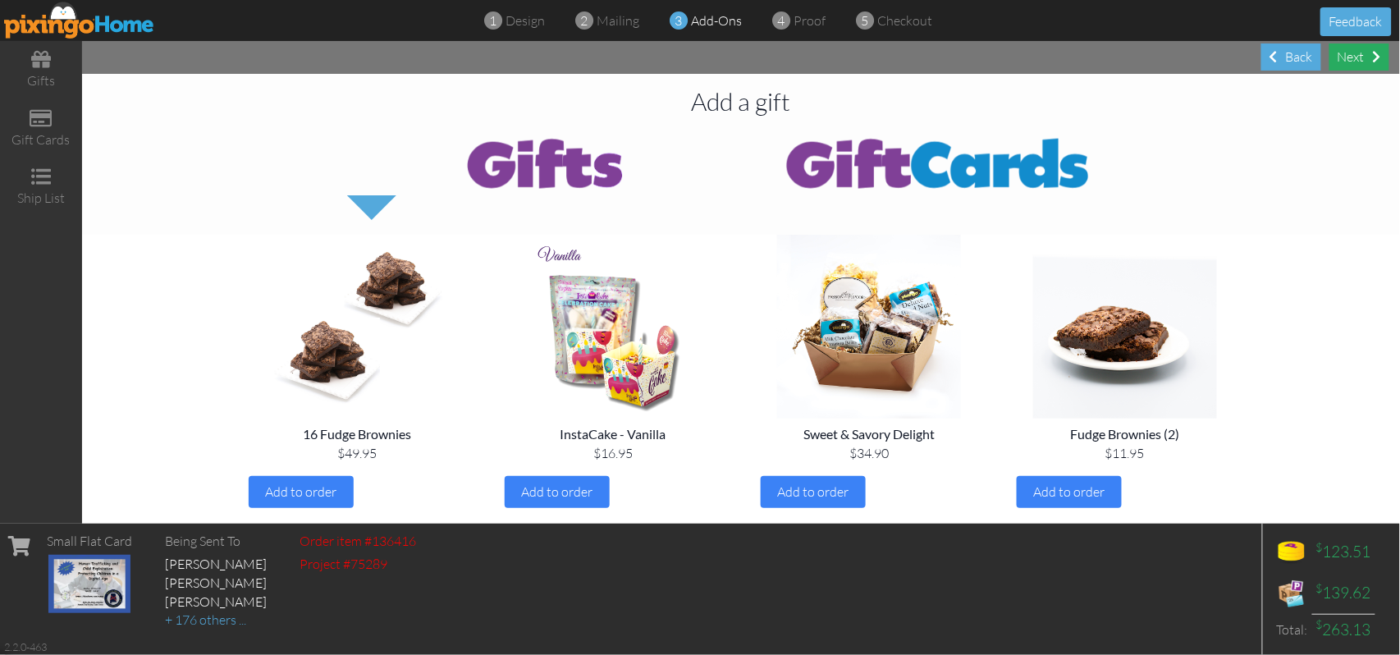
click at [1359, 60] on div "Next" at bounding box center [1359, 56] width 60 height 27
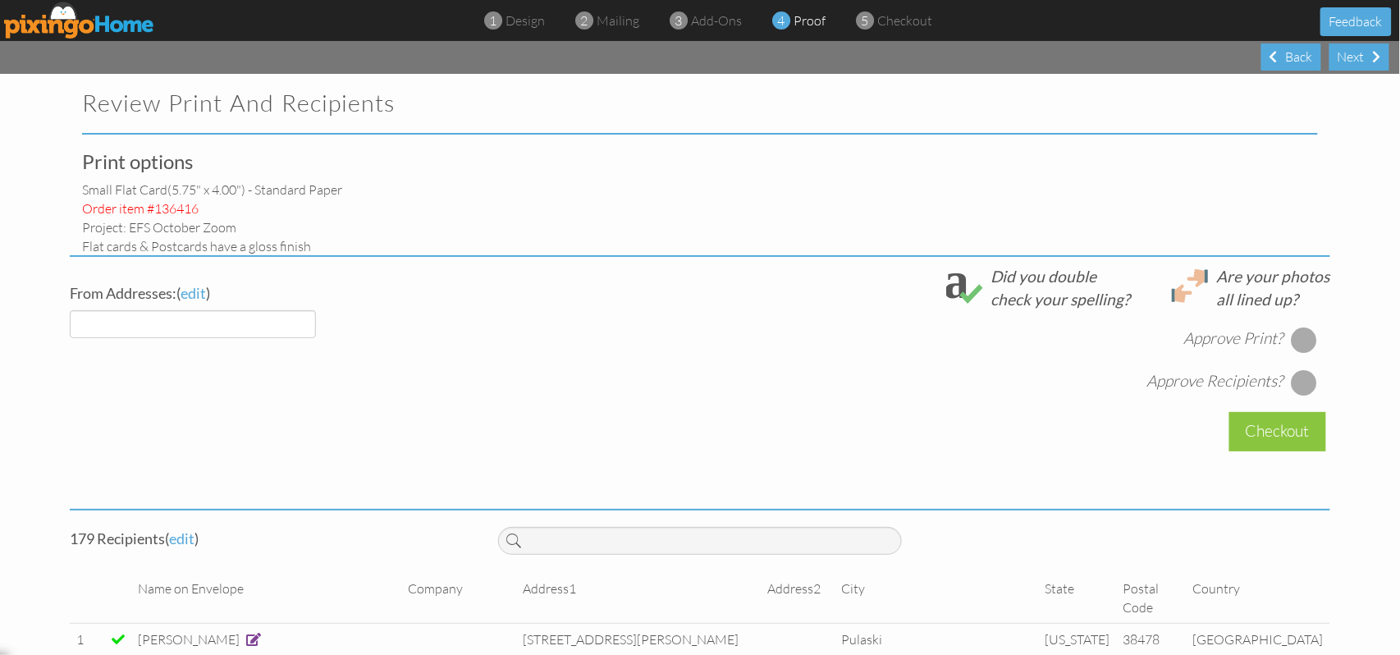
select select "object:3273"
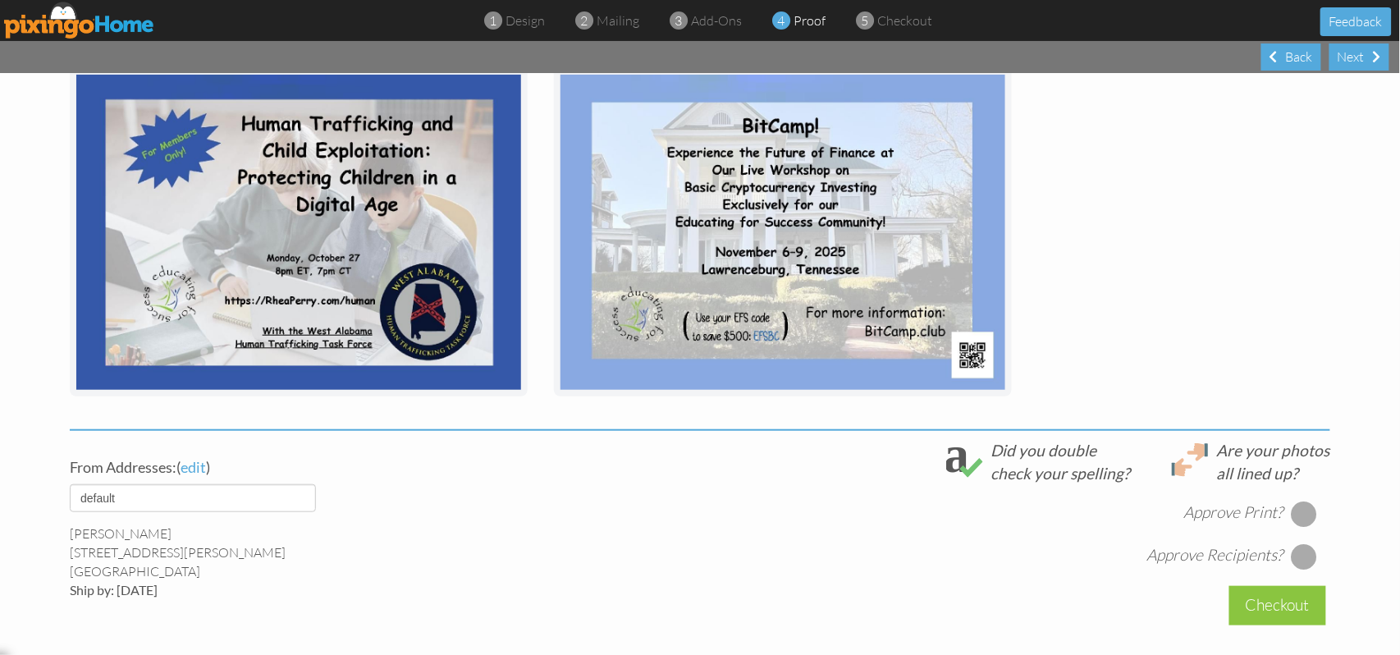
scroll to position [328, 0]
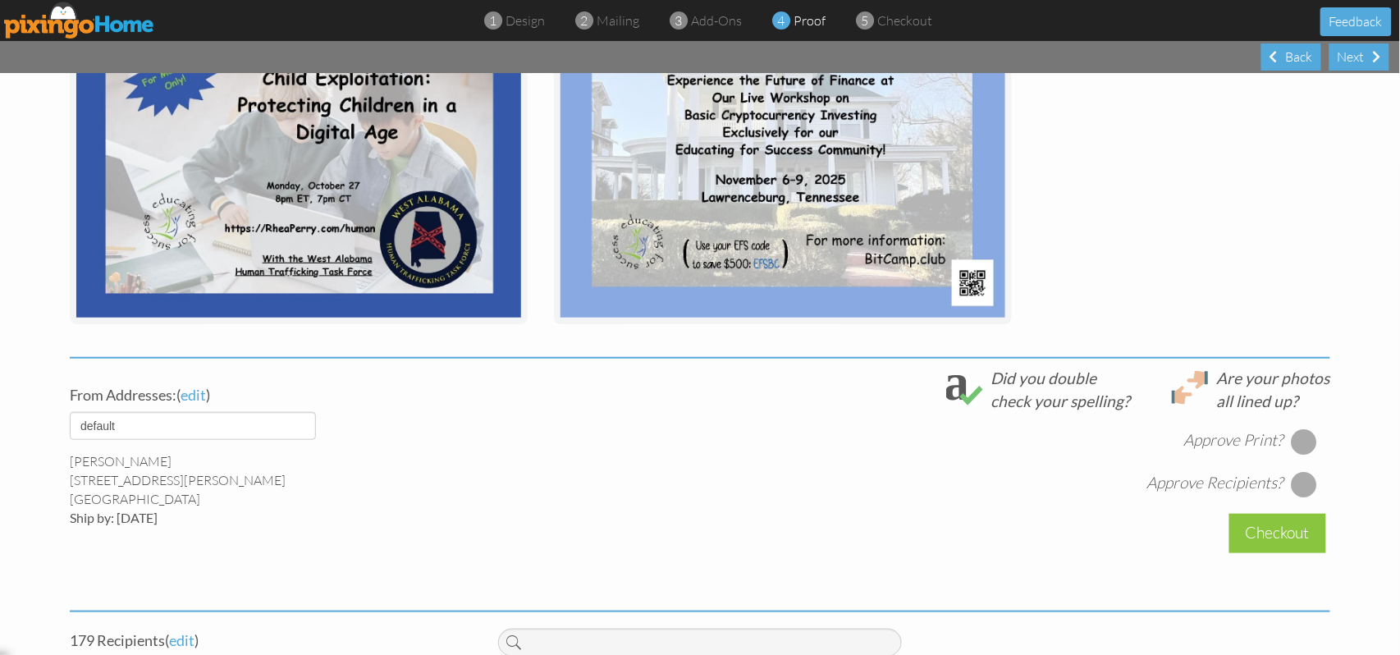
click at [1297, 443] on div at bounding box center [1304, 441] width 26 height 26
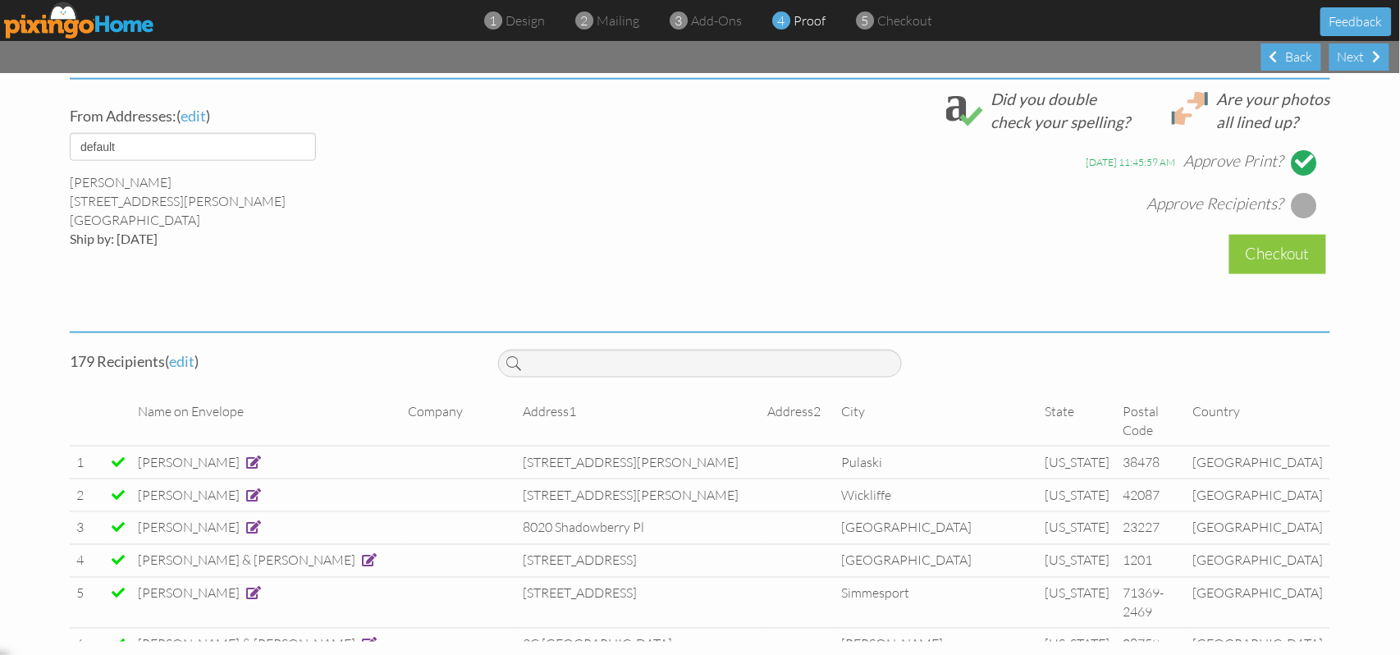
scroll to position [499, 0]
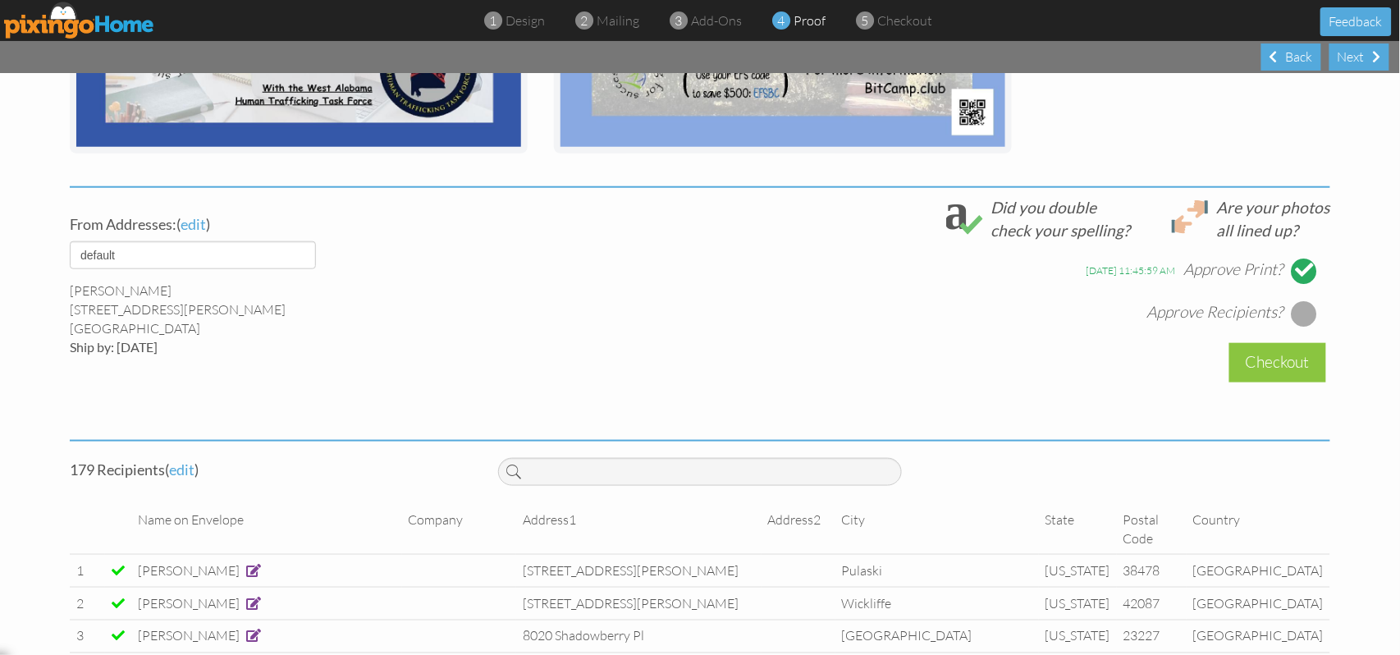
click at [1297, 312] on div at bounding box center [1304, 313] width 26 height 26
click at [1258, 365] on div "Checkout" at bounding box center [1277, 362] width 97 height 39
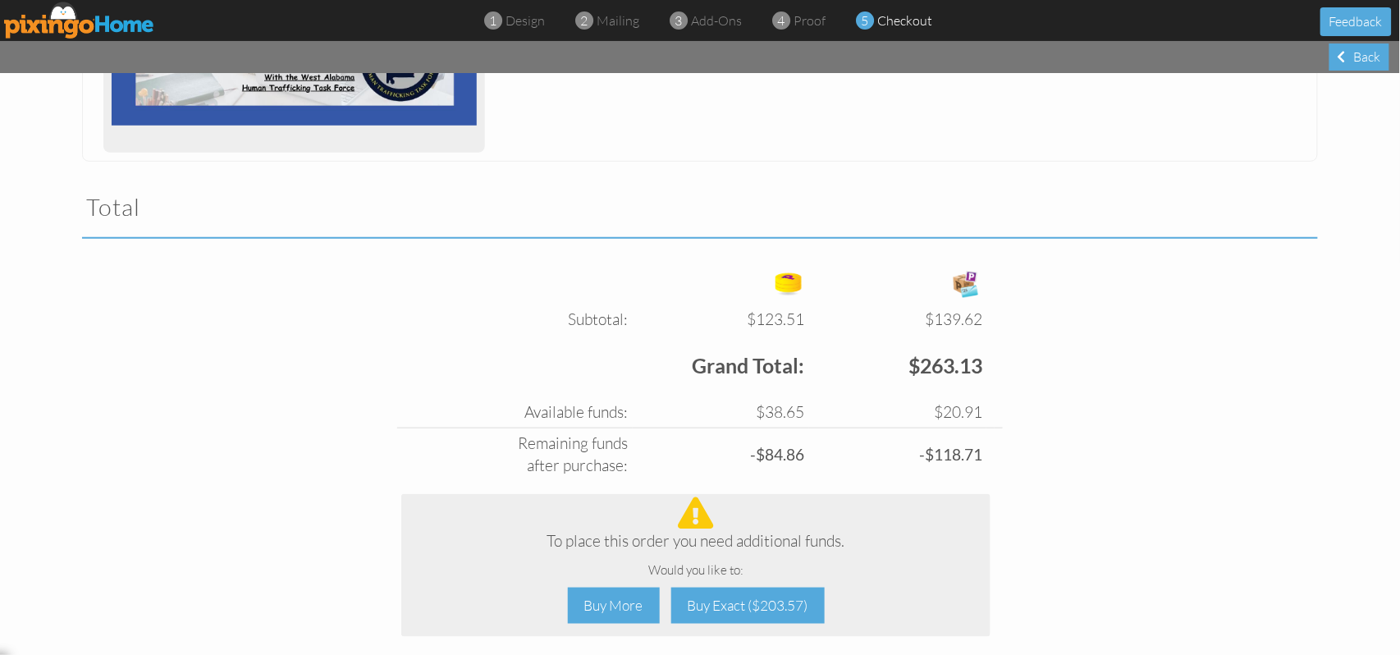
scroll to position [546, 0]
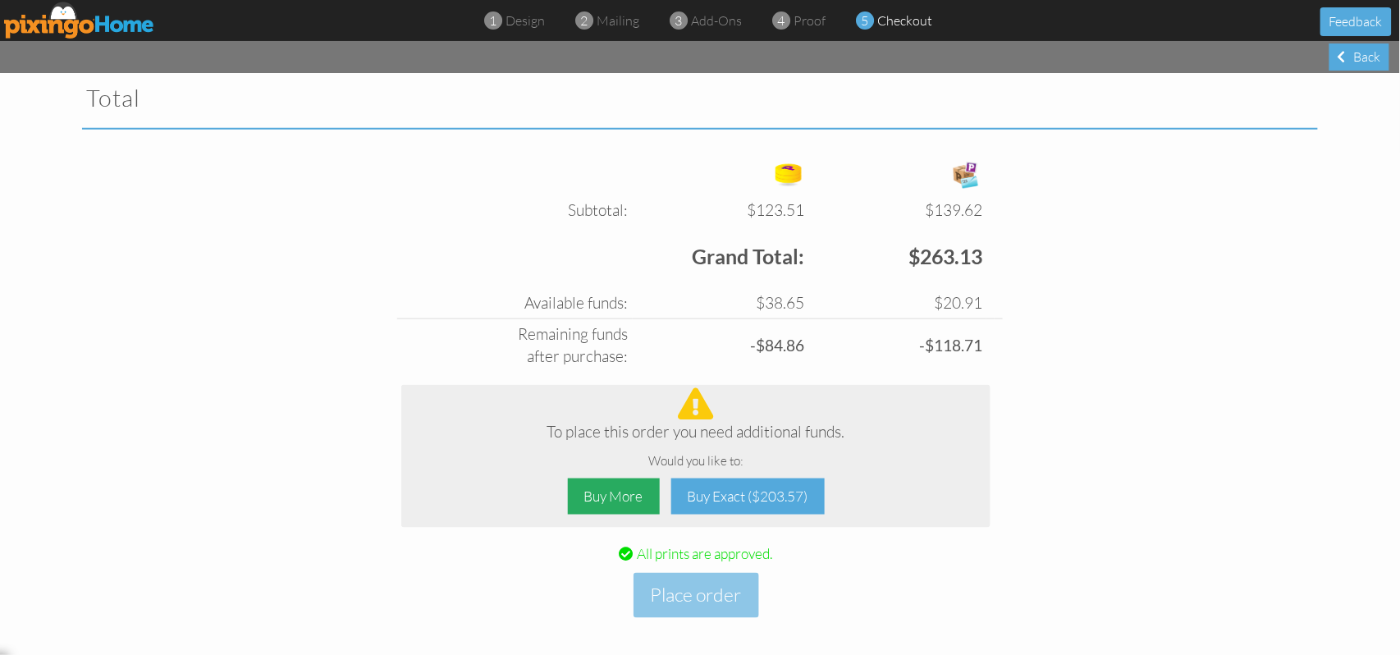
click at [611, 497] on div "Buy More" at bounding box center [614, 496] width 92 height 37
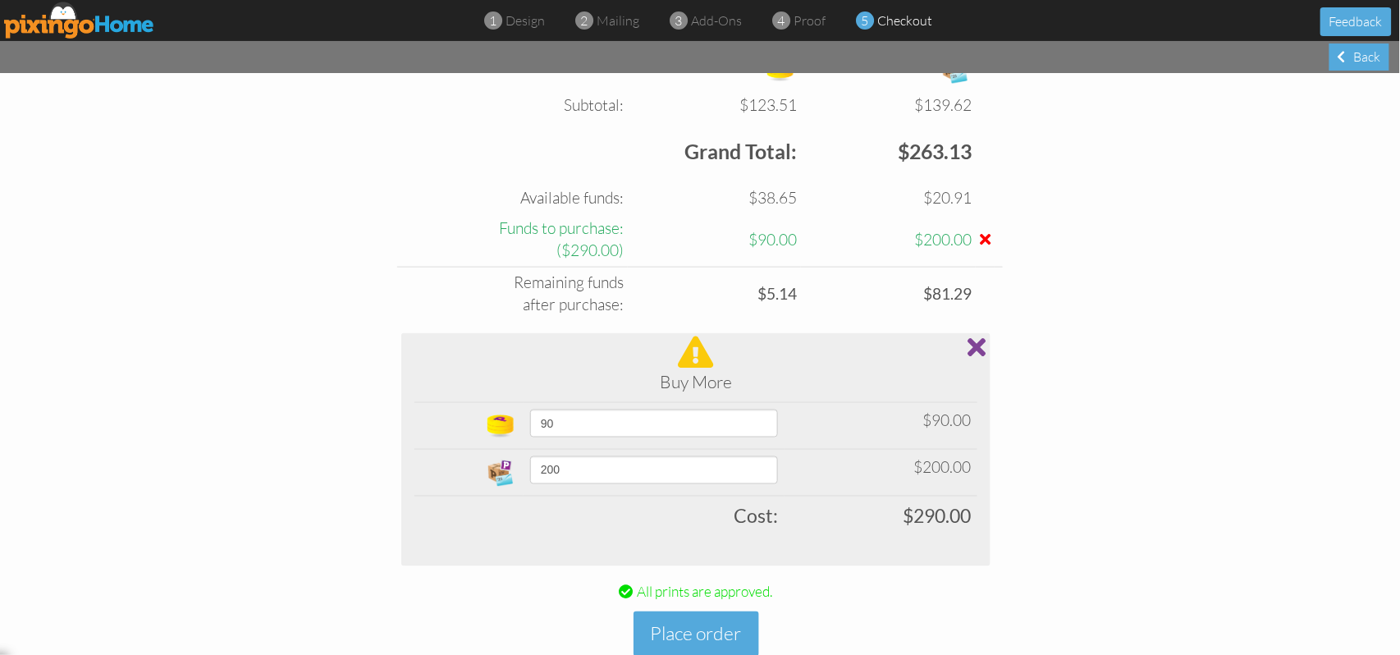
scroll to position [656, 0]
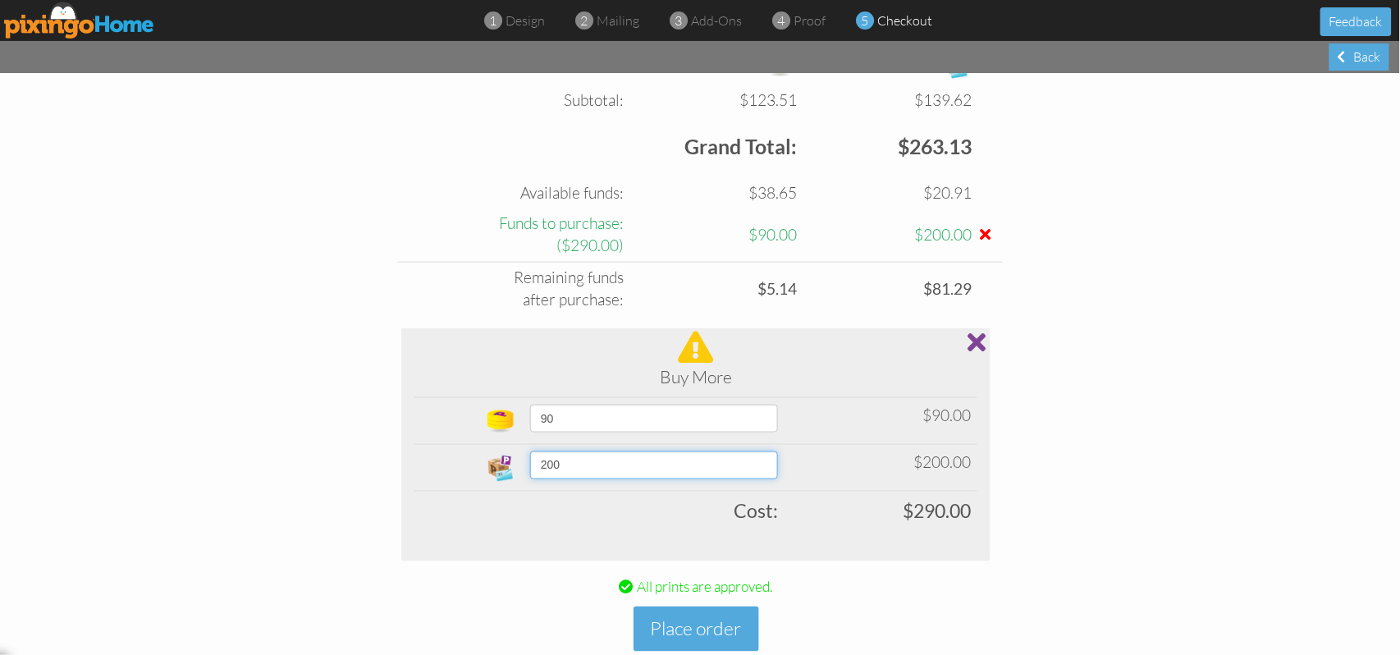
click at [766, 468] on select "200 300 400 500 1000 1500 2000 2500 5000" at bounding box center [654, 465] width 248 height 28
click at [1178, 323] on div "Subtotal: $123.51 $139.62 Free card: $0.00 $0.00 $123.51 $139.62 Grand Total: $…" at bounding box center [700, 370] width 1260 height 652
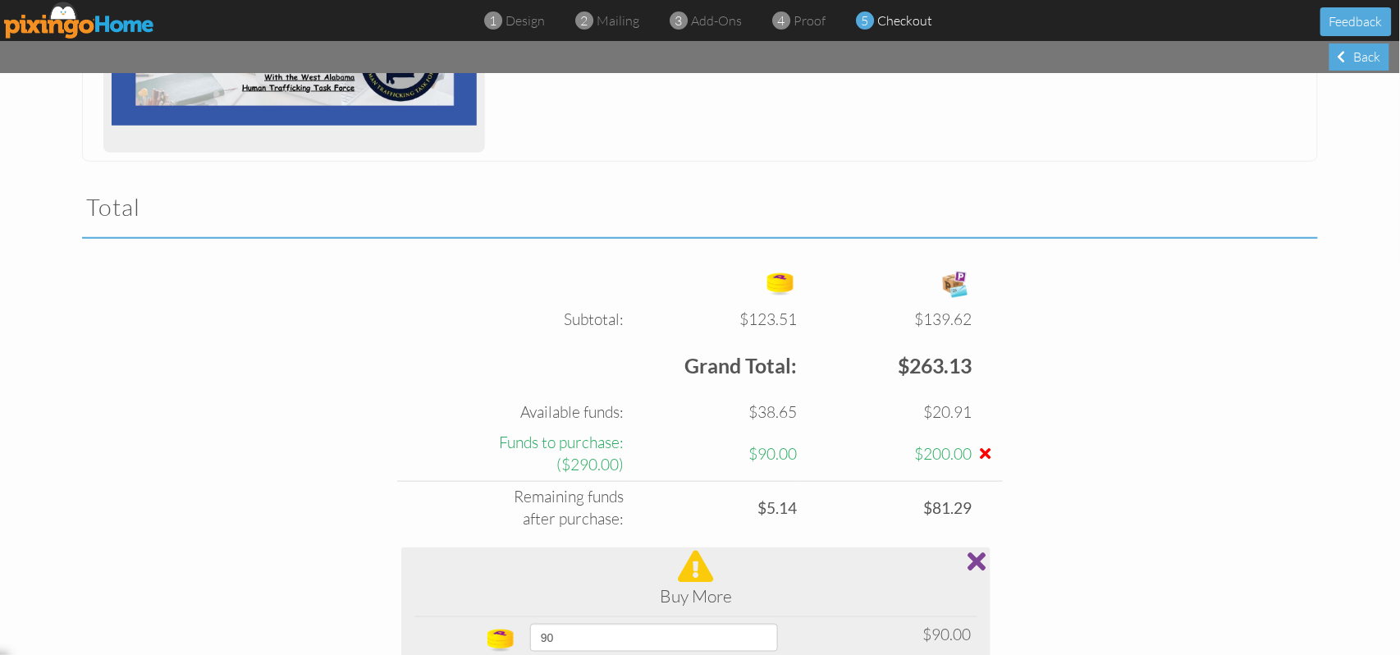
scroll to position [546, 0]
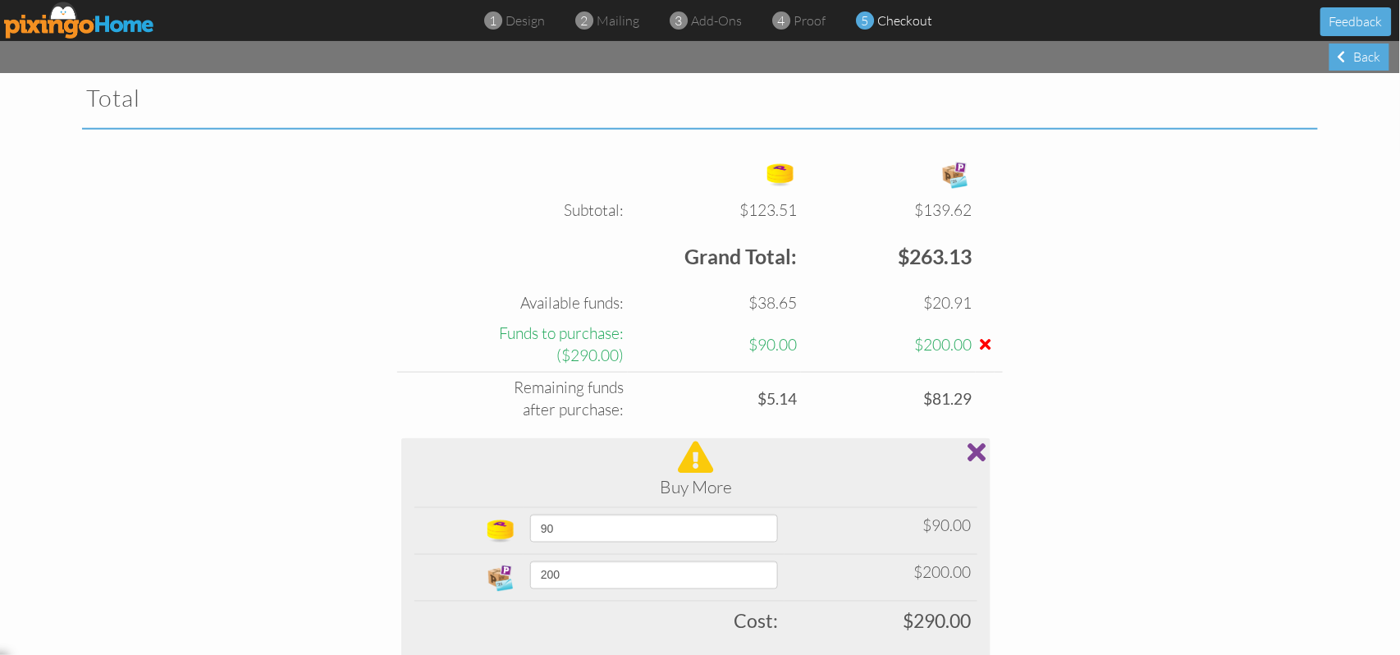
click at [980, 345] on span at bounding box center [985, 344] width 11 height 16
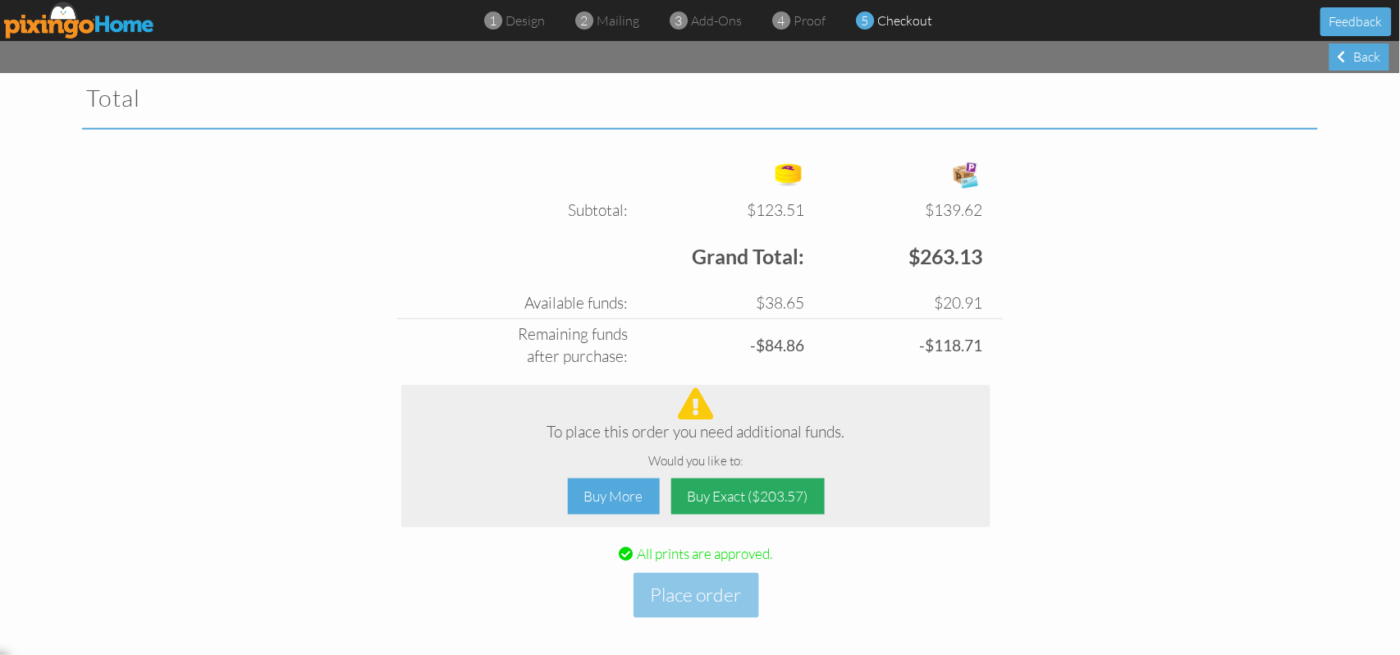
scroll to position [555, 0]
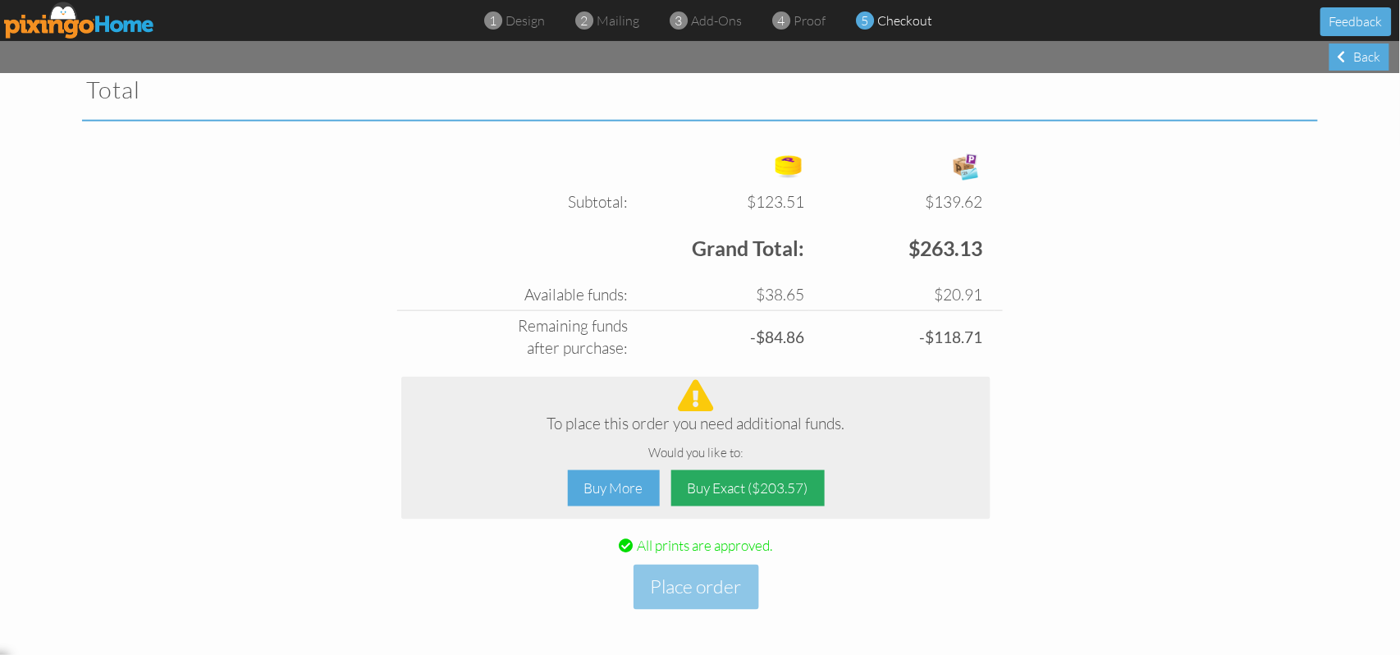
click at [728, 486] on div "Buy Exact ($203.57)" at bounding box center [747, 488] width 153 height 37
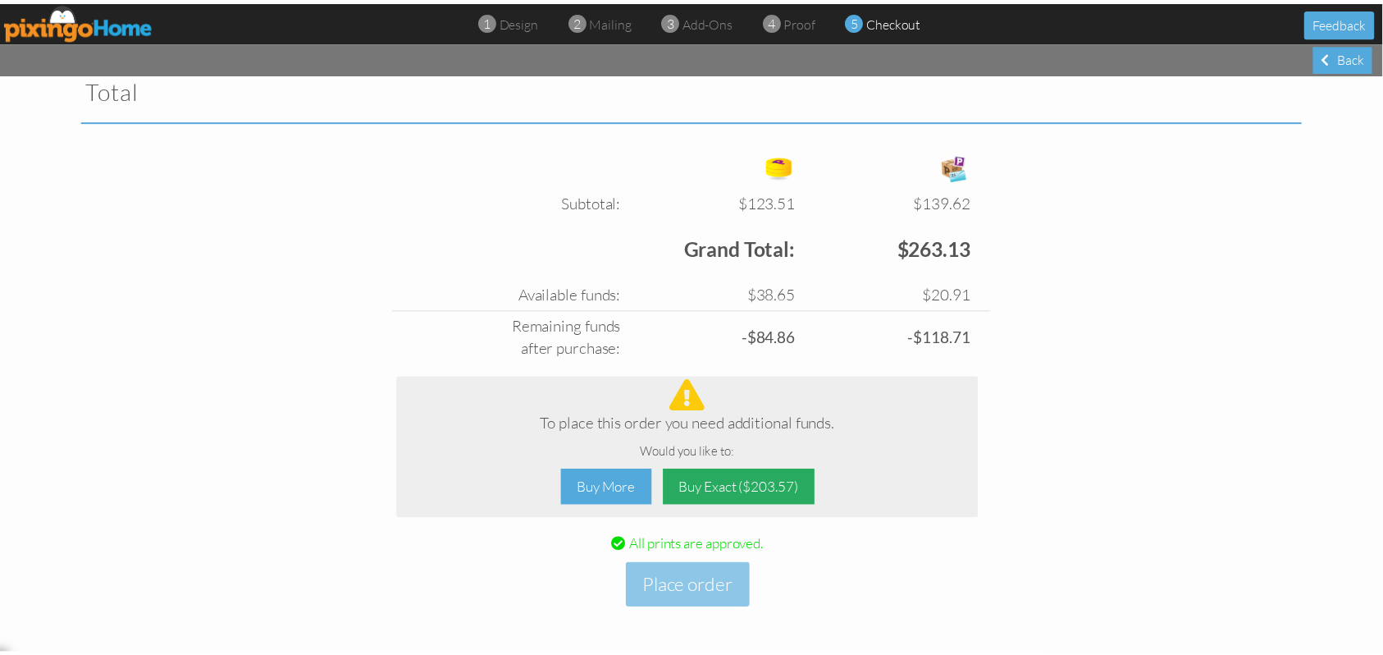
scroll to position [440, 0]
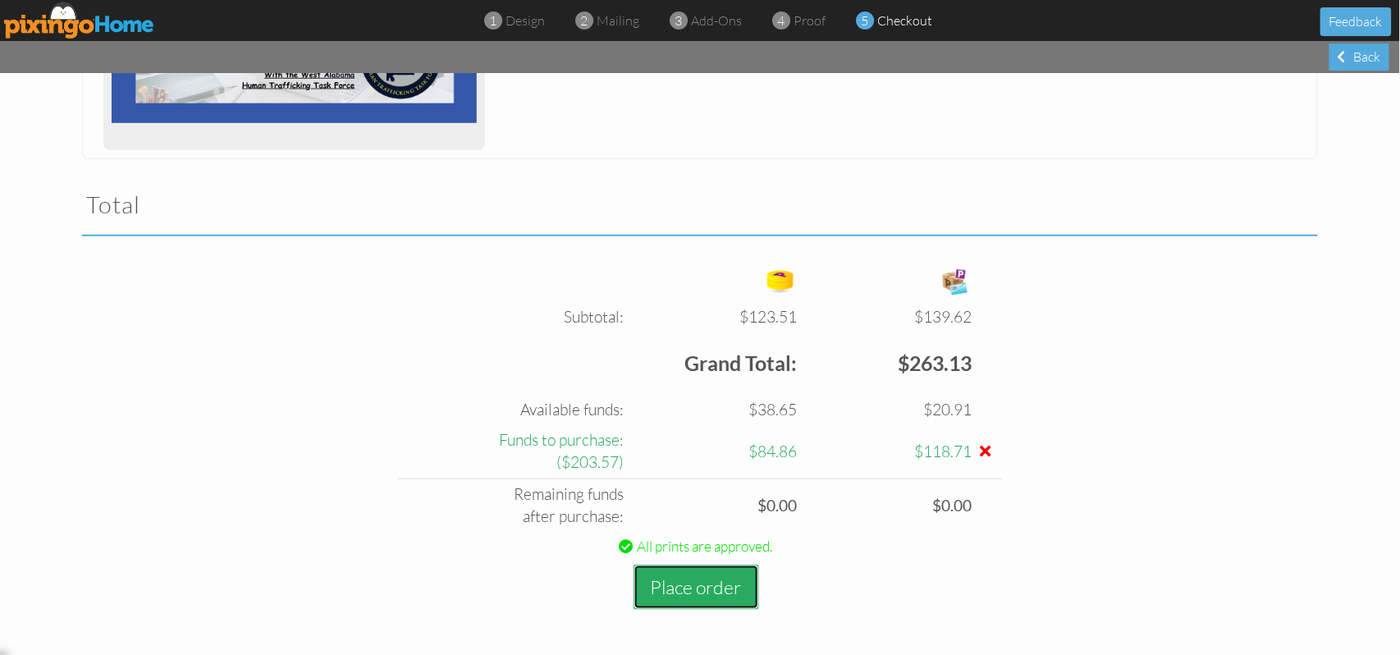
click at [713, 586] on button "Place order" at bounding box center [696, 586] width 126 height 45
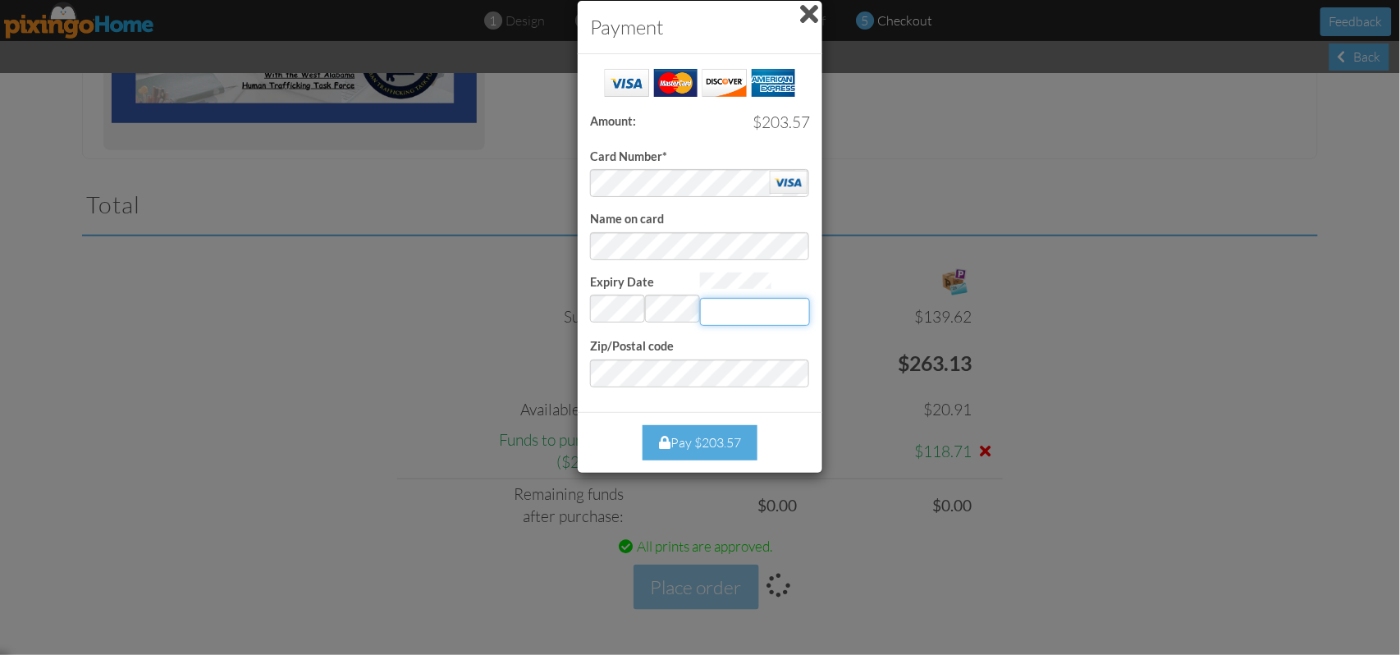
click at [722, 303] on input "Expiry Date" at bounding box center [755, 312] width 110 height 28
type input "069"
click at [706, 441] on div "Pay $203.57" at bounding box center [699, 442] width 115 height 35
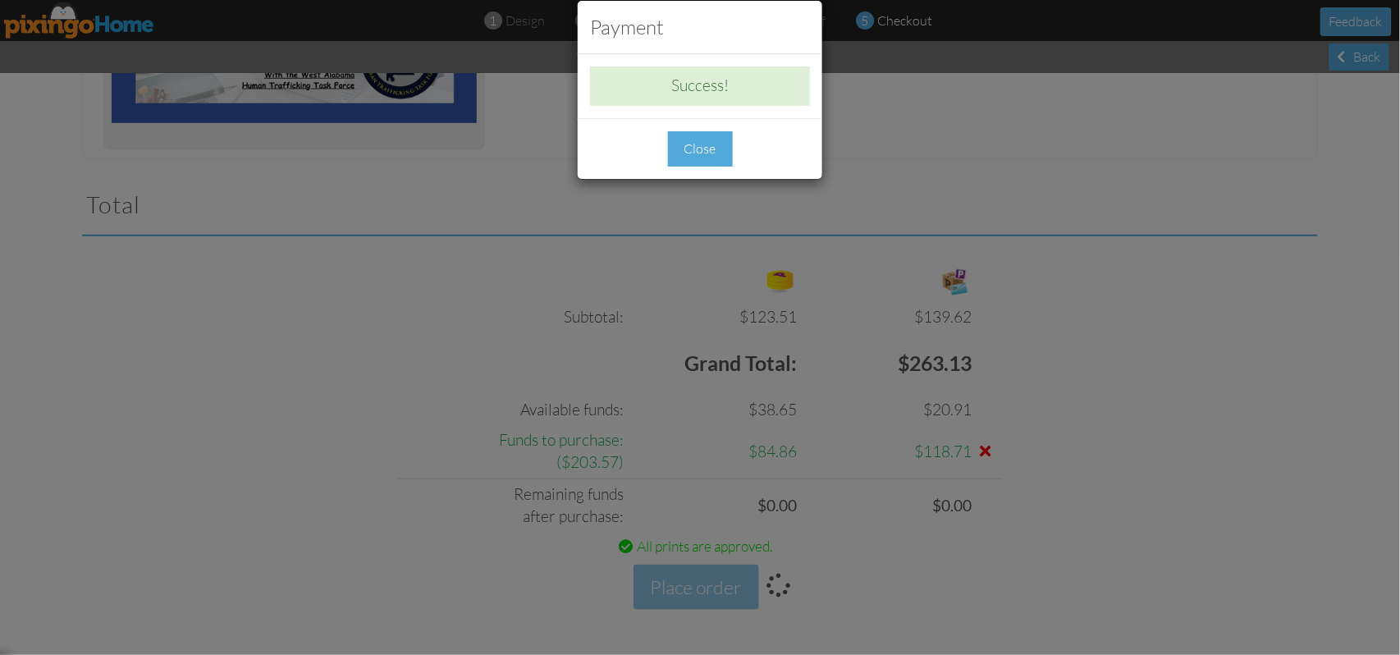
click at [704, 148] on div "Close" at bounding box center [700, 148] width 65 height 35
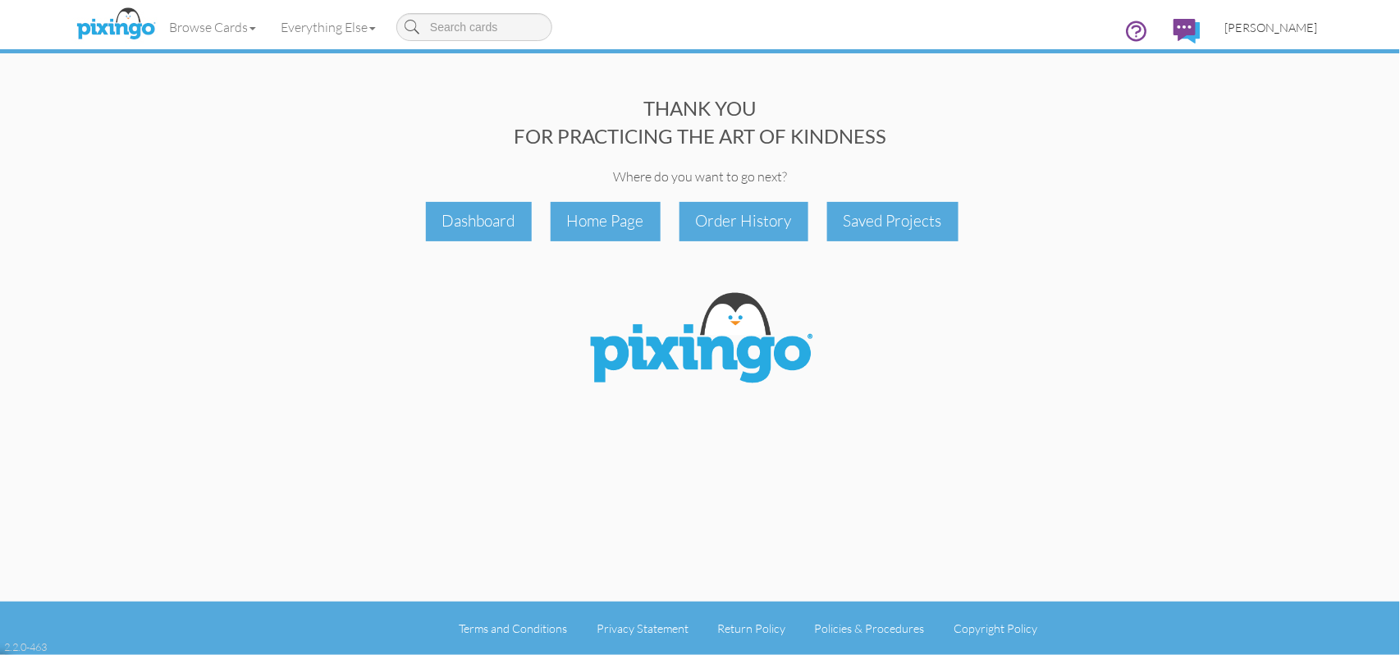
click at [1265, 27] on span "[PERSON_NAME]" at bounding box center [1271, 28] width 93 height 14
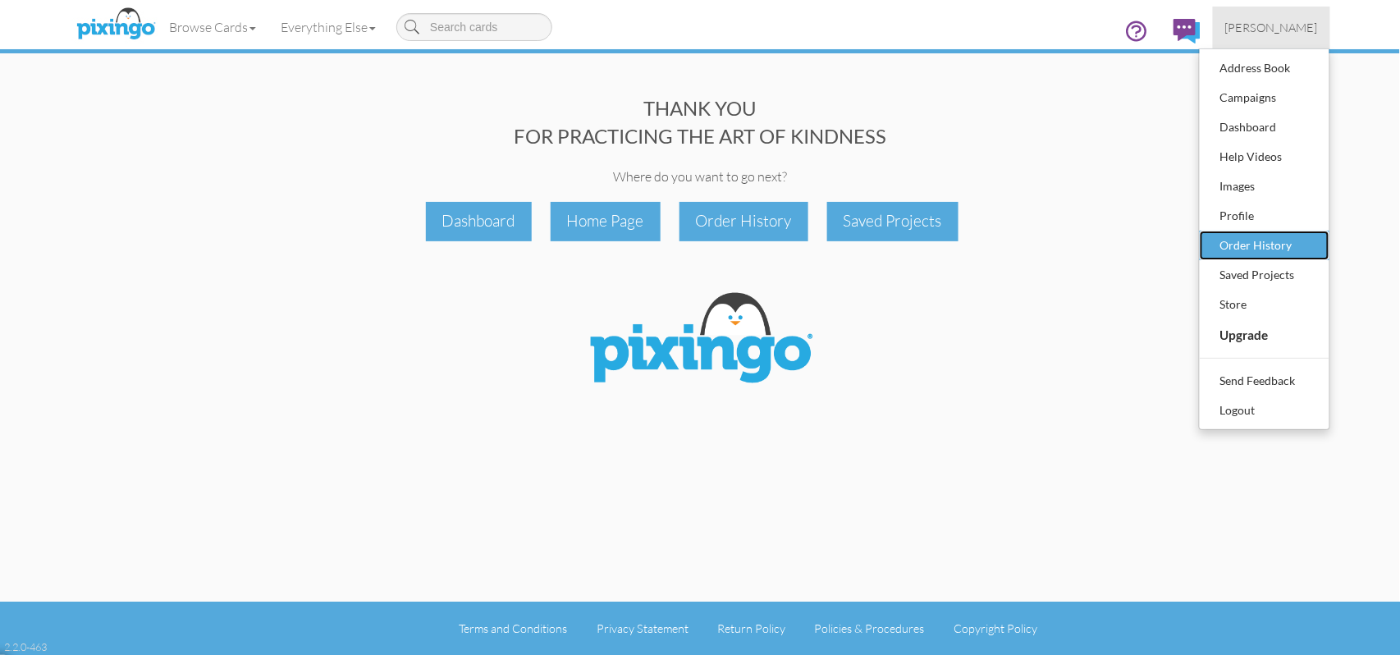
click at [1274, 237] on div "Order History" at bounding box center [1264, 245] width 97 height 25
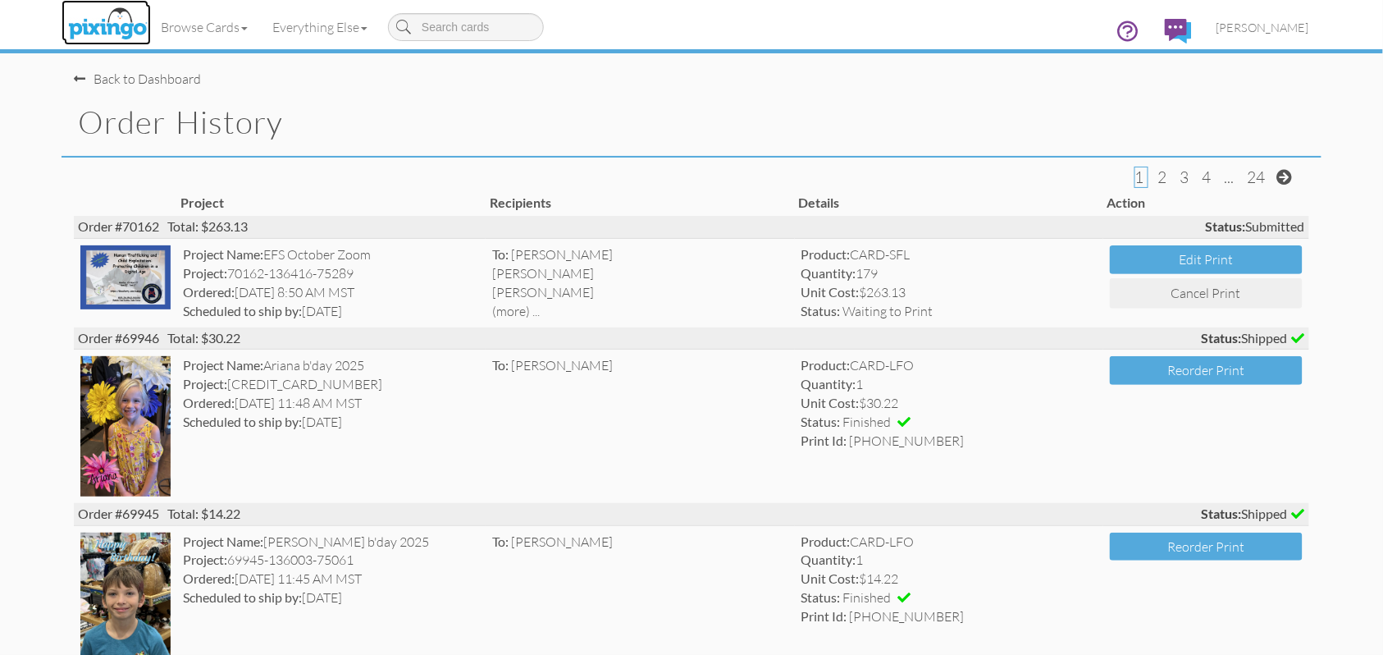
click at [112, 23] on img at bounding box center [107, 24] width 87 height 41
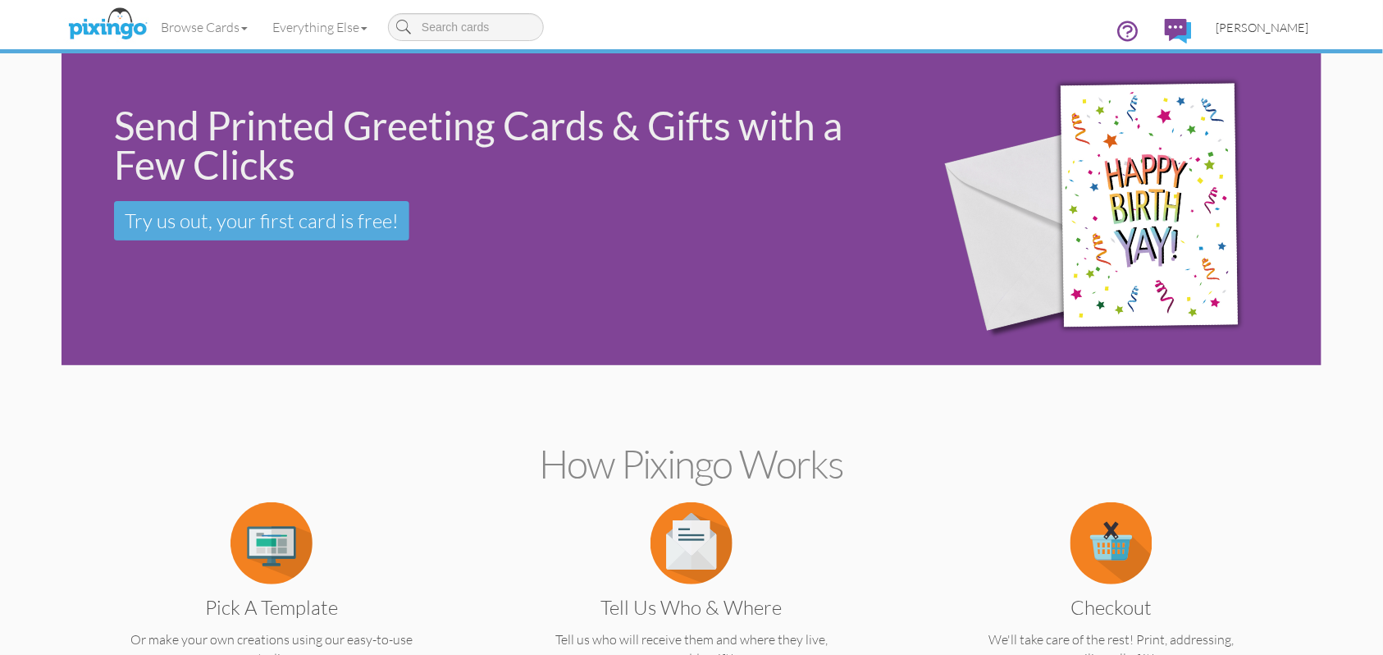
click at [1255, 30] on span "[PERSON_NAME]" at bounding box center [1263, 28] width 93 height 14
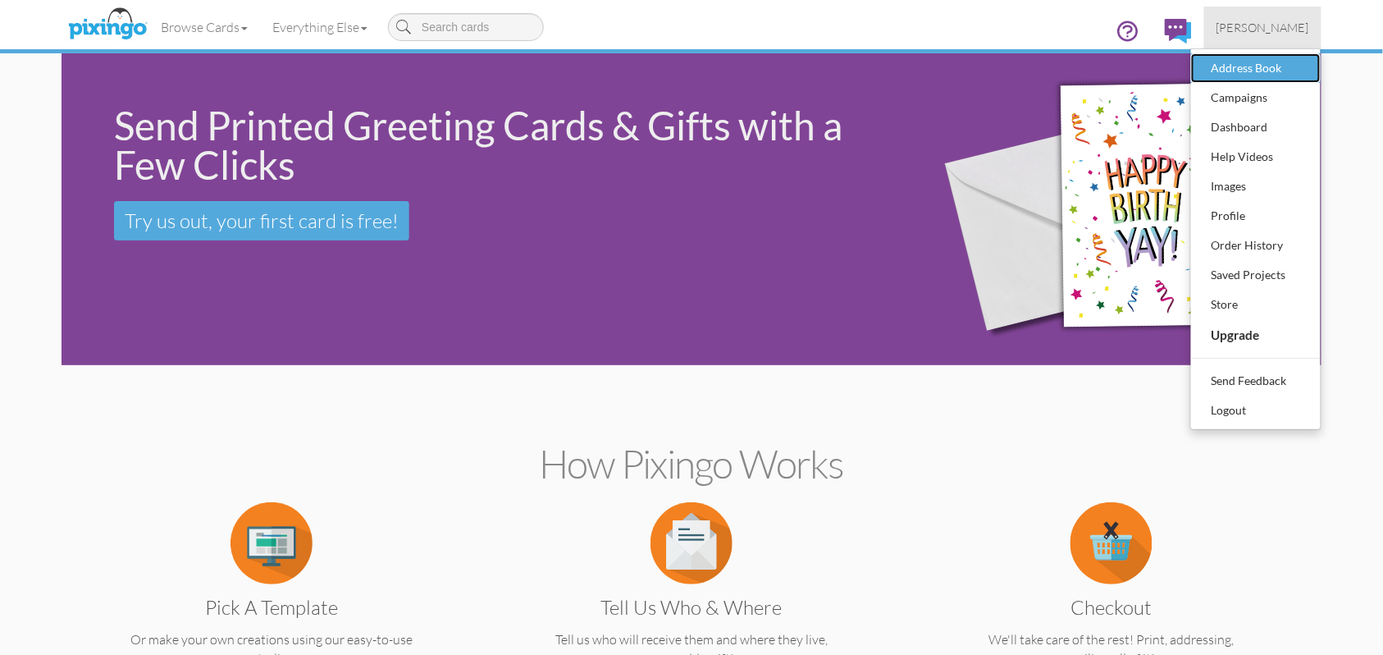
click at [1222, 64] on div "Address Book" at bounding box center [1256, 68] width 97 height 25
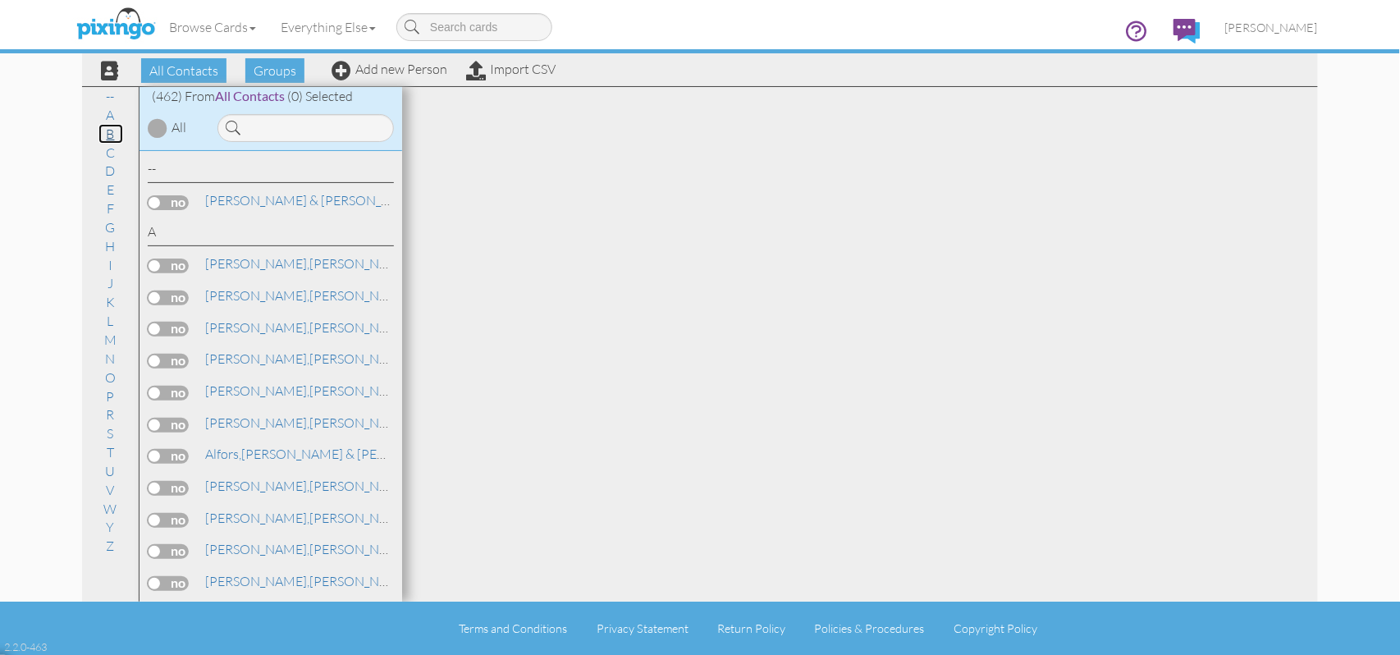
click at [112, 133] on link "B" at bounding box center [110, 134] width 25 height 20
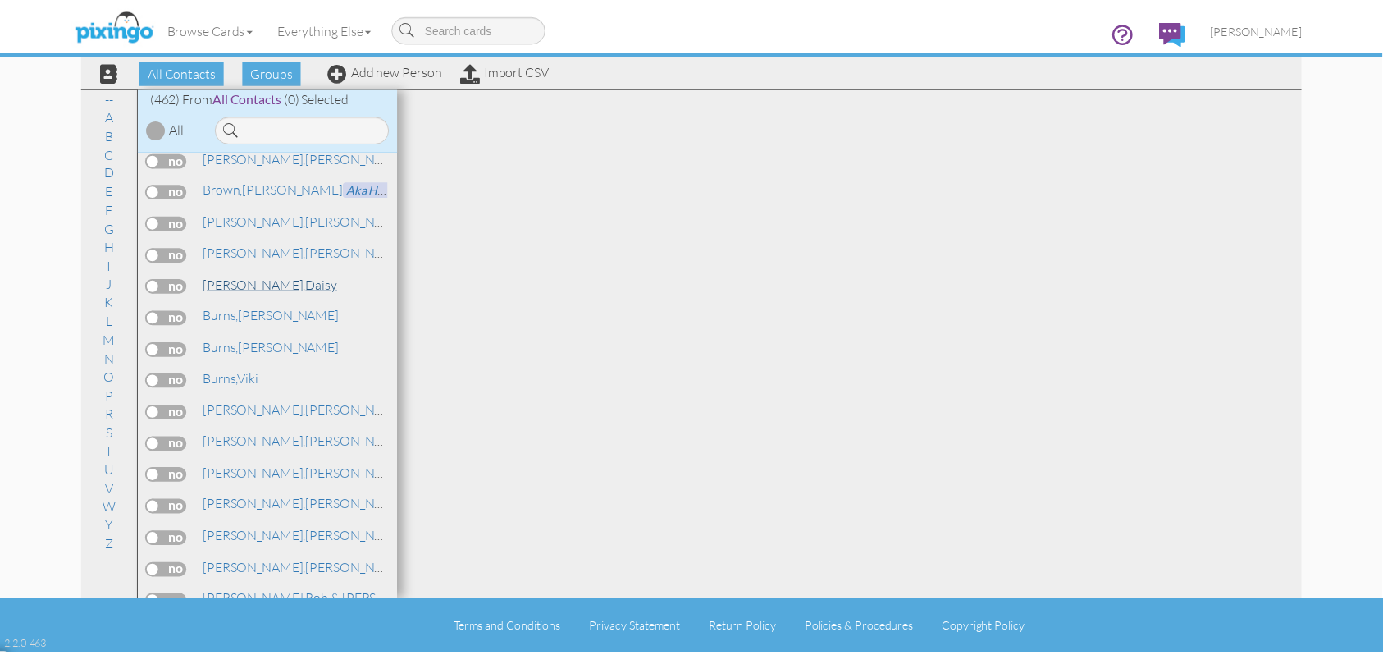
scroll to position [1733, 0]
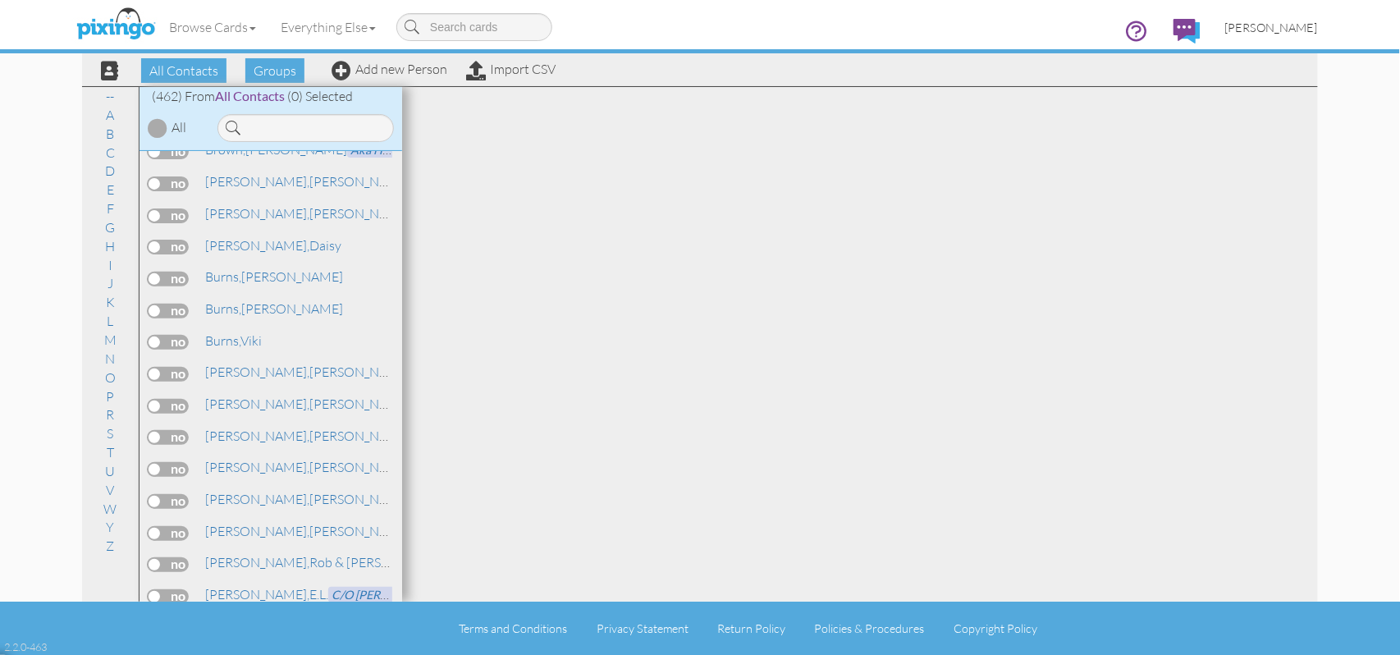
click at [1281, 30] on span "[PERSON_NAME]" at bounding box center [1271, 28] width 93 height 14
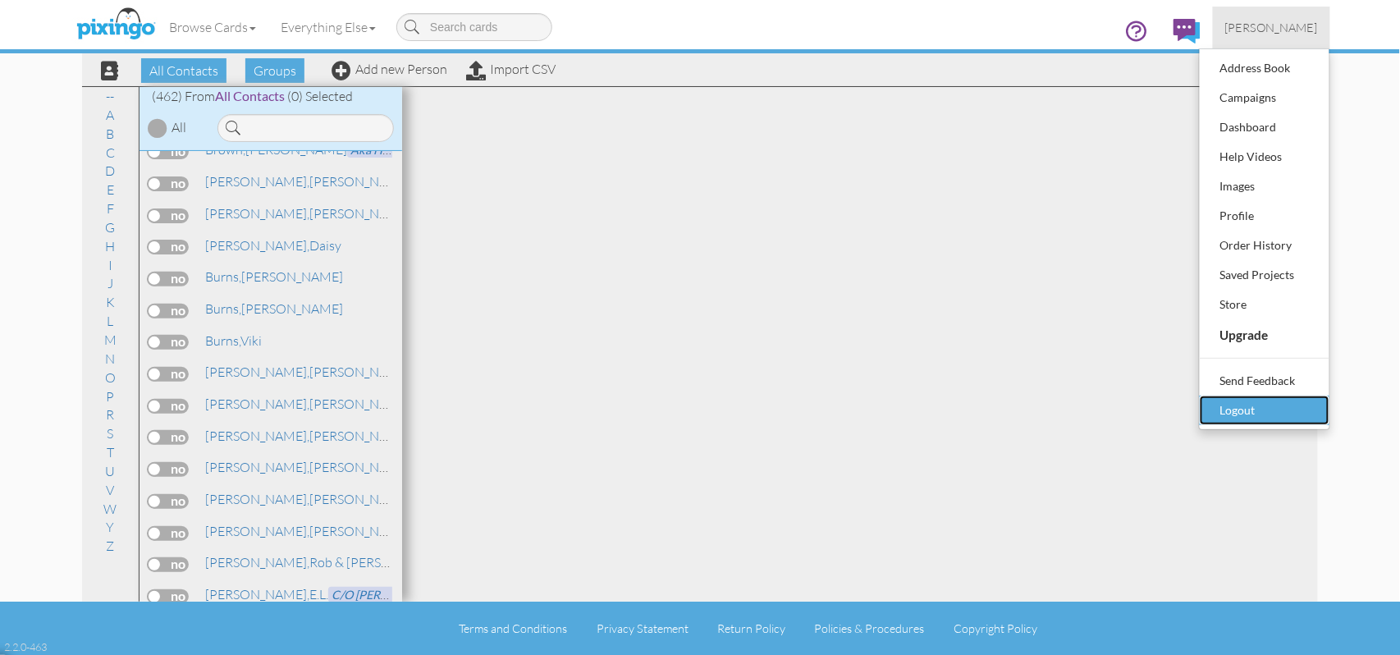
click at [1235, 409] on div "Logout" at bounding box center [1264, 410] width 97 height 25
